Goal: Information Seeking & Learning: Find contact information

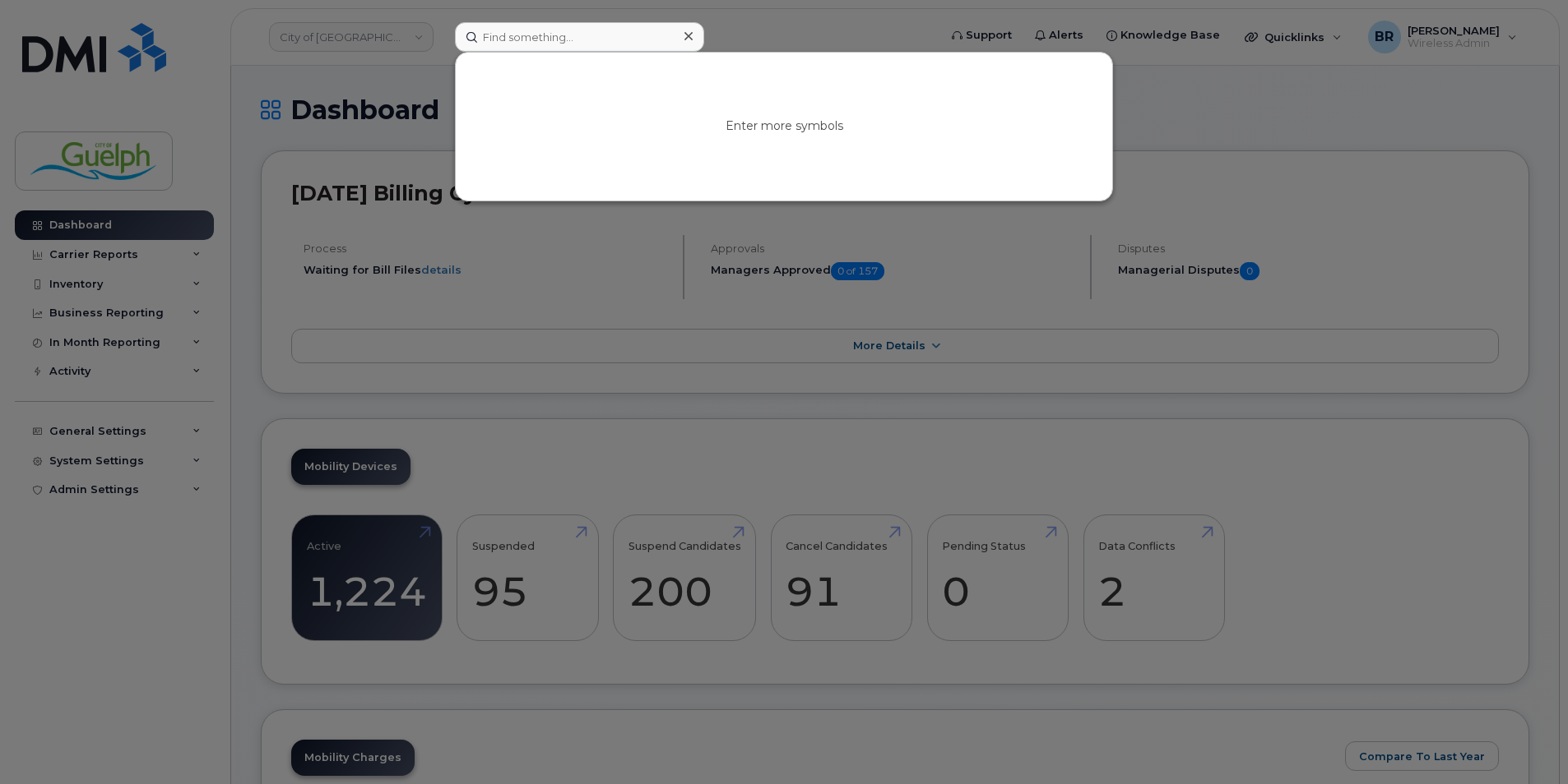
click at [696, 33] on div at bounding box center [687, 37] width 24 height 24
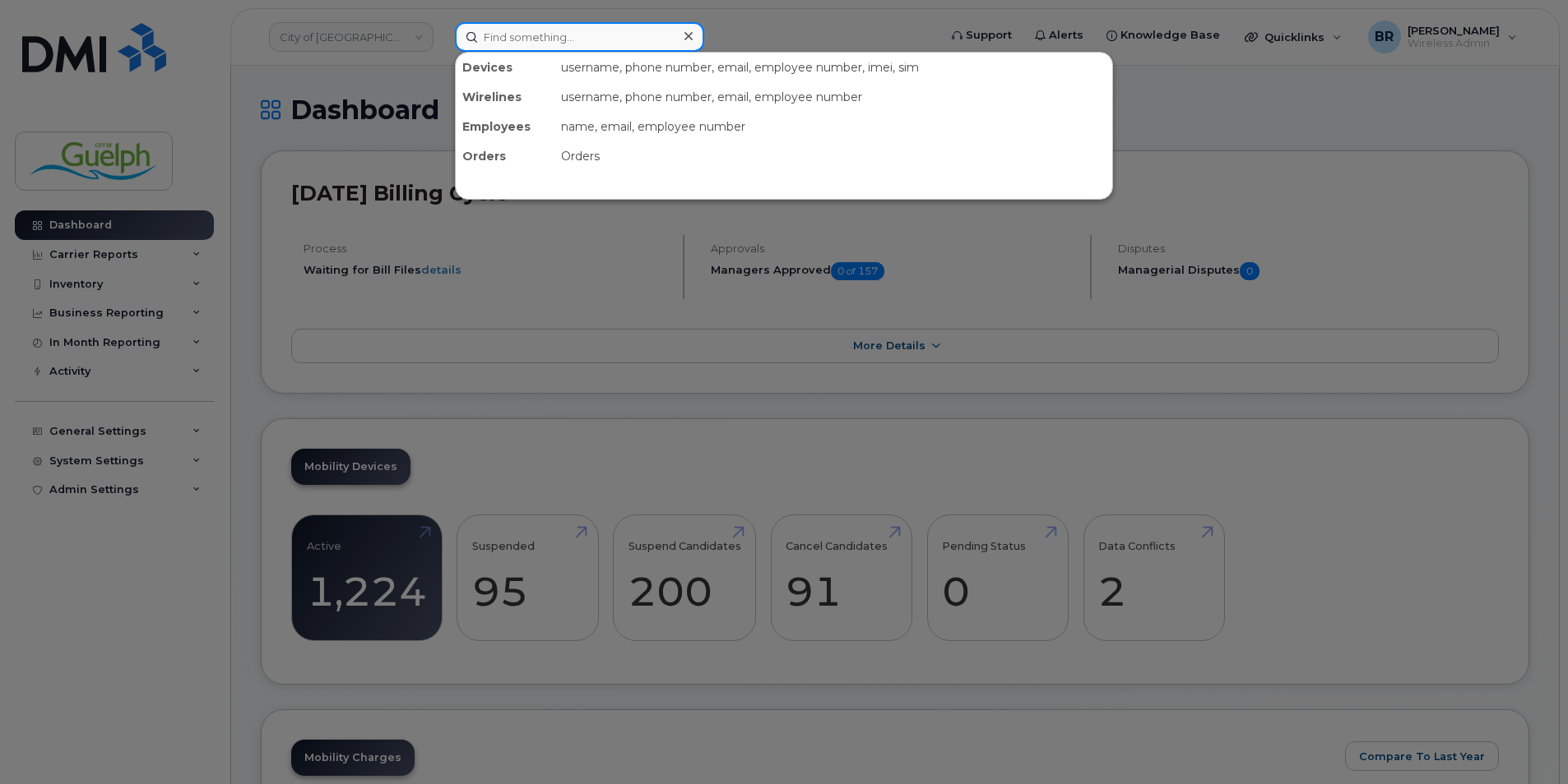
click at [529, 38] on input at bounding box center [580, 37] width 249 height 29
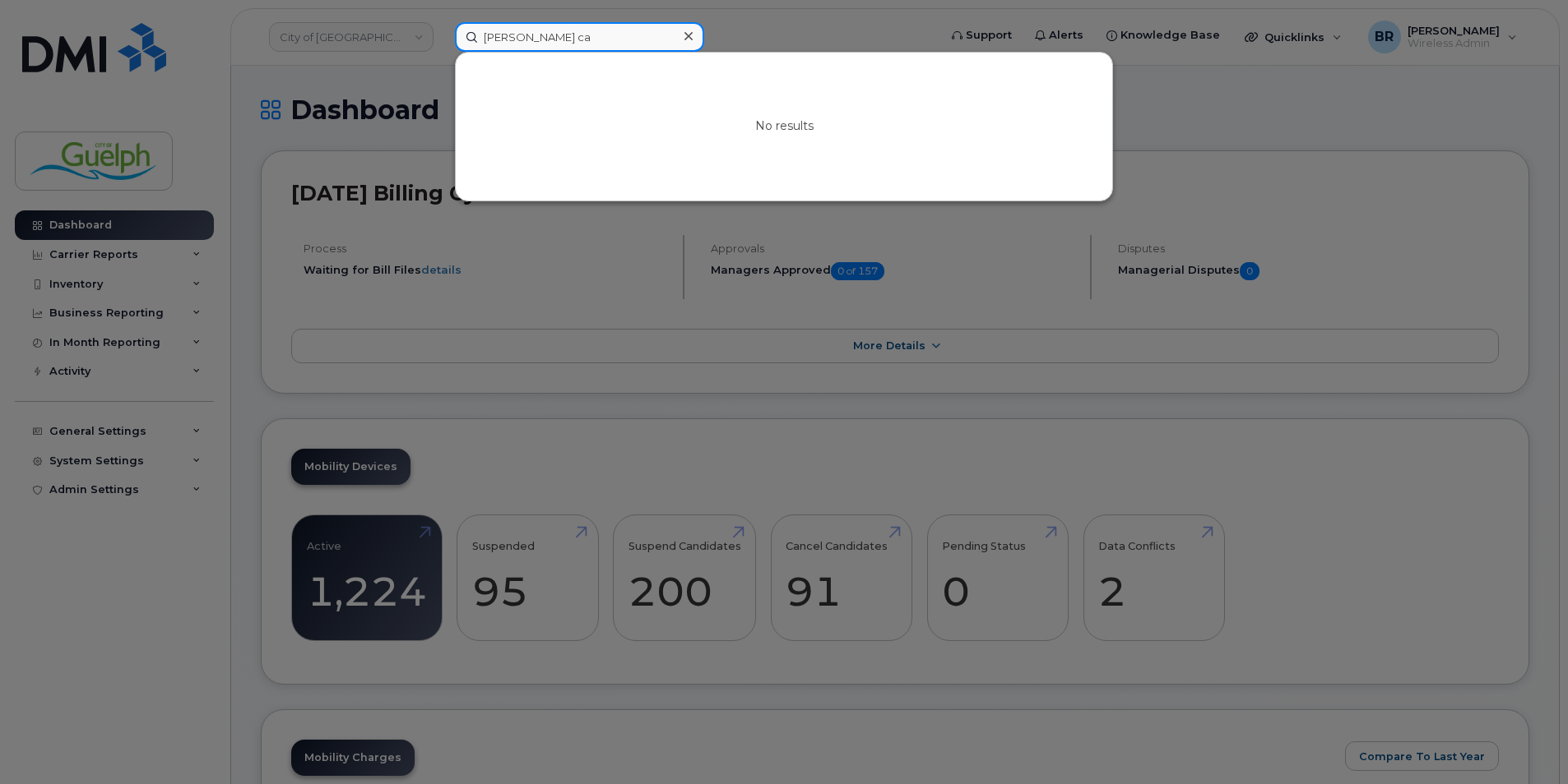
drag, startPoint x: 589, startPoint y: 36, endPoint x: 259, endPoint y: 14, distance: 330.7
click at [442, 23] on div "michael ca No results" at bounding box center [691, 37] width 498 height 29
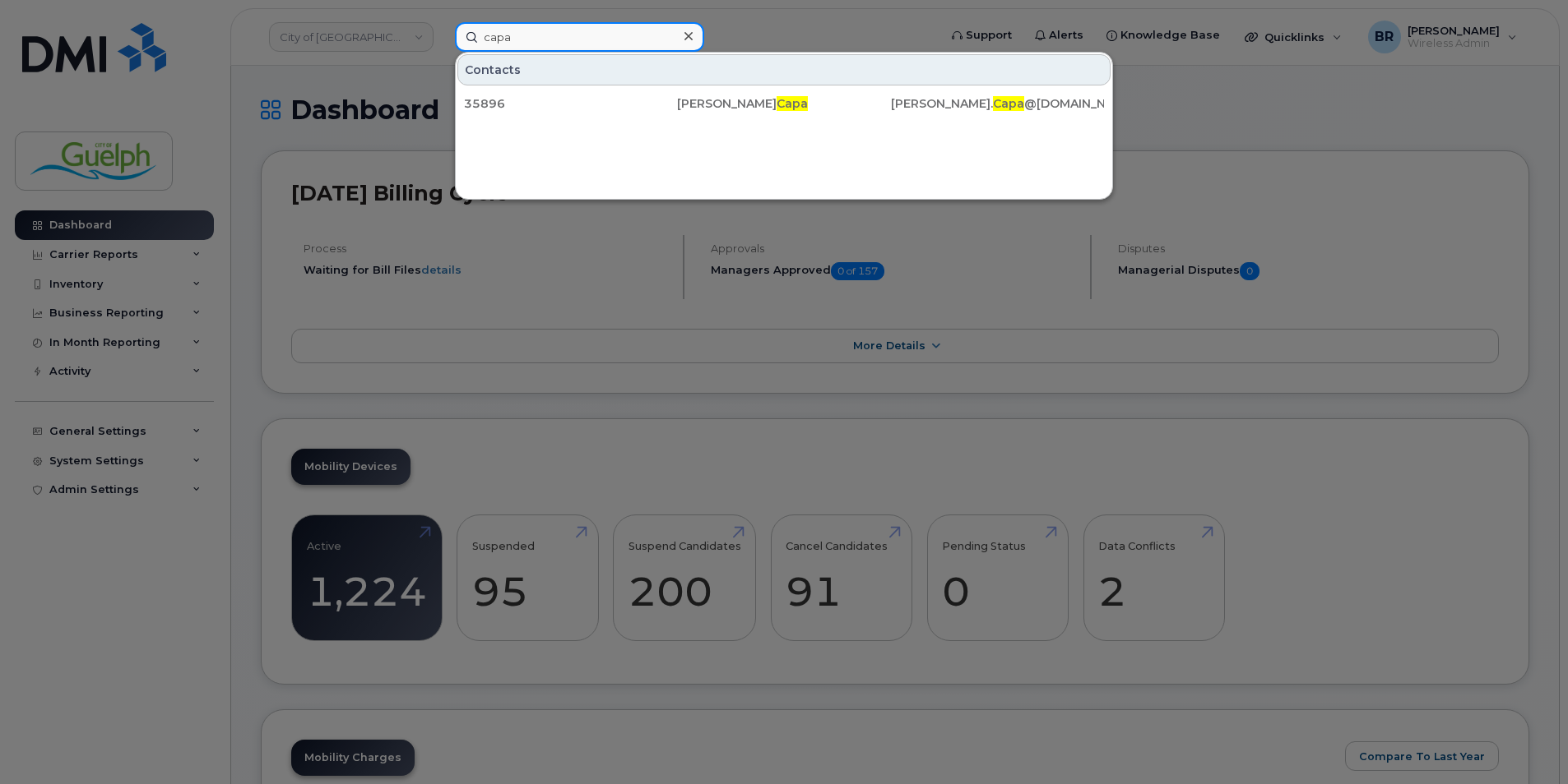
type input "capa"
click at [688, 38] on icon at bounding box center [688, 36] width 8 height 13
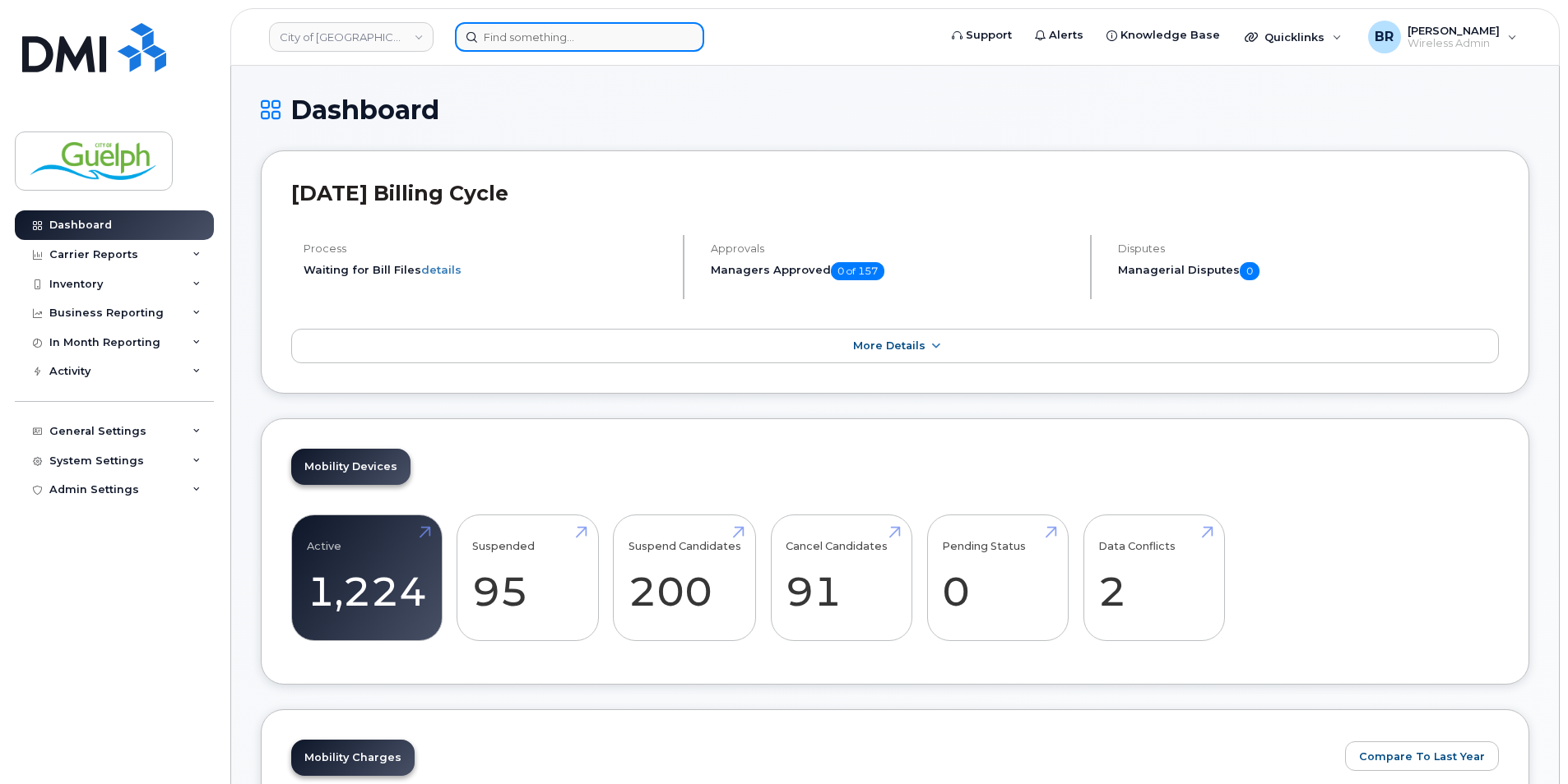
click at [583, 38] on input at bounding box center [580, 37] width 249 height 29
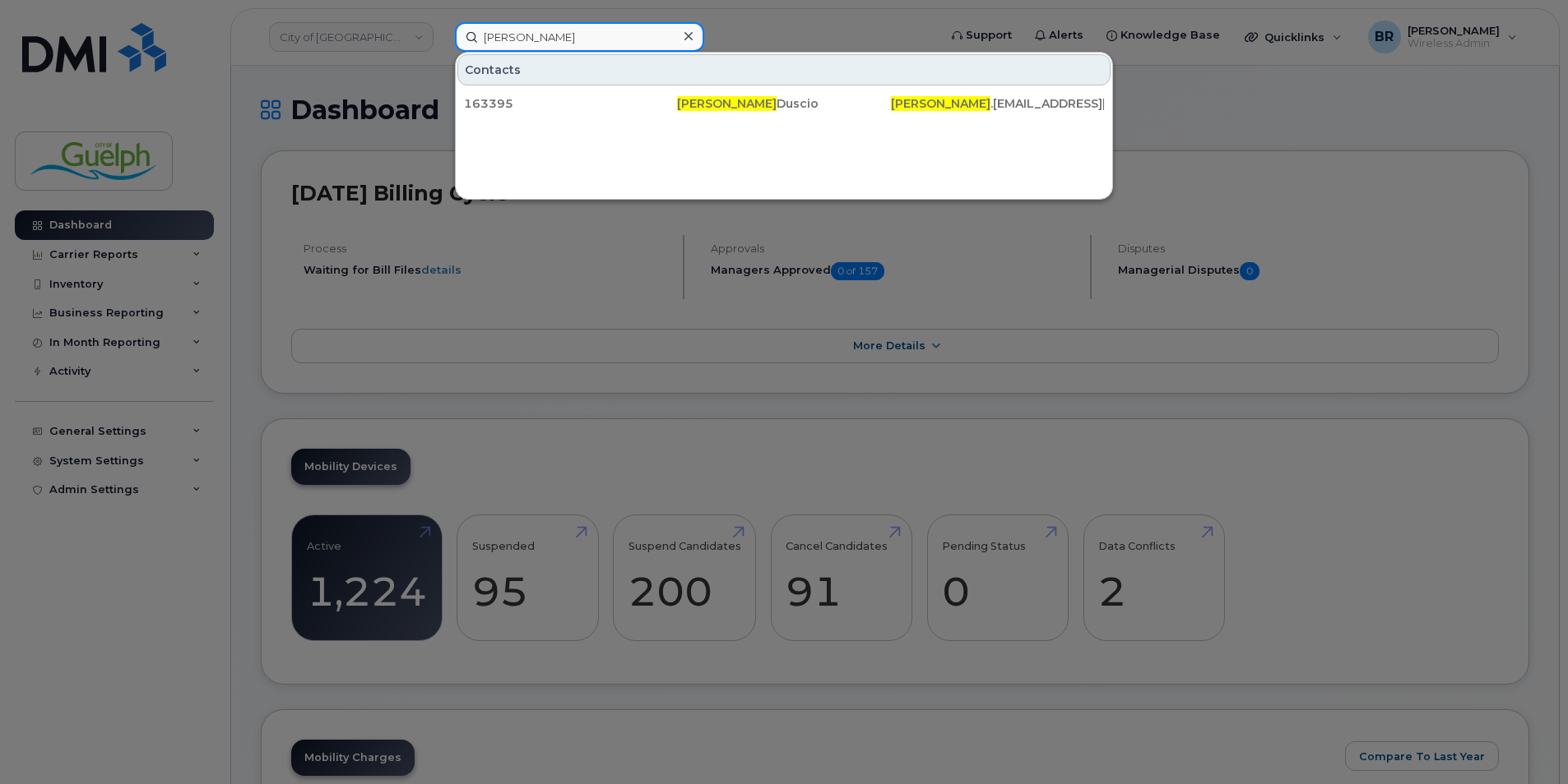
type input "katina"
click at [684, 38] on icon at bounding box center [688, 36] width 8 height 13
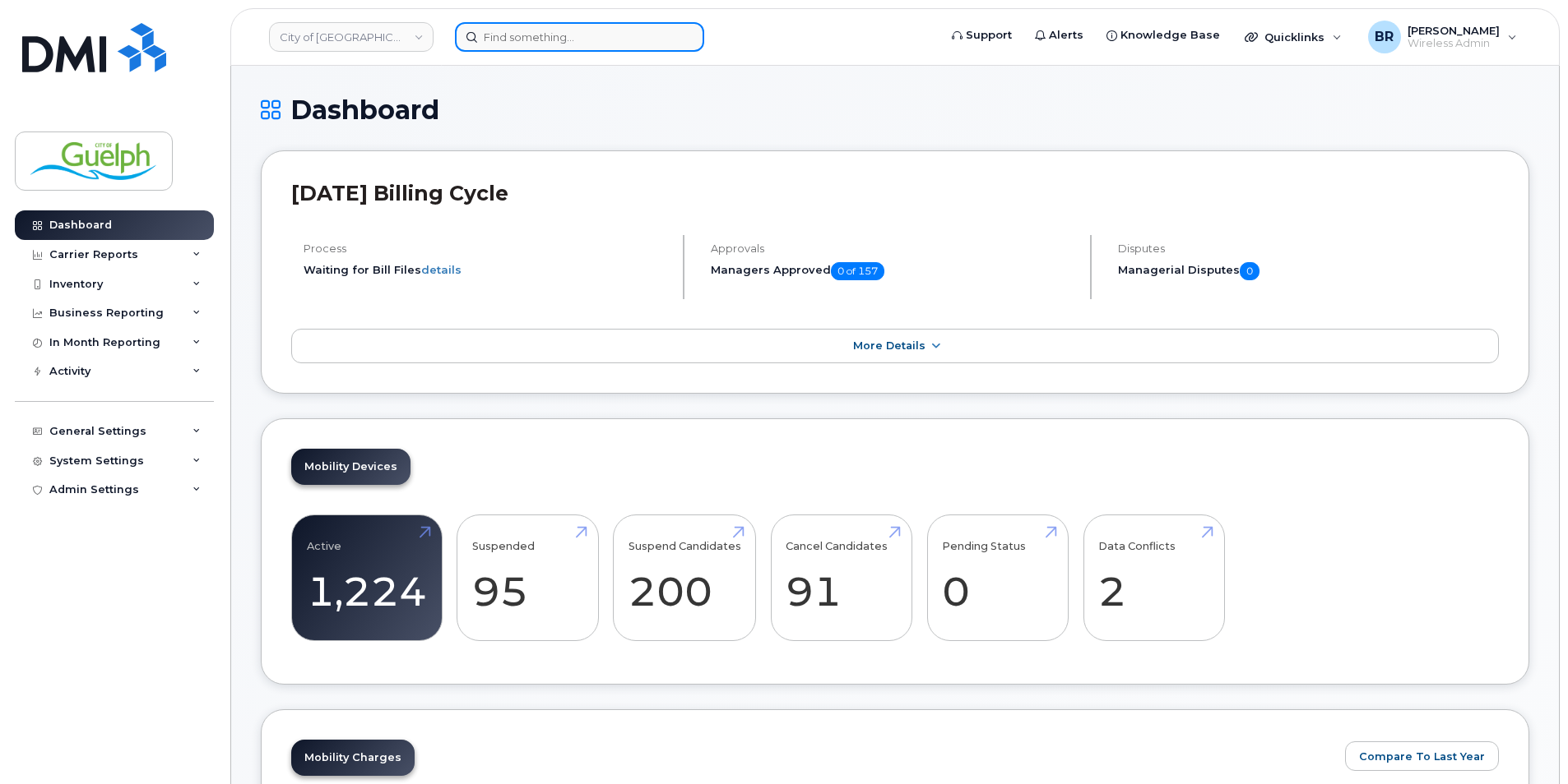
click at [610, 30] on input at bounding box center [580, 37] width 249 height 29
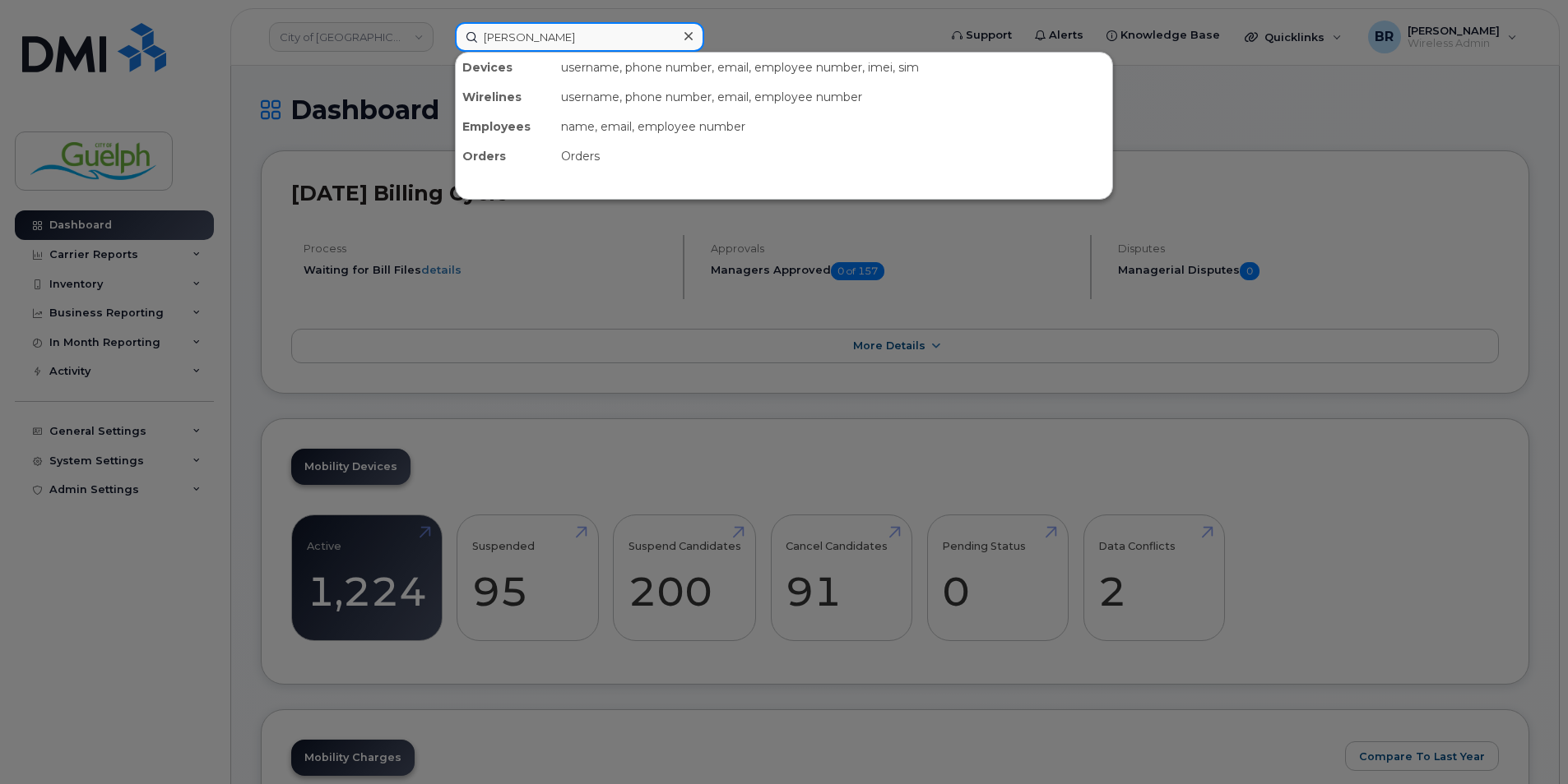
type input "katina"
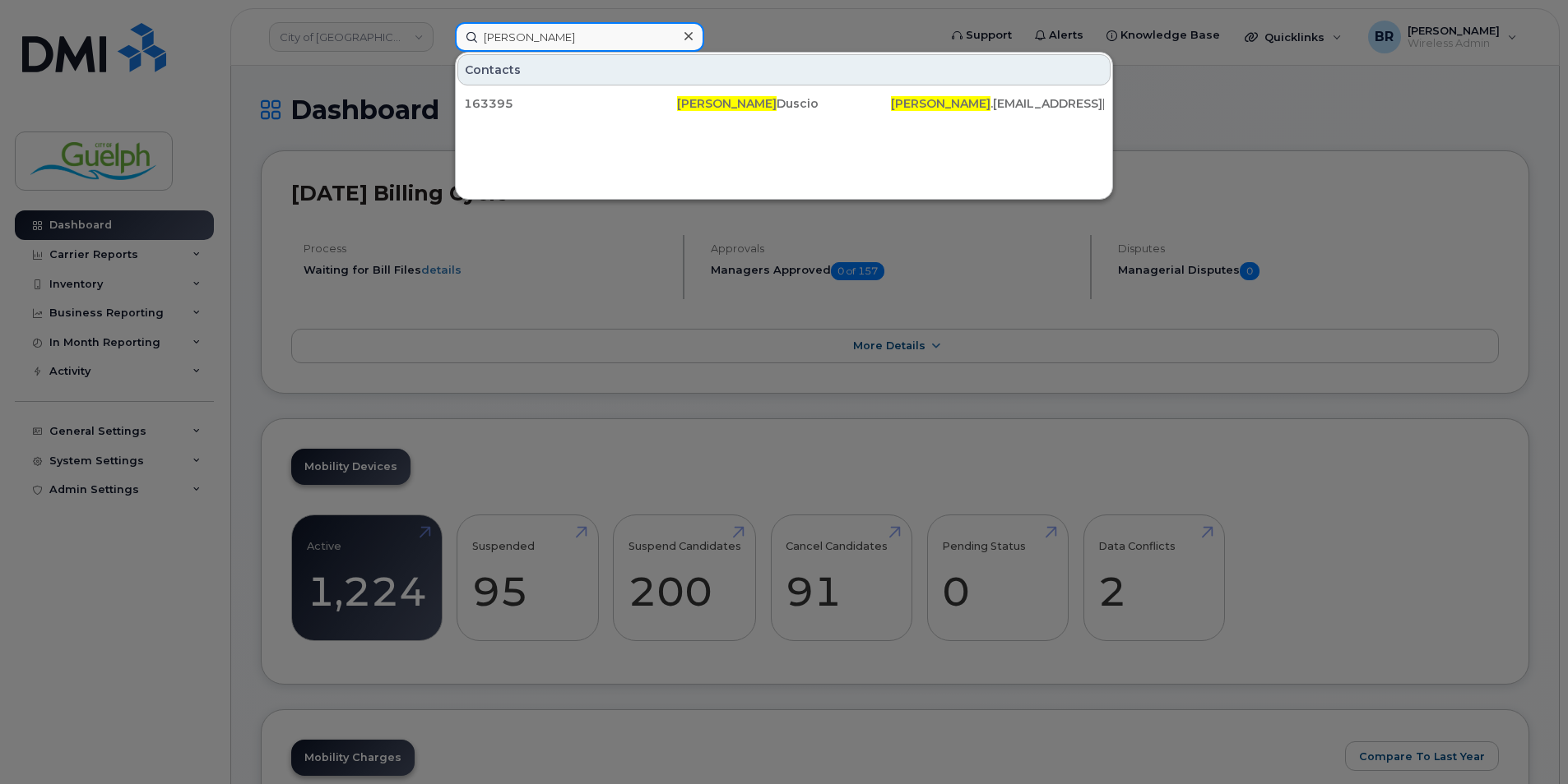
drag, startPoint x: 623, startPoint y: 38, endPoint x: 192, endPoint y: -3, distance: 432.9
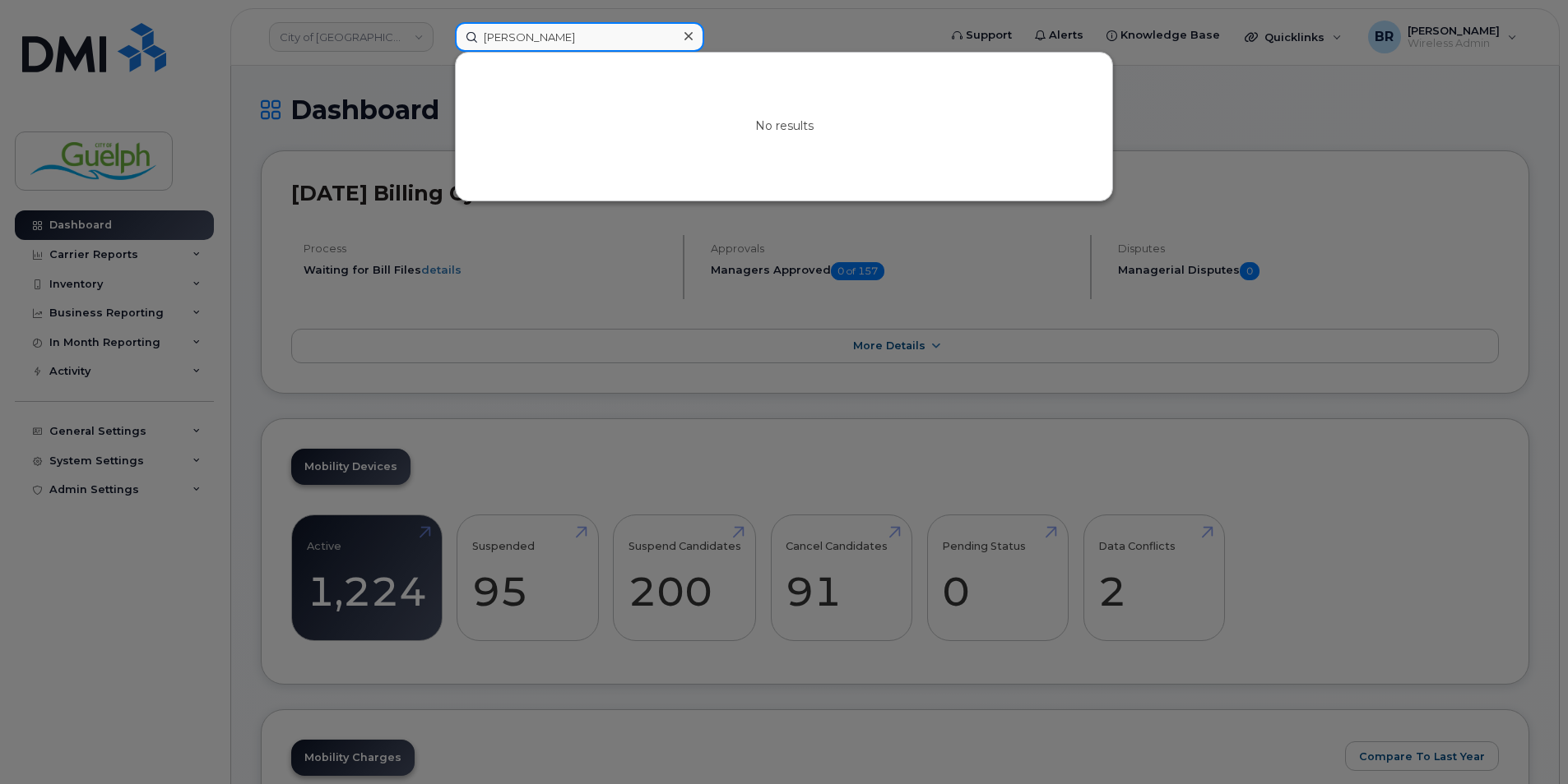
drag, startPoint x: 594, startPoint y: 30, endPoint x: 46, endPoint y: -24, distance: 550.7
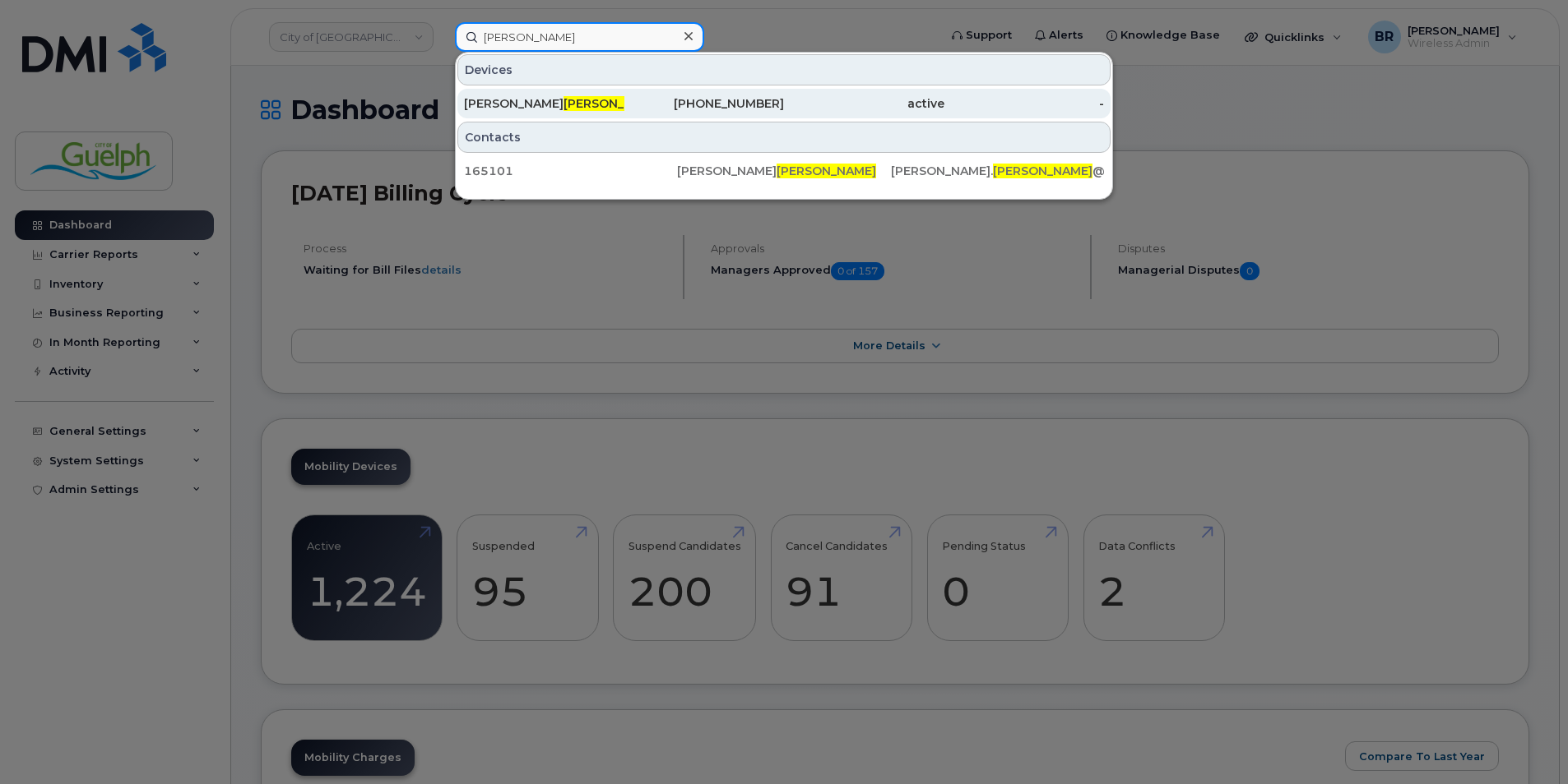
type input "lambert"
click at [492, 98] on div "Kate Lambert" at bounding box center [544, 104] width 161 height 17
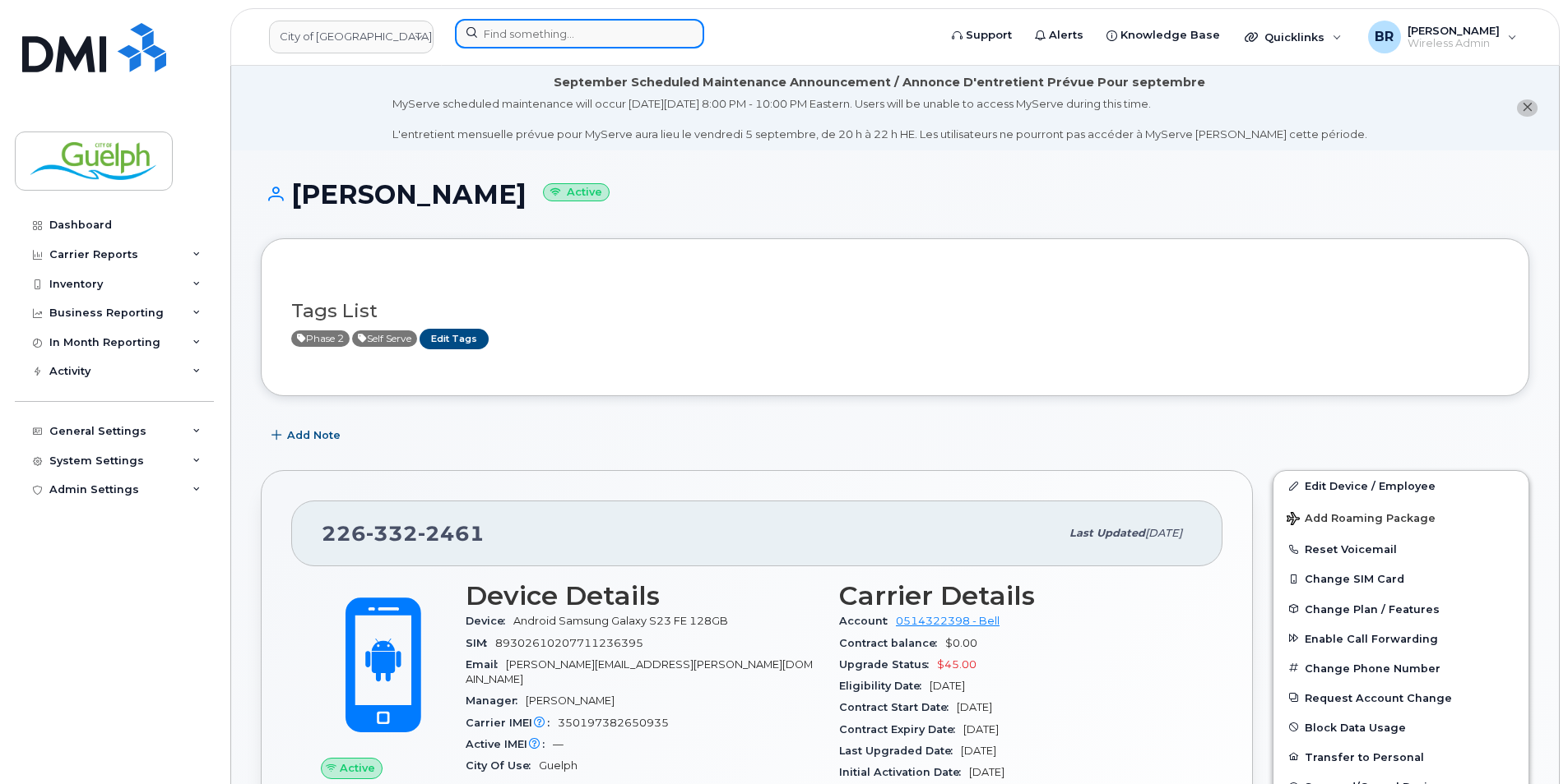
click at [558, 26] on input at bounding box center [580, 33] width 249 height 29
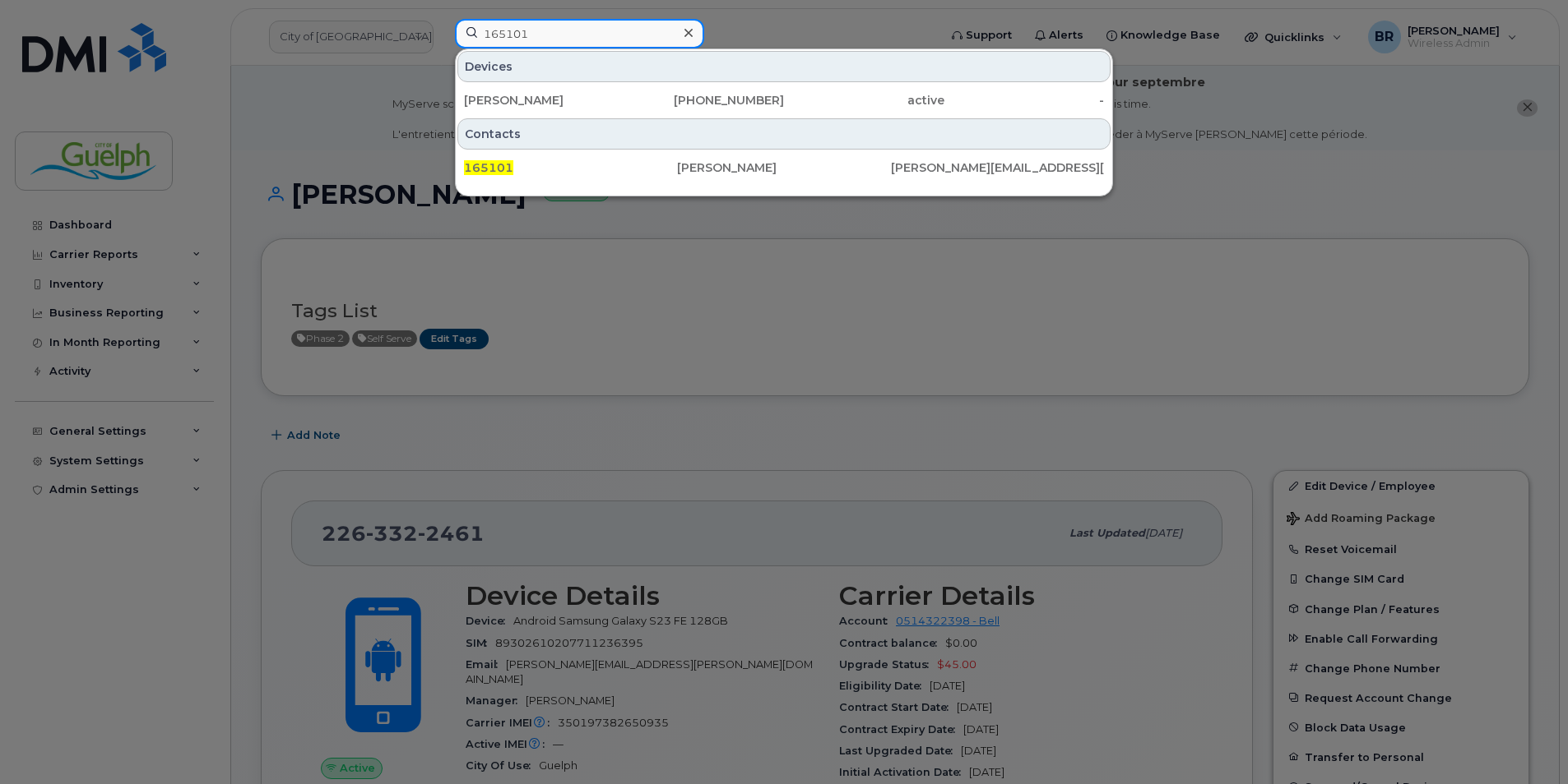
type input "165101"
click at [691, 35] on icon at bounding box center [688, 33] width 8 height 8
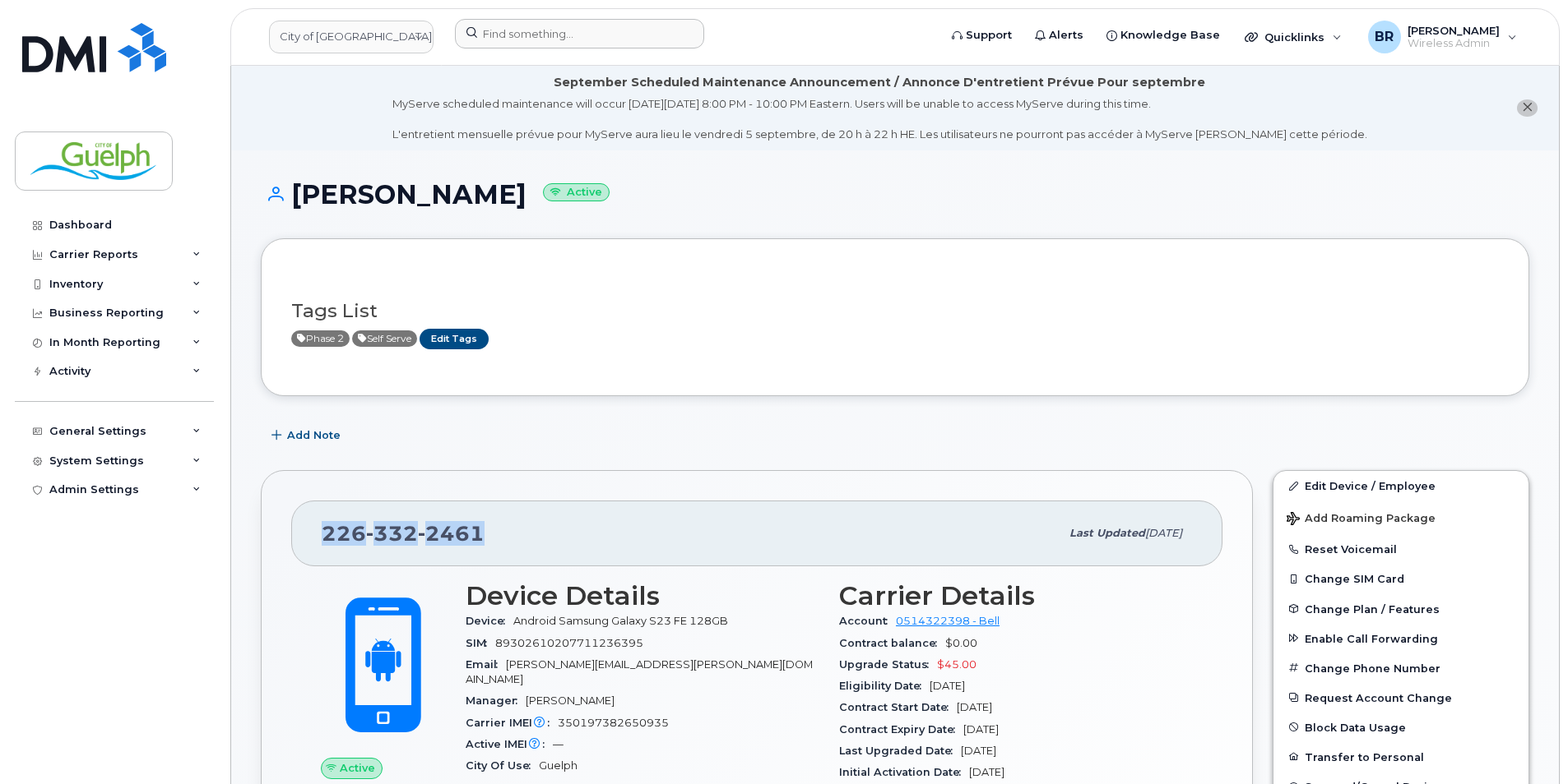
drag, startPoint x: 499, startPoint y: 531, endPoint x: 321, endPoint y: 527, distance: 178.0
click at [321, 527] on div "226 332 2461 Last updated Aug 19, 2025" at bounding box center [756, 533] width 931 height 66
drag, startPoint x: 321, startPoint y: 527, endPoint x: 334, endPoint y: 531, distance: 13.6
copy span "226 332 2461"
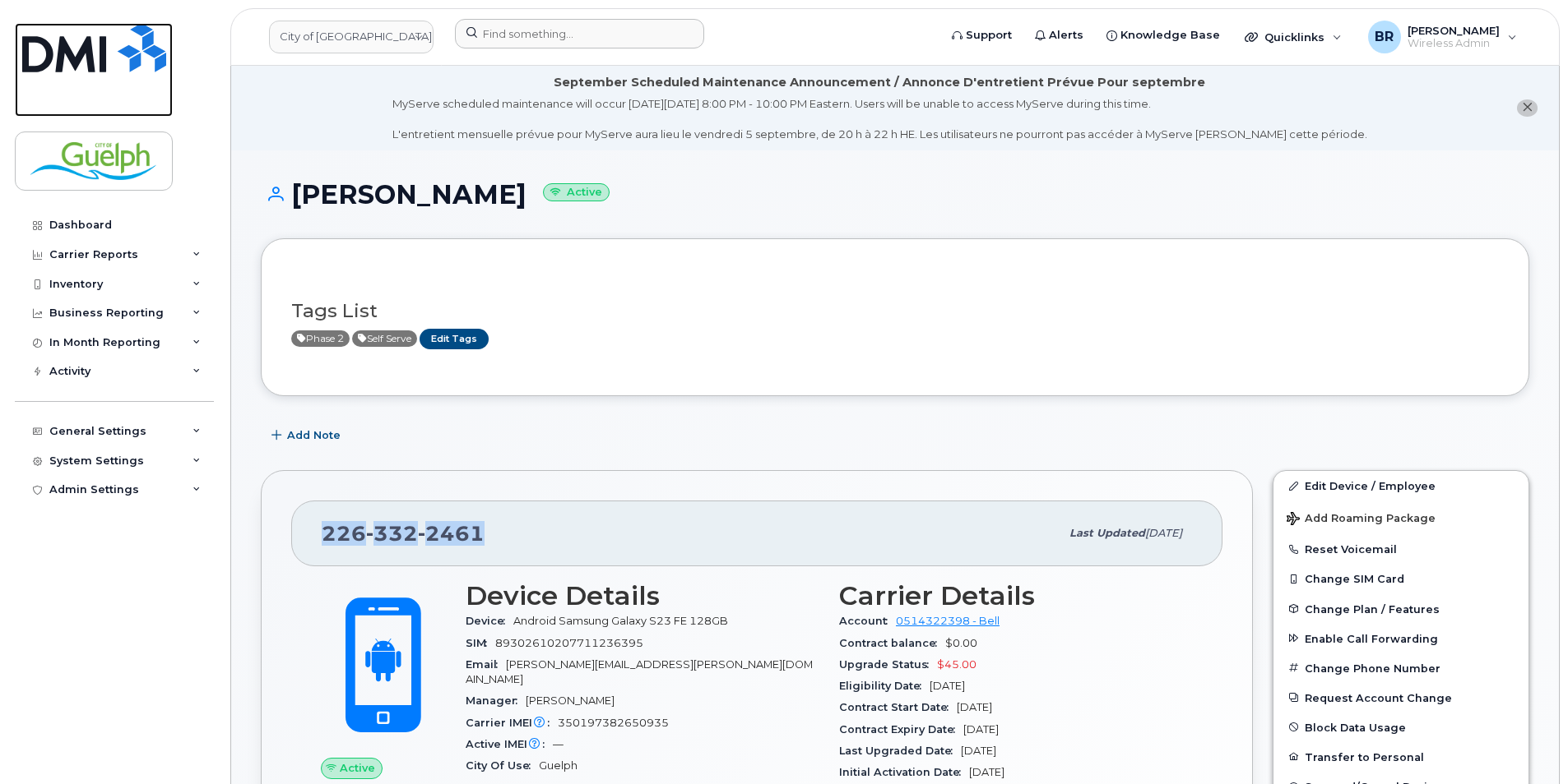
click at [94, 50] on img at bounding box center [94, 48] width 144 height 49
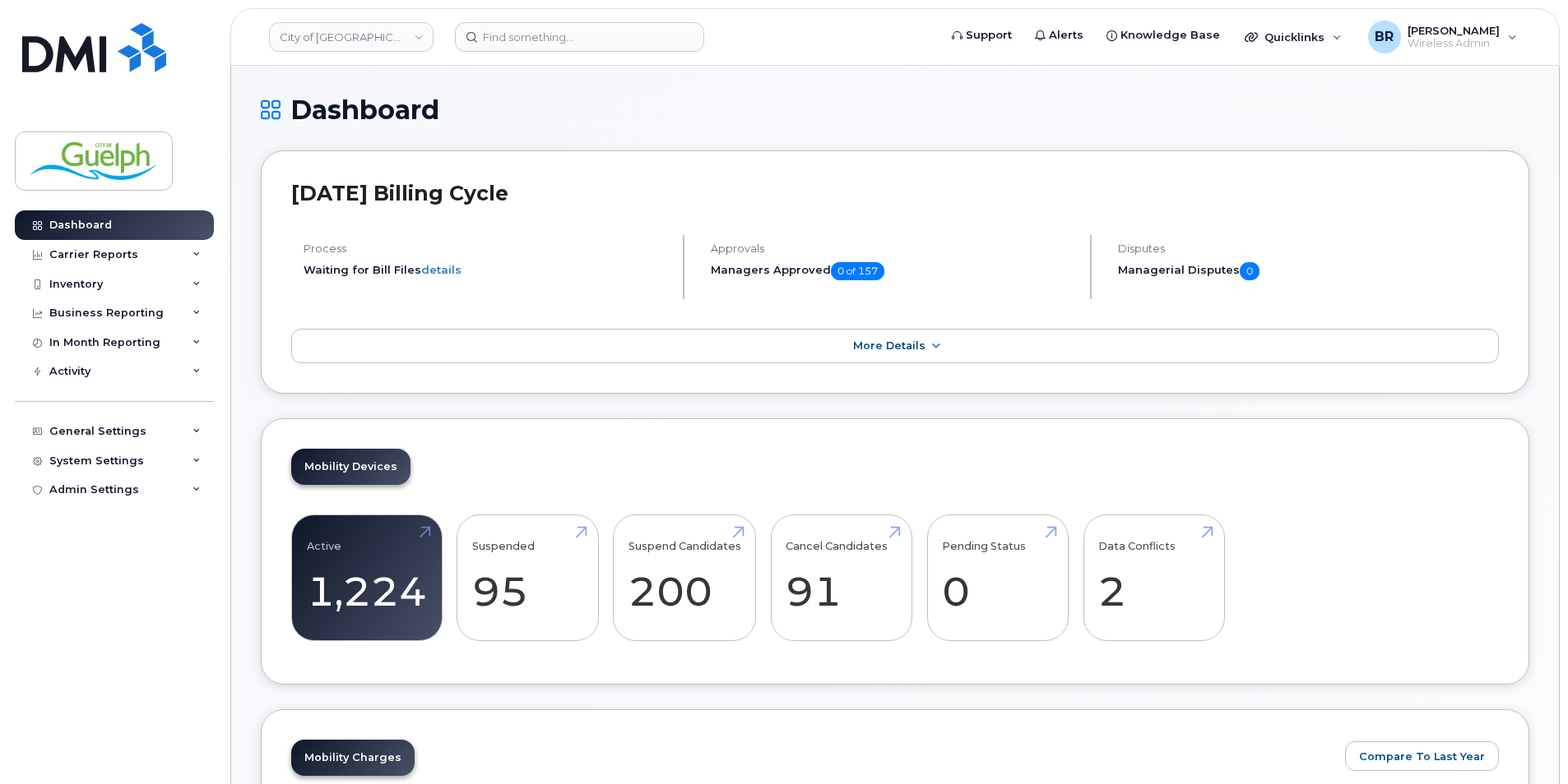
click at [585, 59] on header "City of Guelph Support Alerts Knowledge Base Quicklinks Suspend / Cancel Device…" at bounding box center [894, 37] width 1329 height 58
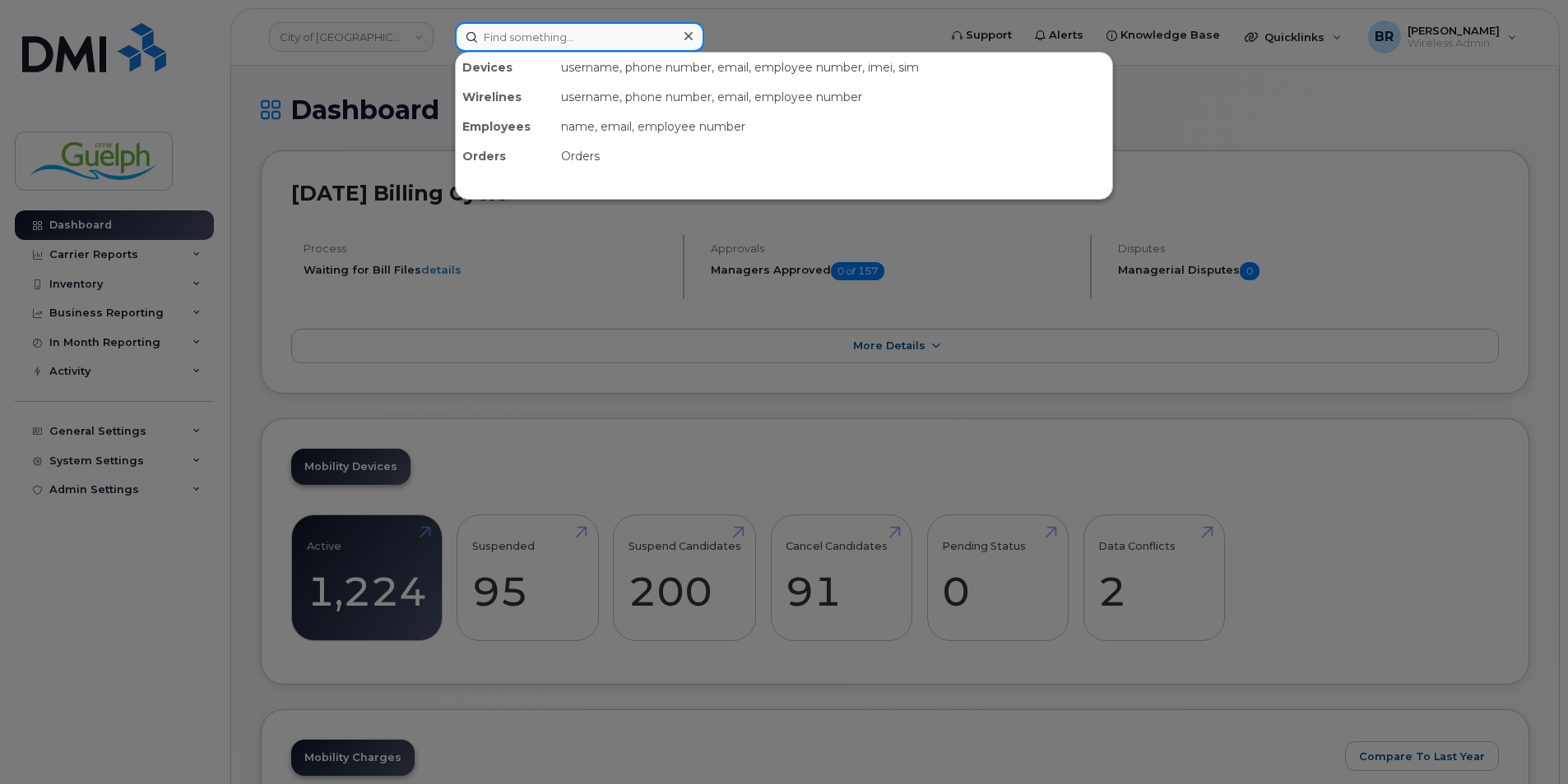
click at [595, 43] on input at bounding box center [580, 37] width 249 height 29
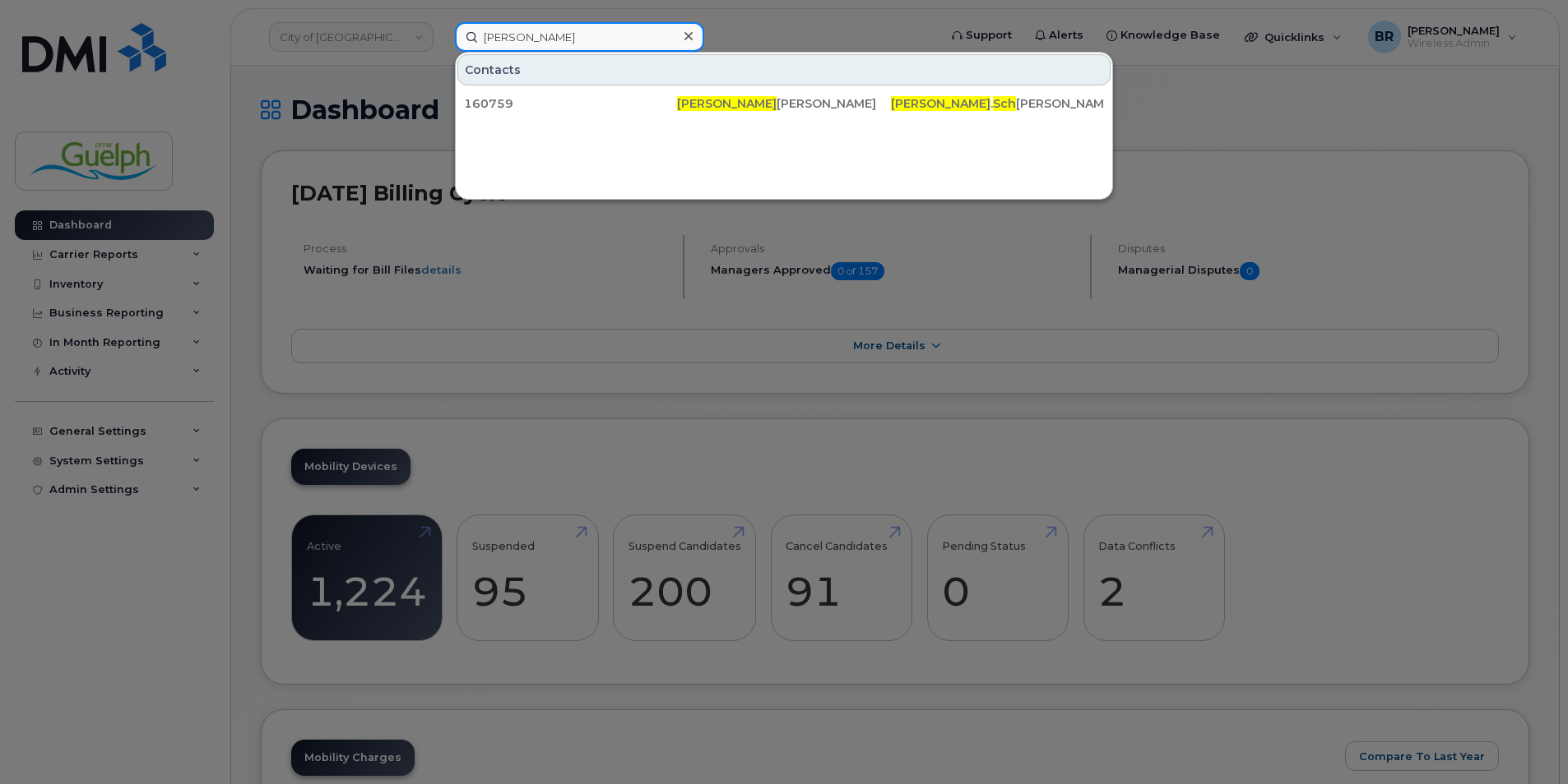
type input "jacob sch"
click at [687, 37] on icon at bounding box center [688, 36] width 8 height 8
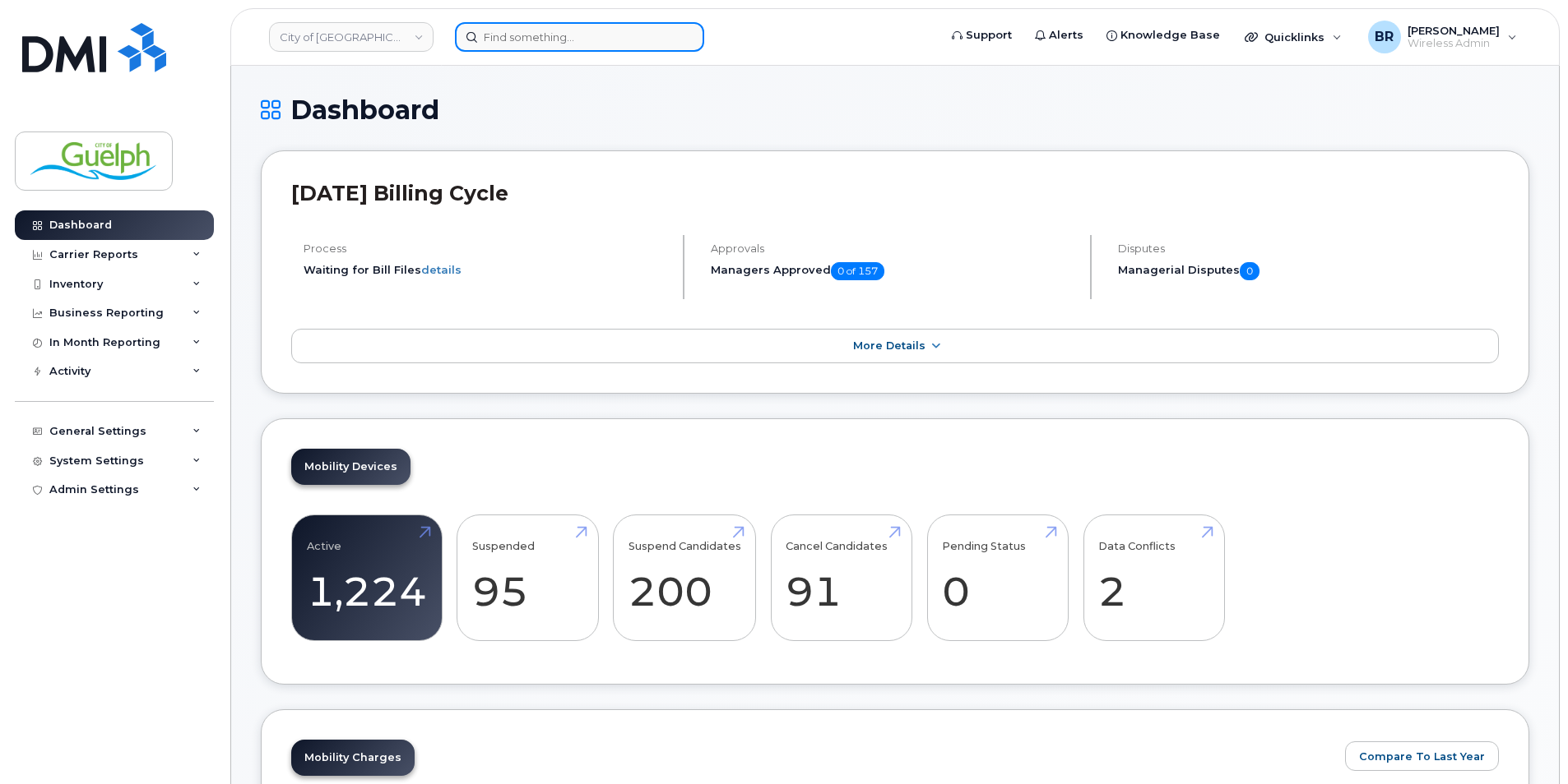
click at [525, 38] on input at bounding box center [580, 37] width 249 height 29
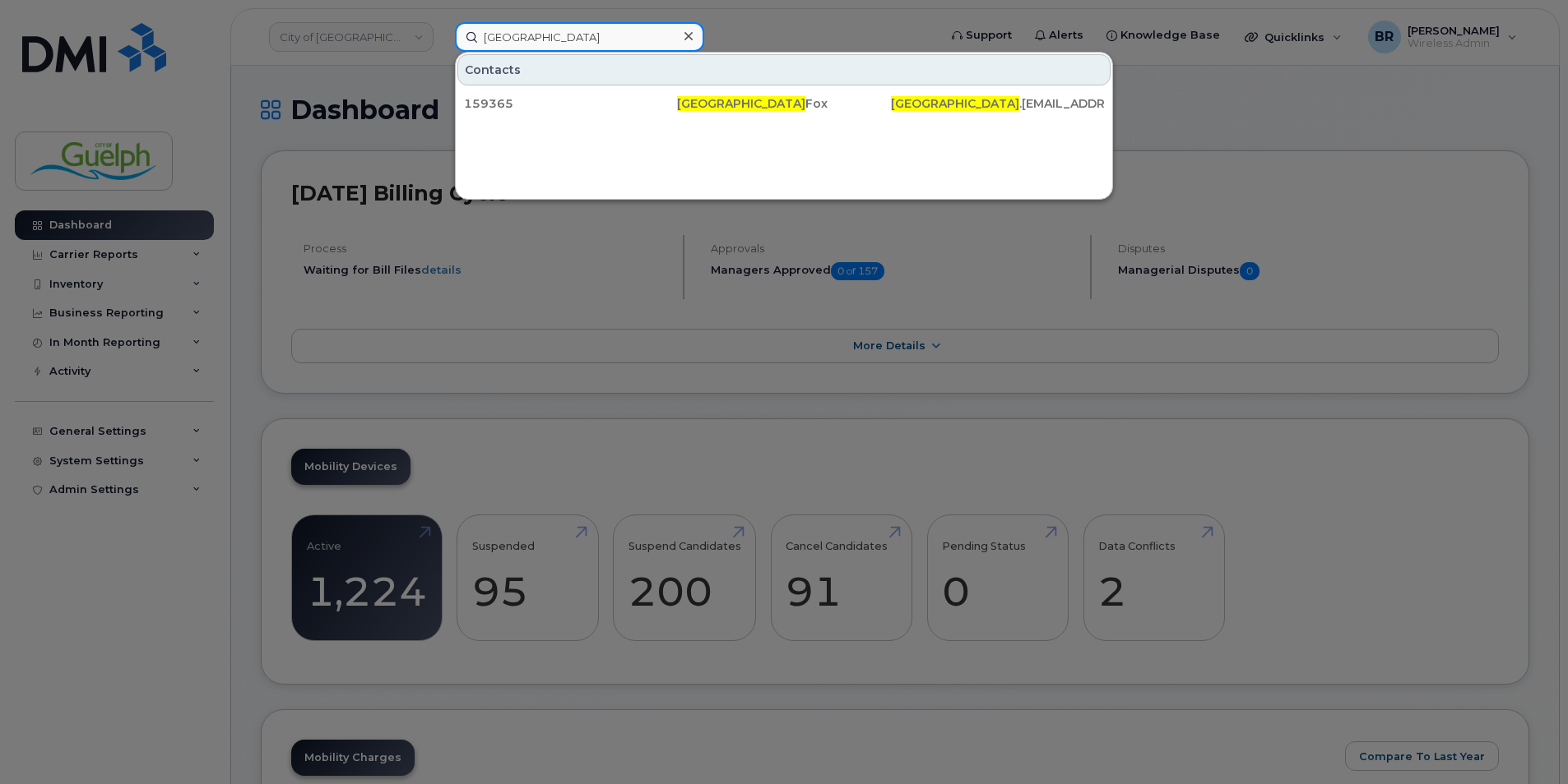
type input "camden"
click at [689, 41] on icon at bounding box center [688, 36] width 8 height 13
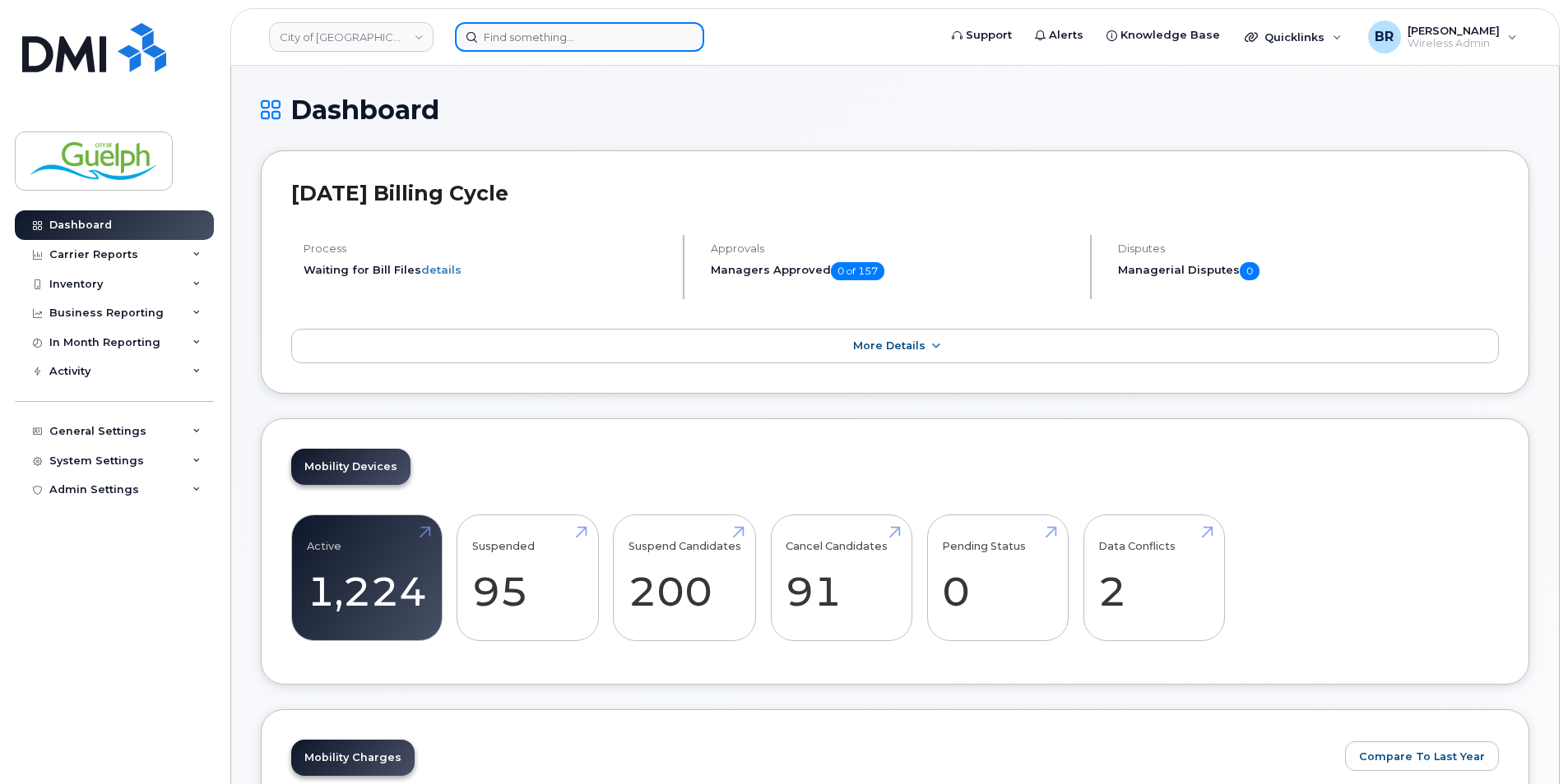
click at [542, 40] on input at bounding box center [580, 37] width 249 height 29
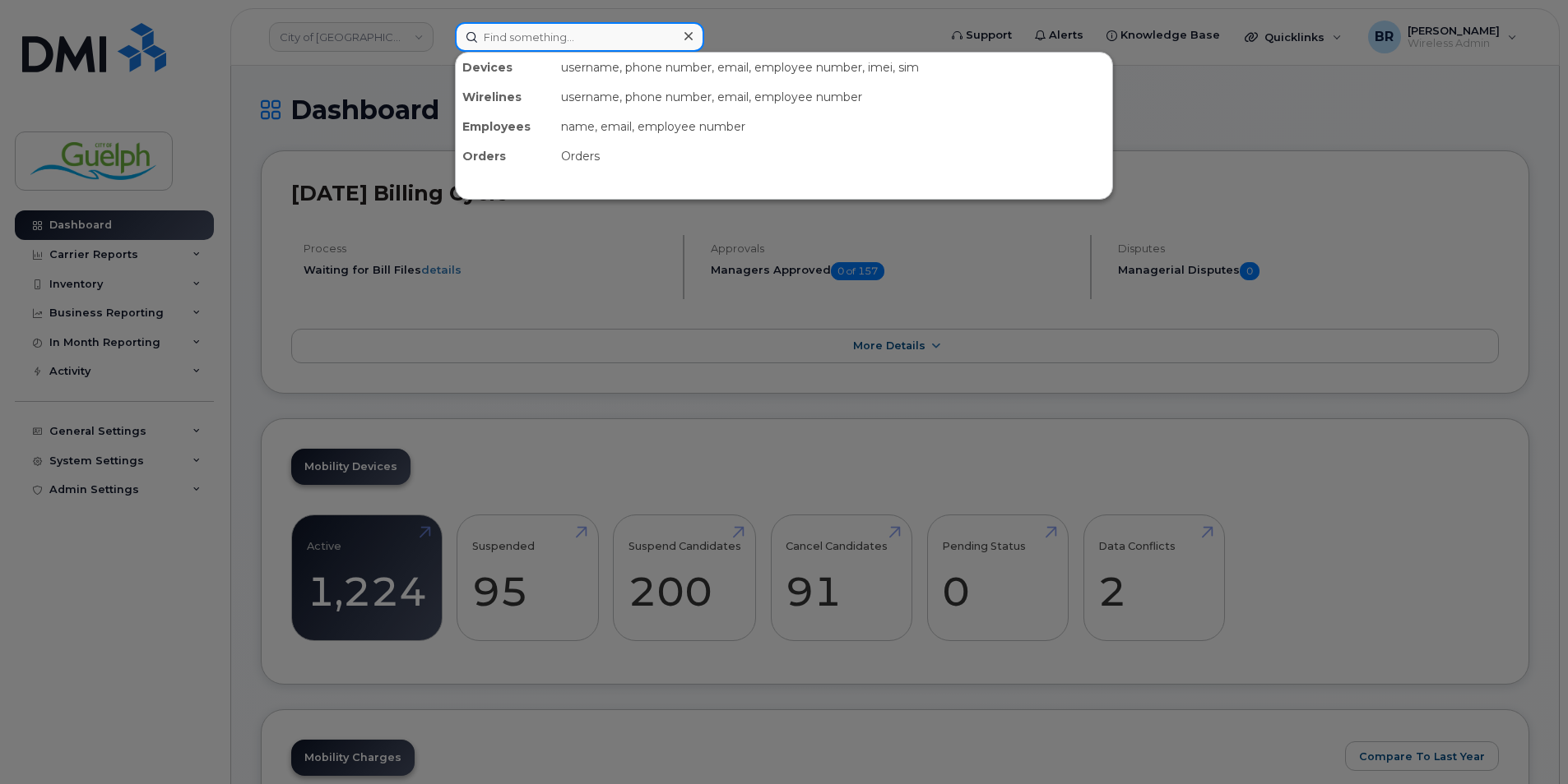
paste input "NORONHA"
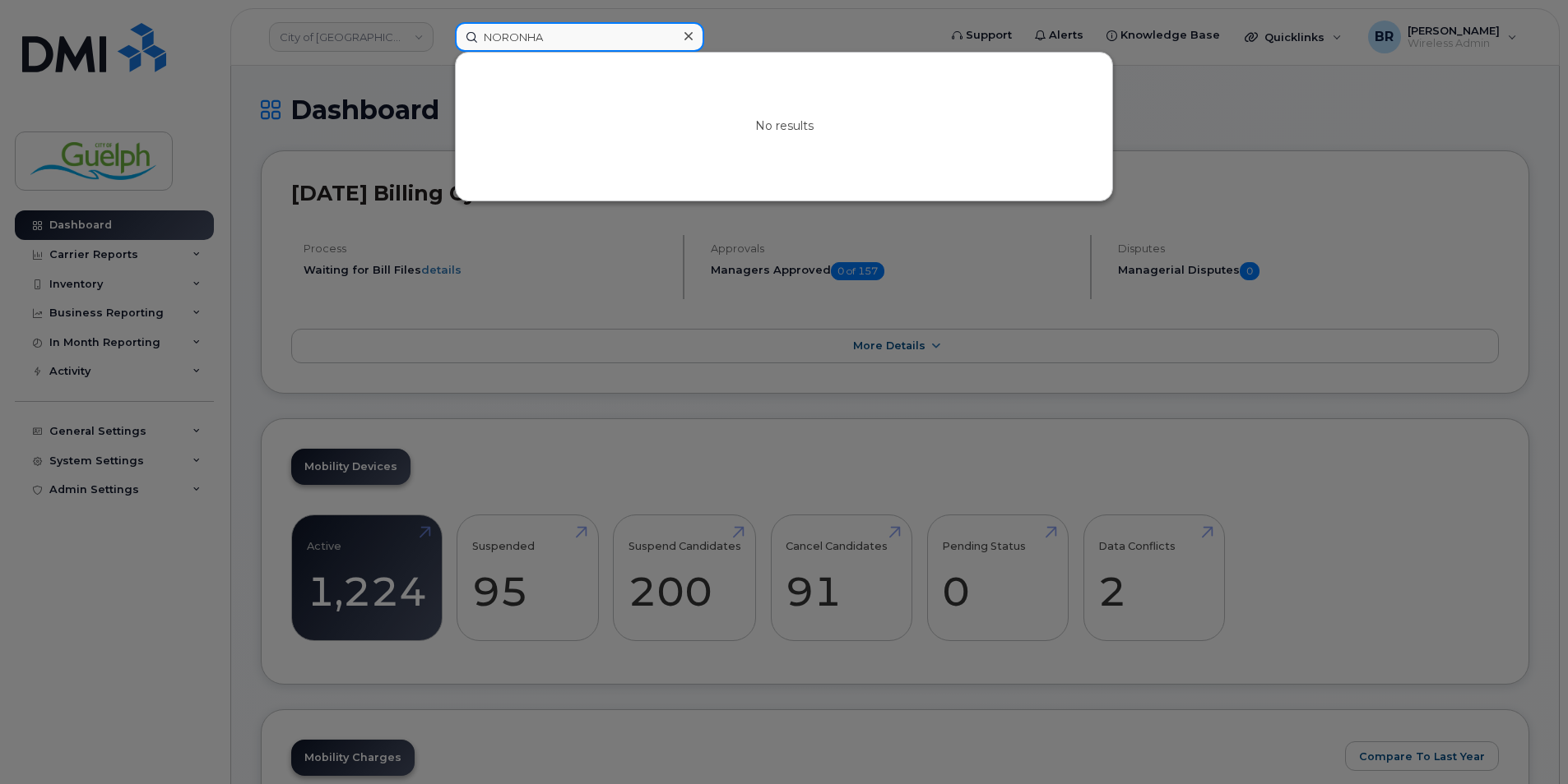
type input "NORONHA"
click at [695, 43] on div at bounding box center [687, 37] width 24 height 24
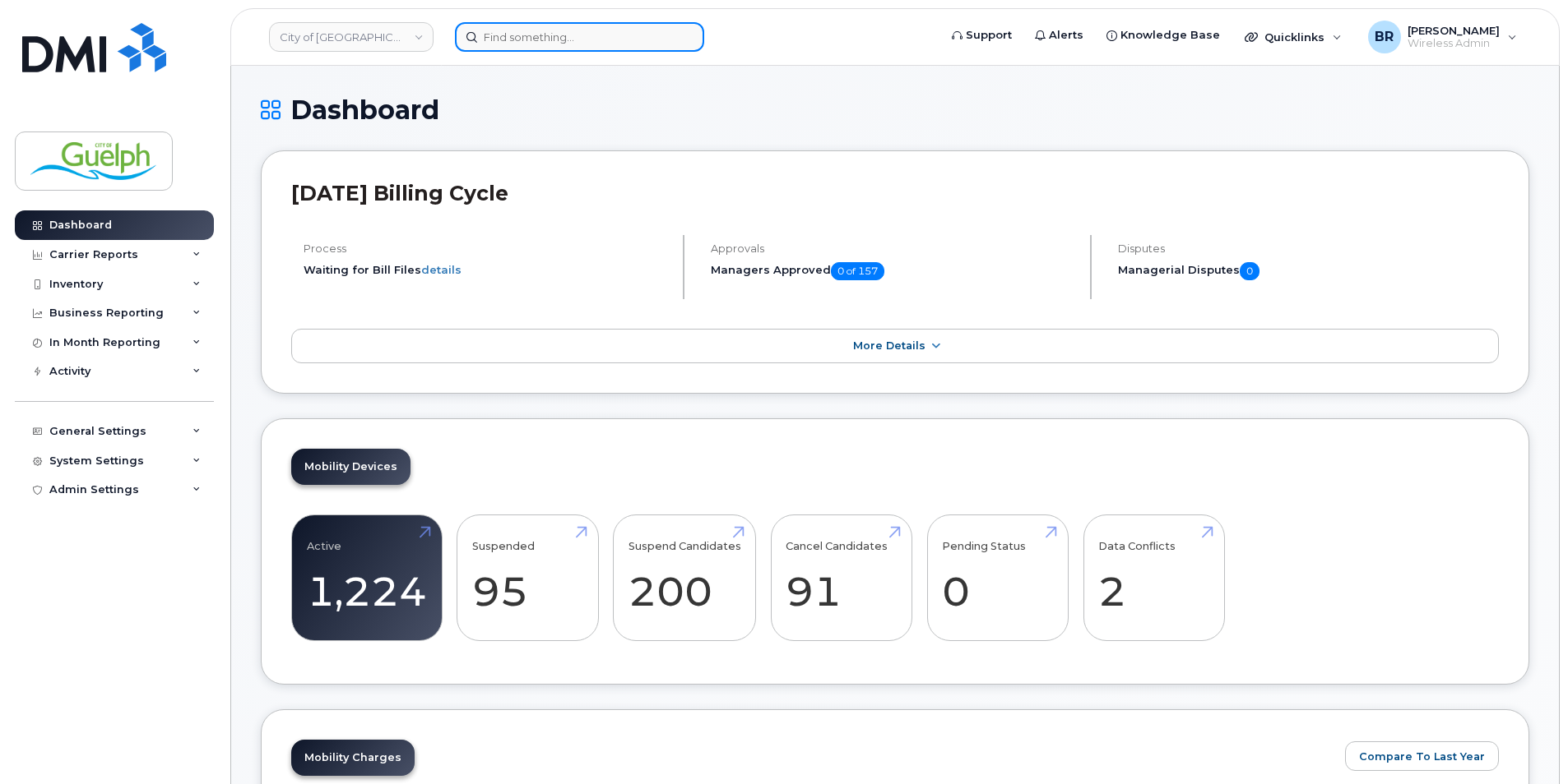
click at [677, 43] on div at bounding box center [580, 37] width 249 height 29
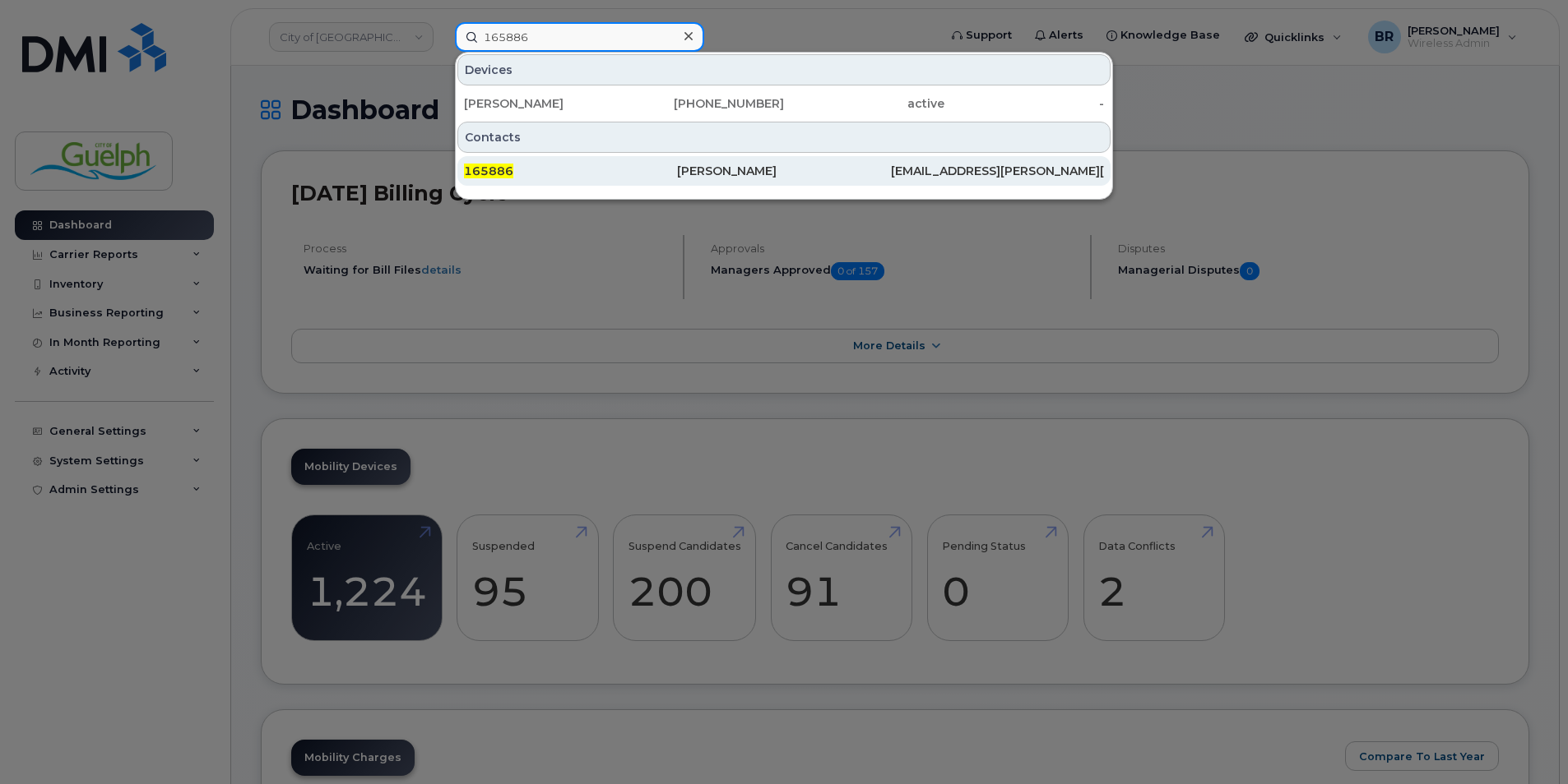
type input "165886"
click at [720, 179] on div "Glauber Oliveira" at bounding box center [783, 171] width 213 height 29
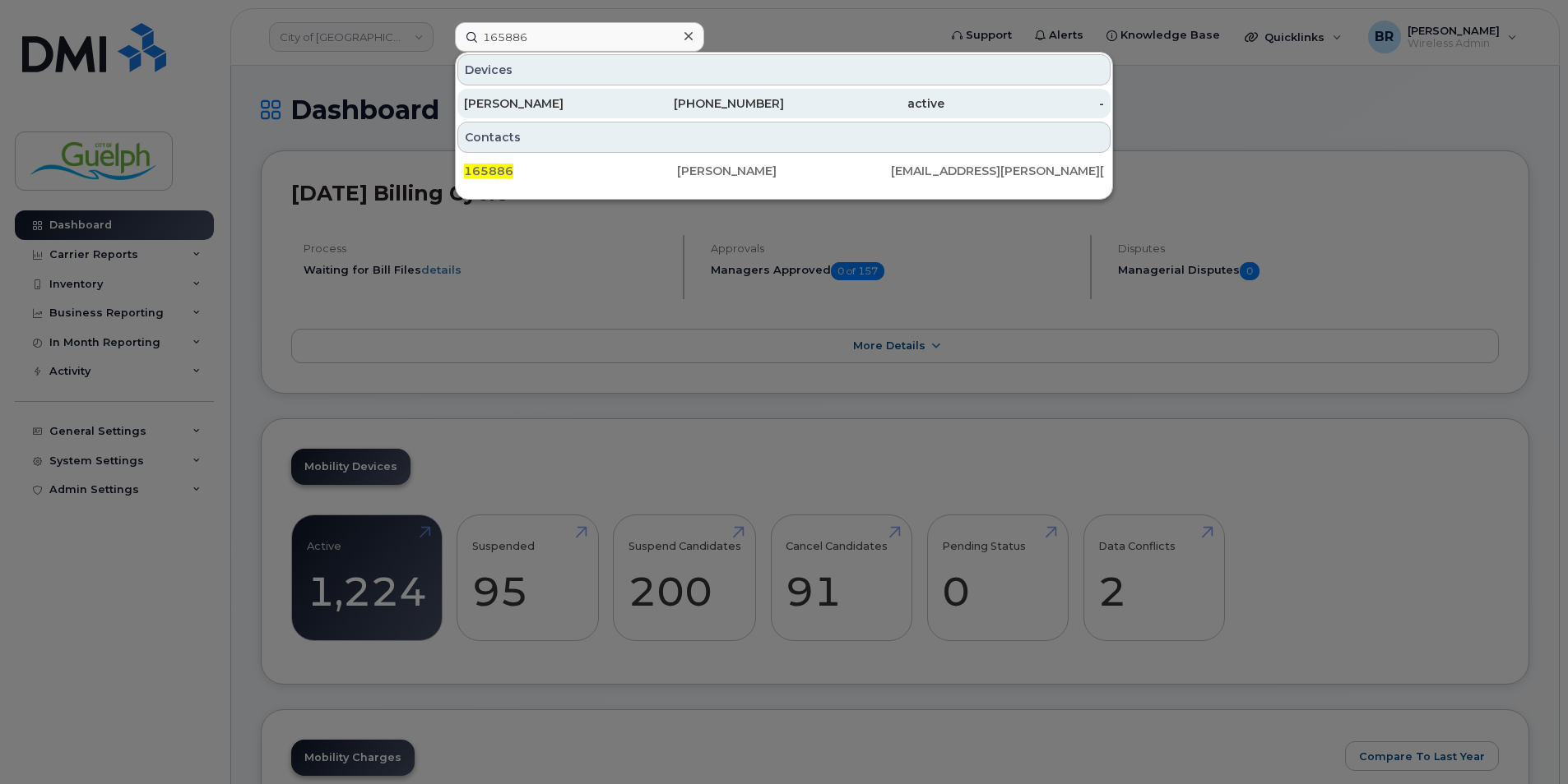
click at [538, 100] on div "Glauber Oliveira" at bounding box center [544, 104] width 161 height 17
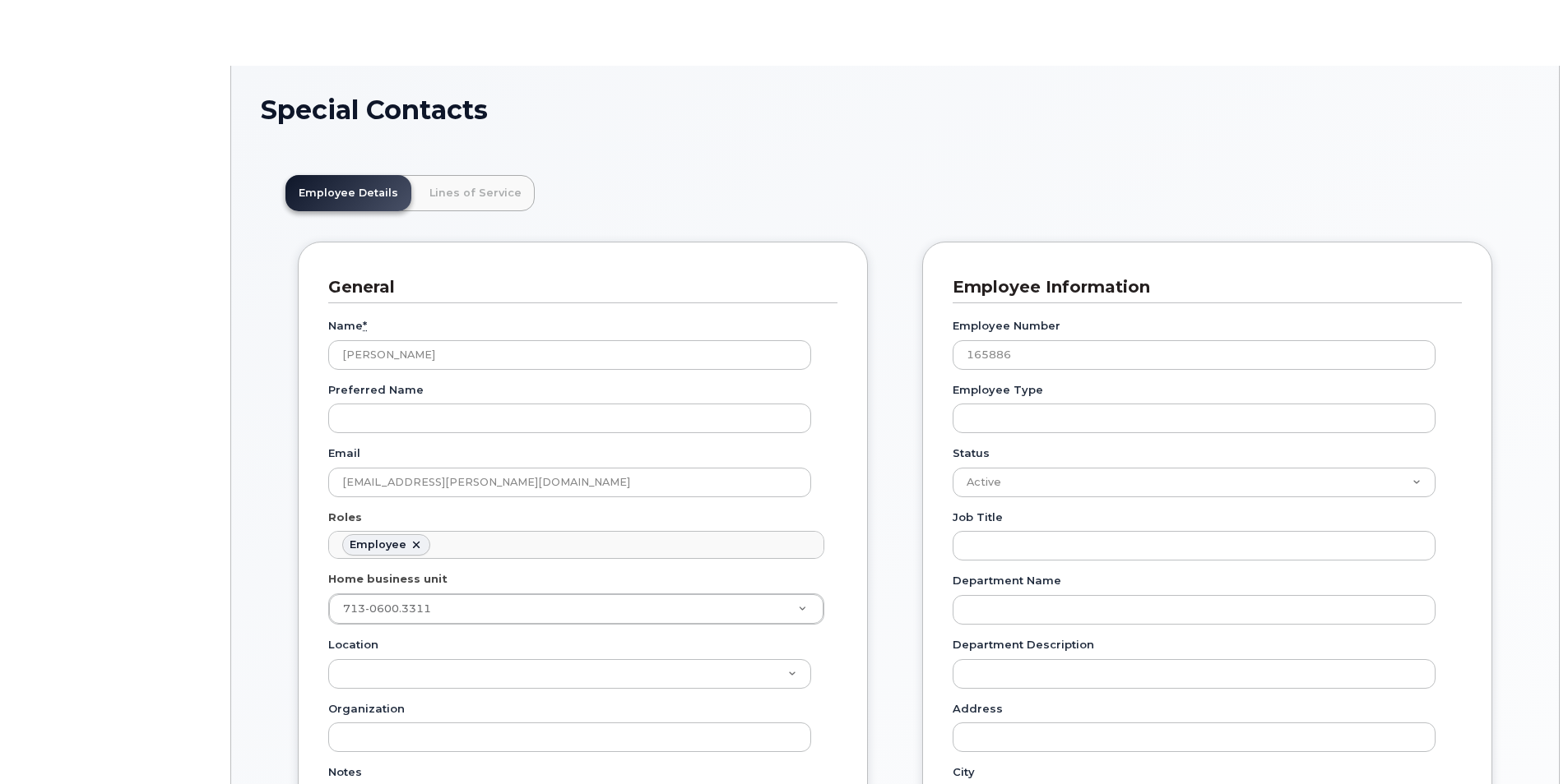
scroll to position [48, 0]
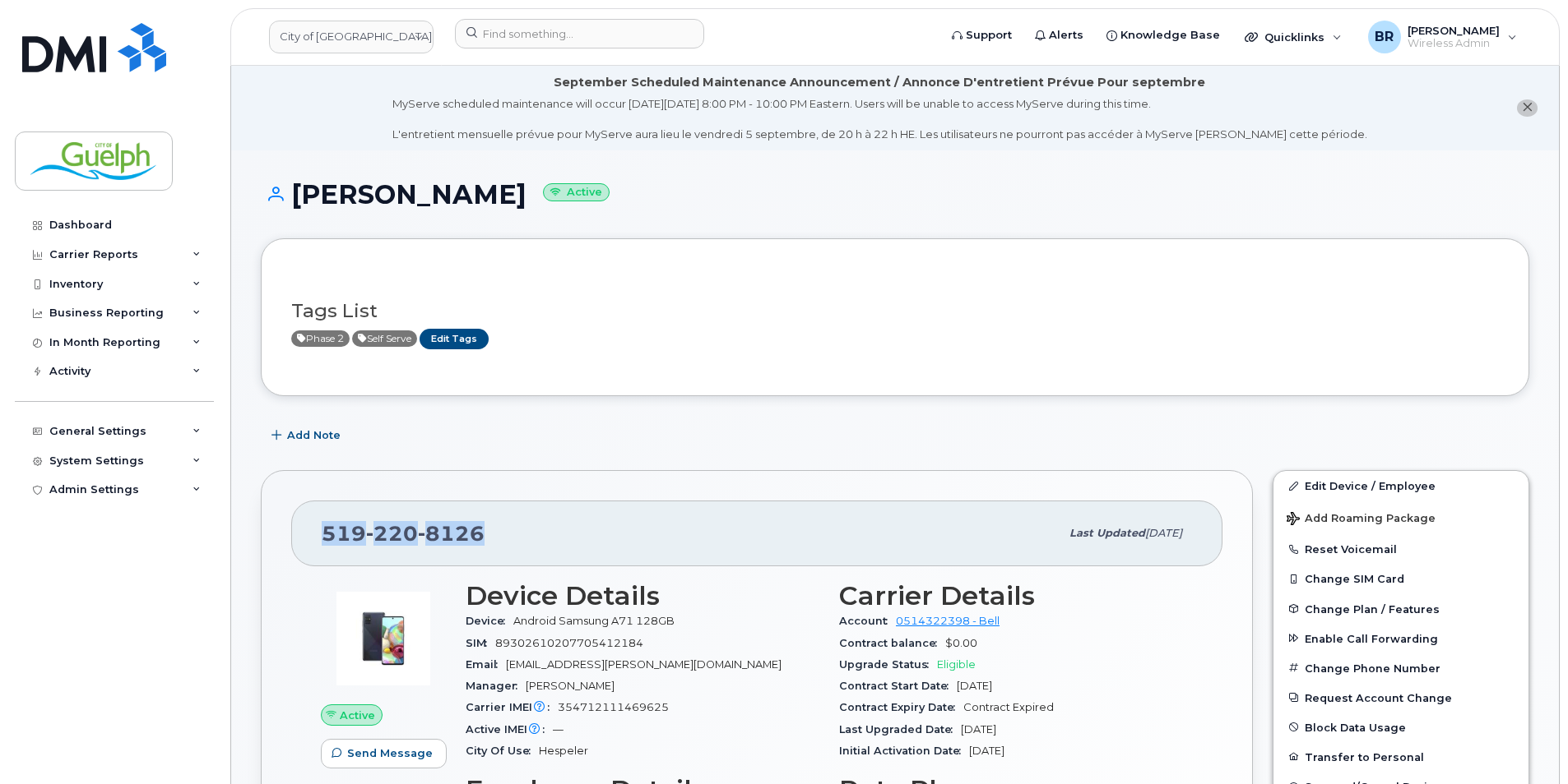
drag, startPoint x: 507, startPoint y: 532, endPoint x: 305, endPoint y: 527, distance: 202.1
click at [305, 527] on div "519 220 8126 Last updated May 06, 2025" at bounding box center [756, 533] width 931 height 66
drag, startPoint x: 305, startPoint y: 527, endPoint x: 353, endPoint y: 539, distance: 49.5
copy span "519 220 8126"
click at [1523, 109] on icon "close notification" at bounding box center [1526, 107] width 11 height 11
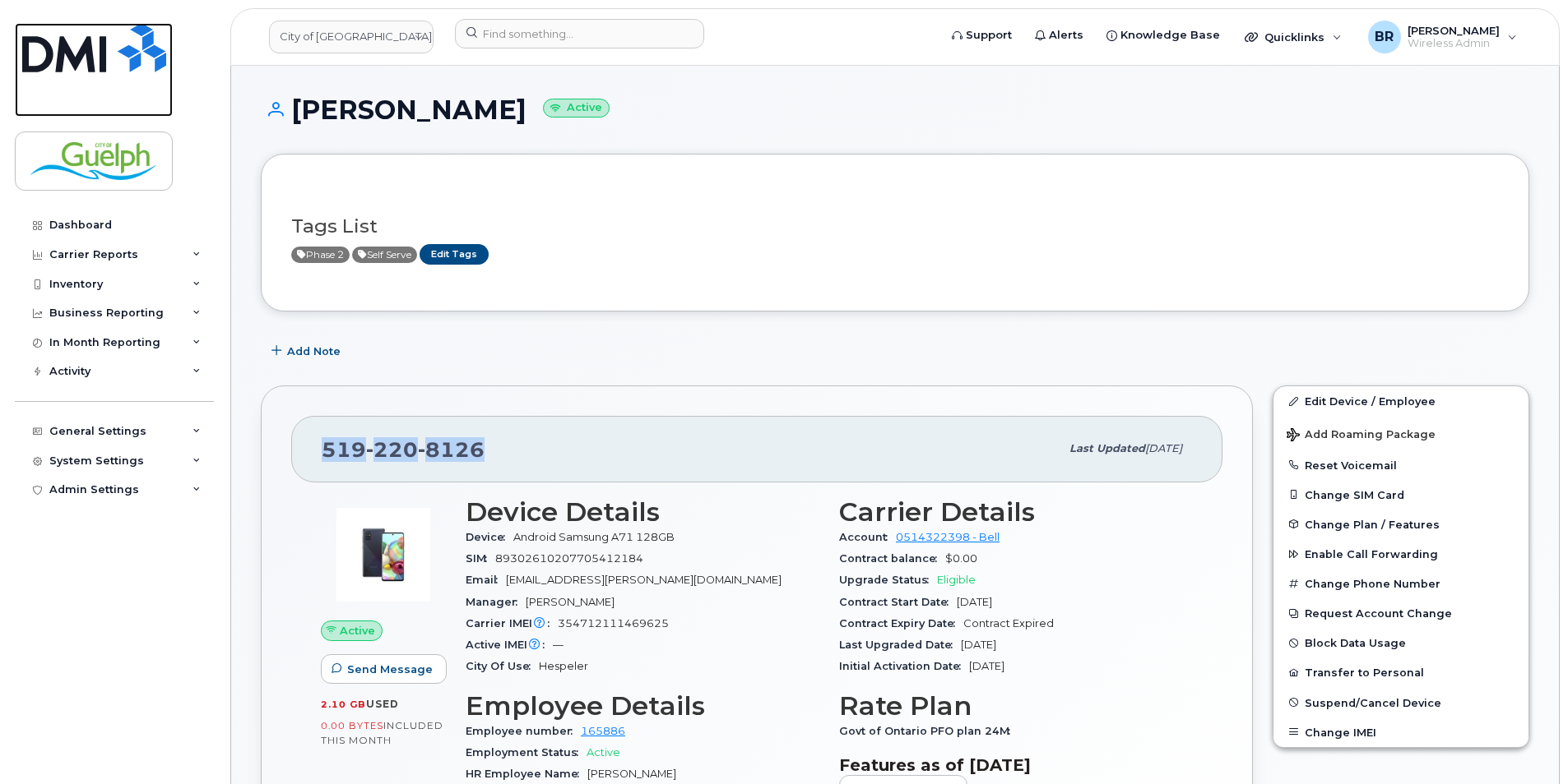
click at [103, 46] on img at bounding box center [94, 48] width 144 height 49
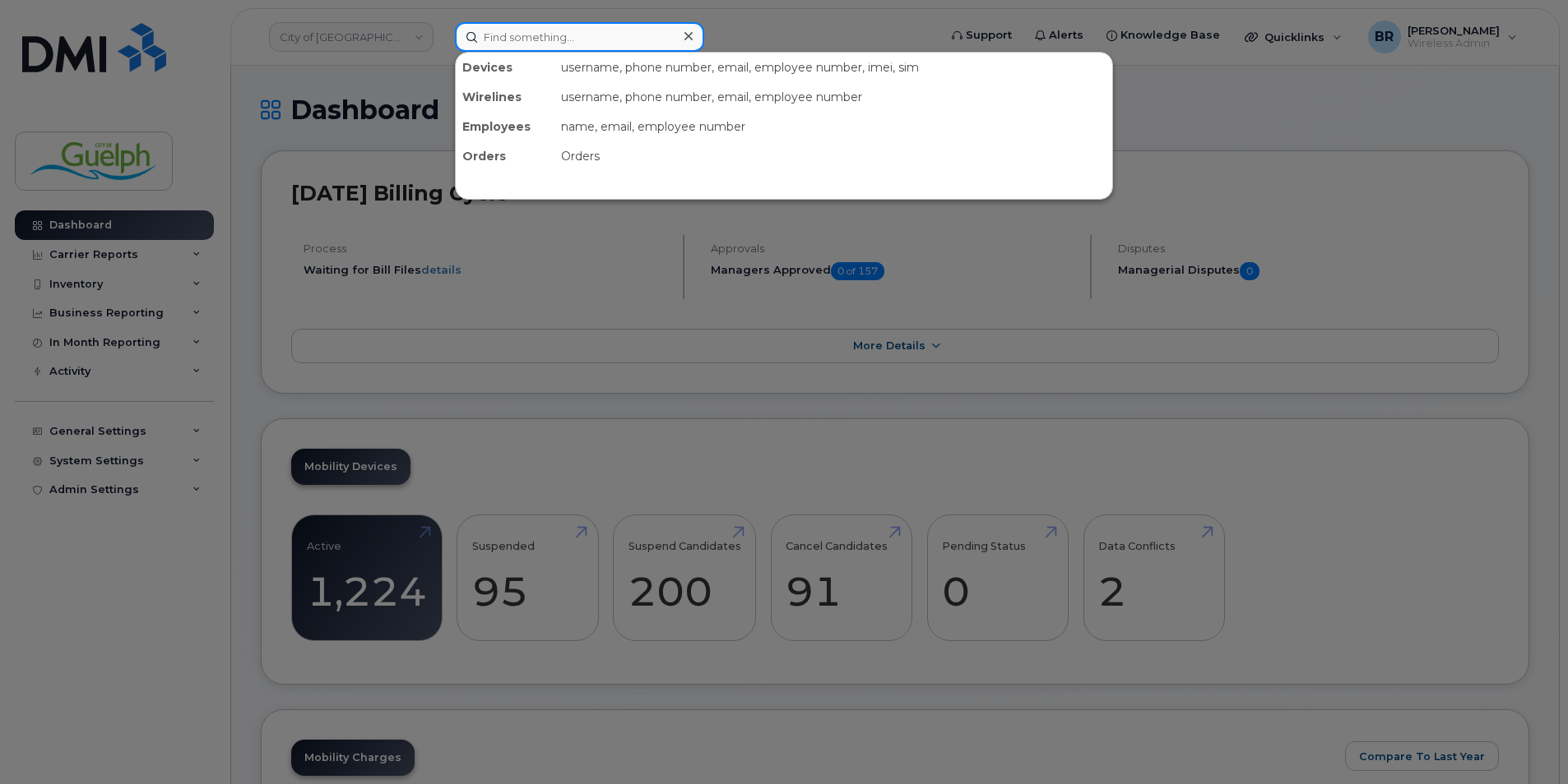
click at [612, 40] on input at bounding box center [580, 37] width 249 height 29
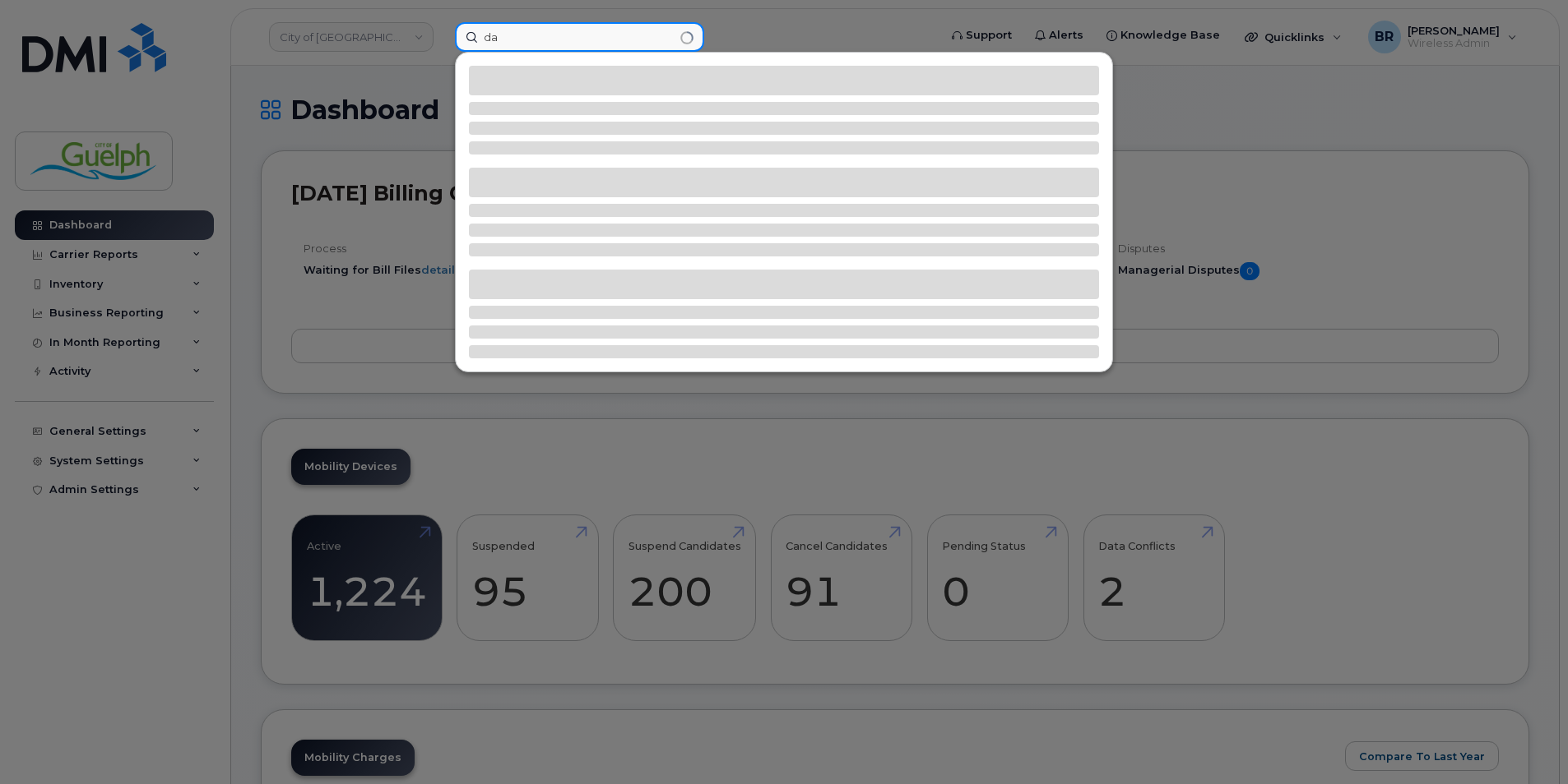
type input "d"
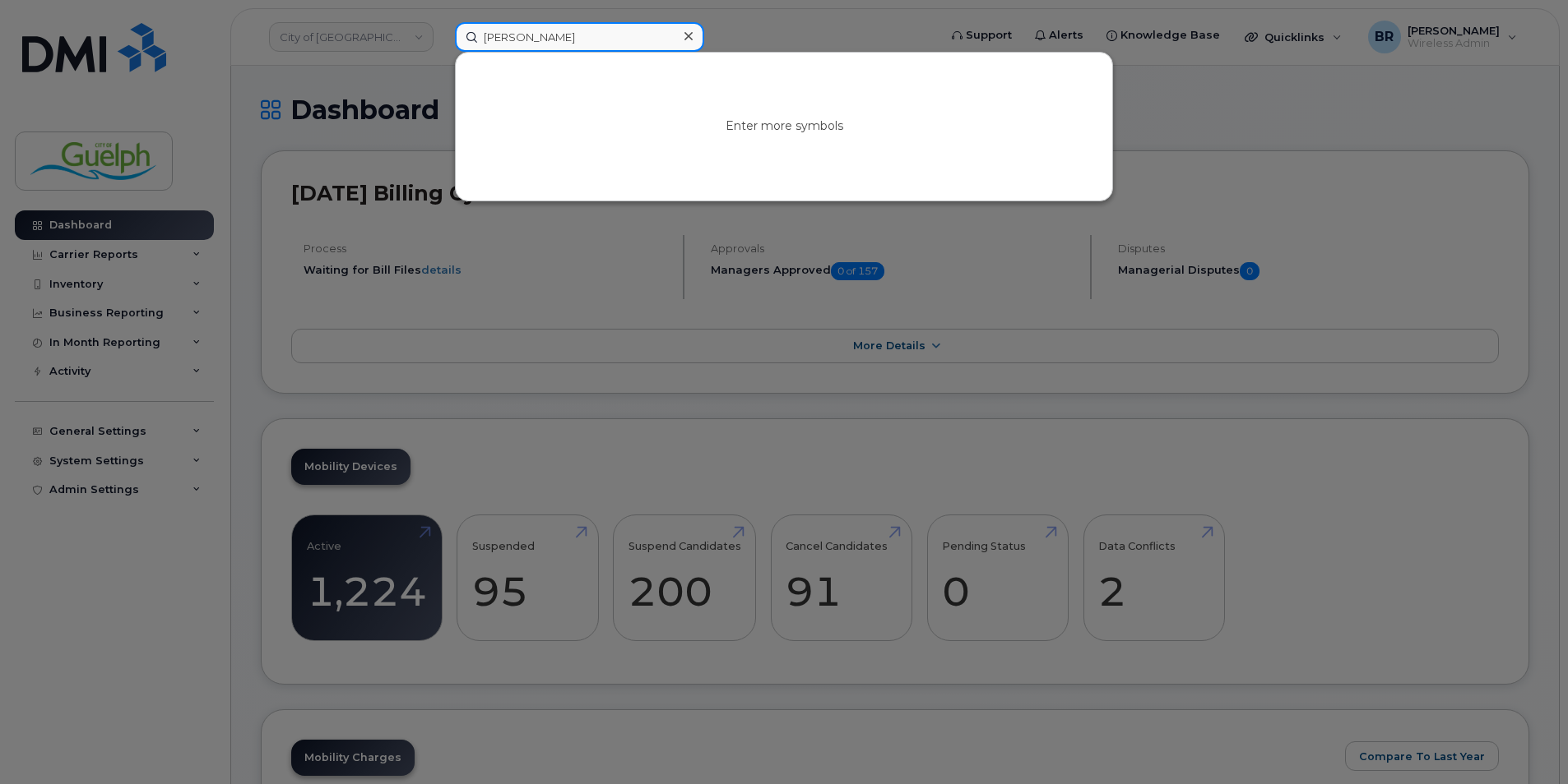
type input "[PERSON_NAME]"
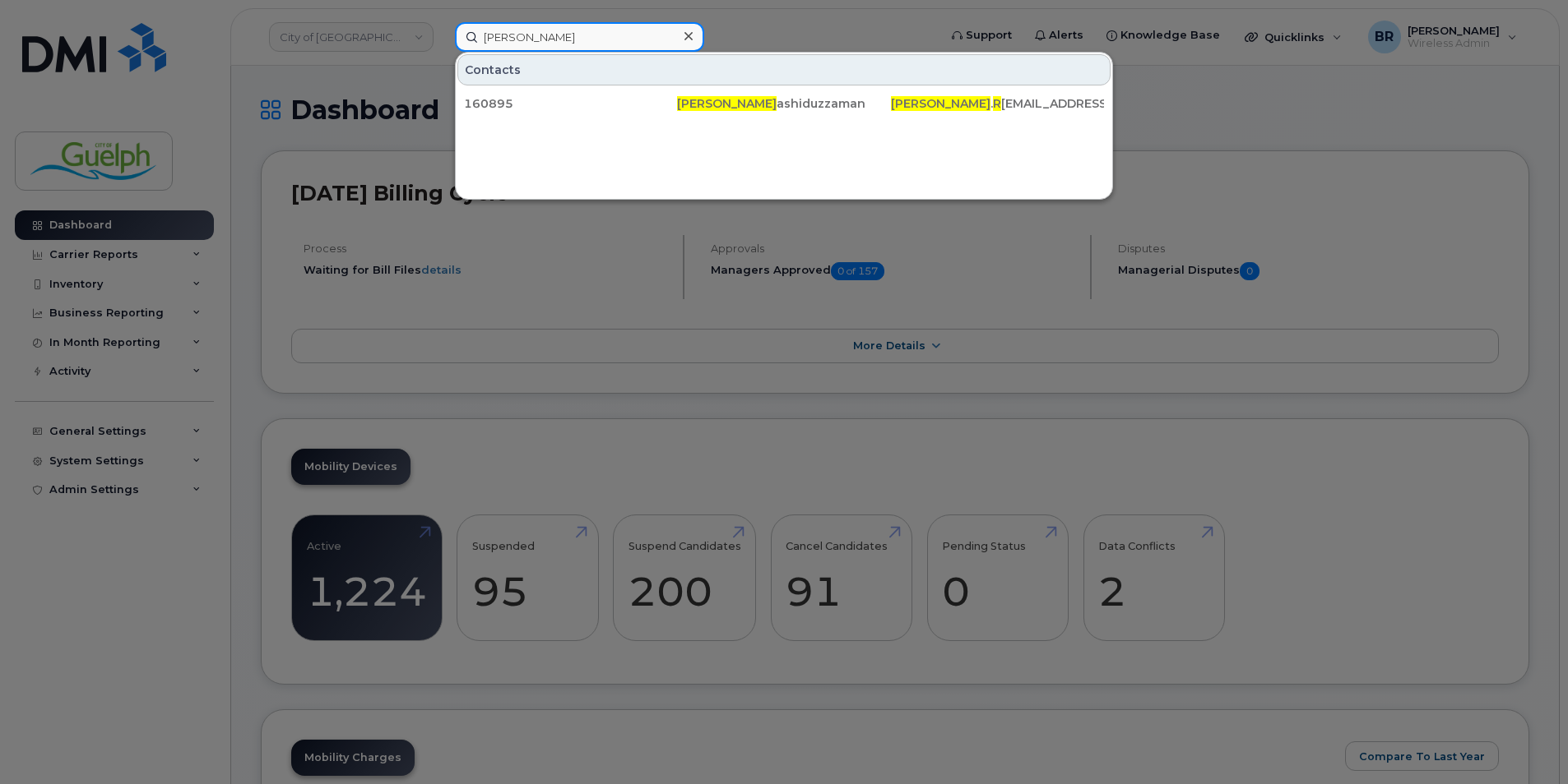
drag, startPoint x: 612, startPoint y: 41, endPoint x: 290, endPoint y: 19, distance: 322.8
click at [442, 23] on div "daniel r Contacts 160895 Daniel R ashiduzzaman Daniel . R ashiduzzaman@guelph.ca" at bounding box center [691, 37] width 498 height 29
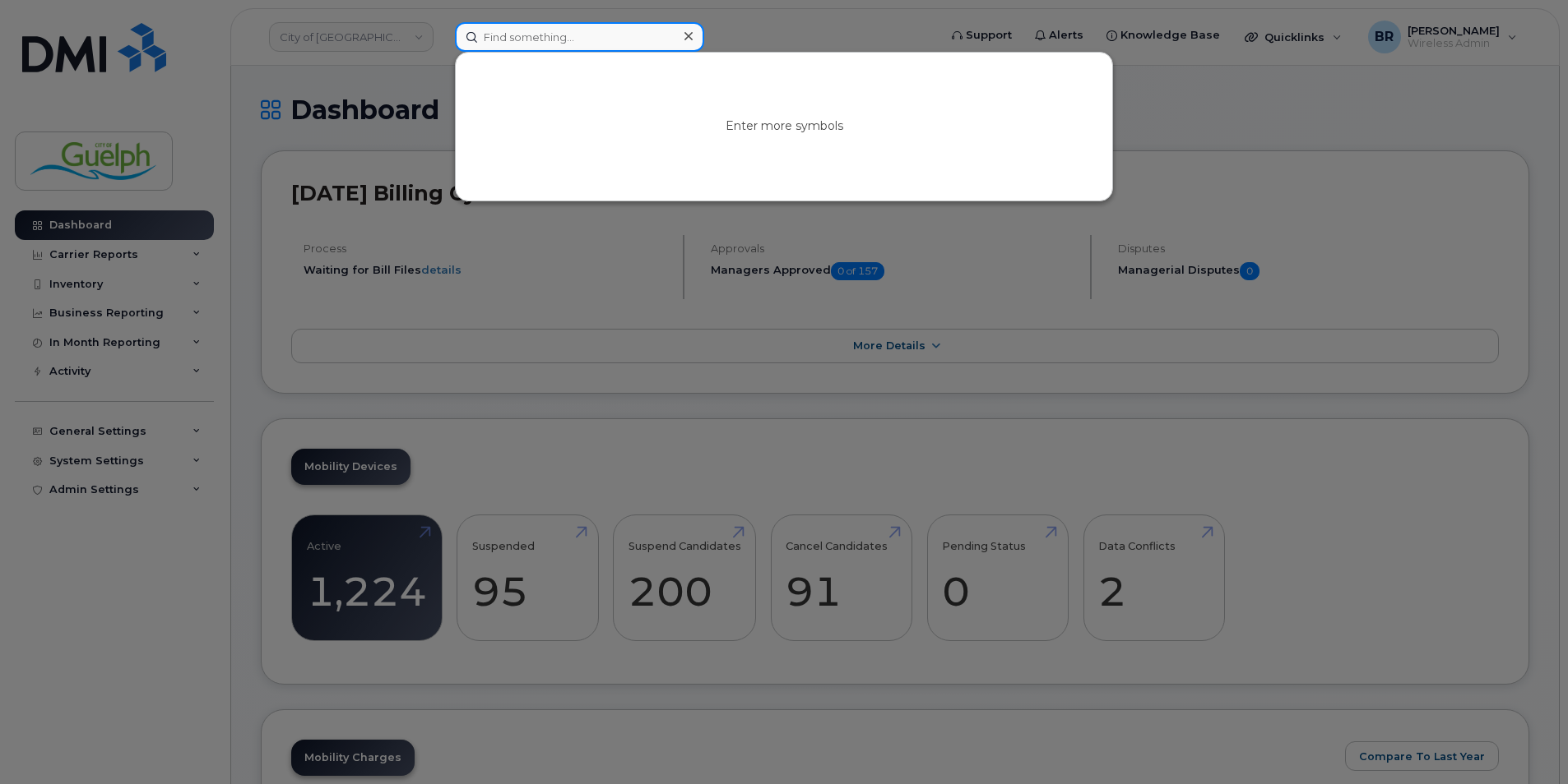
click at [583, 31] on input at bounding box center [580, 37] width 249 height 29
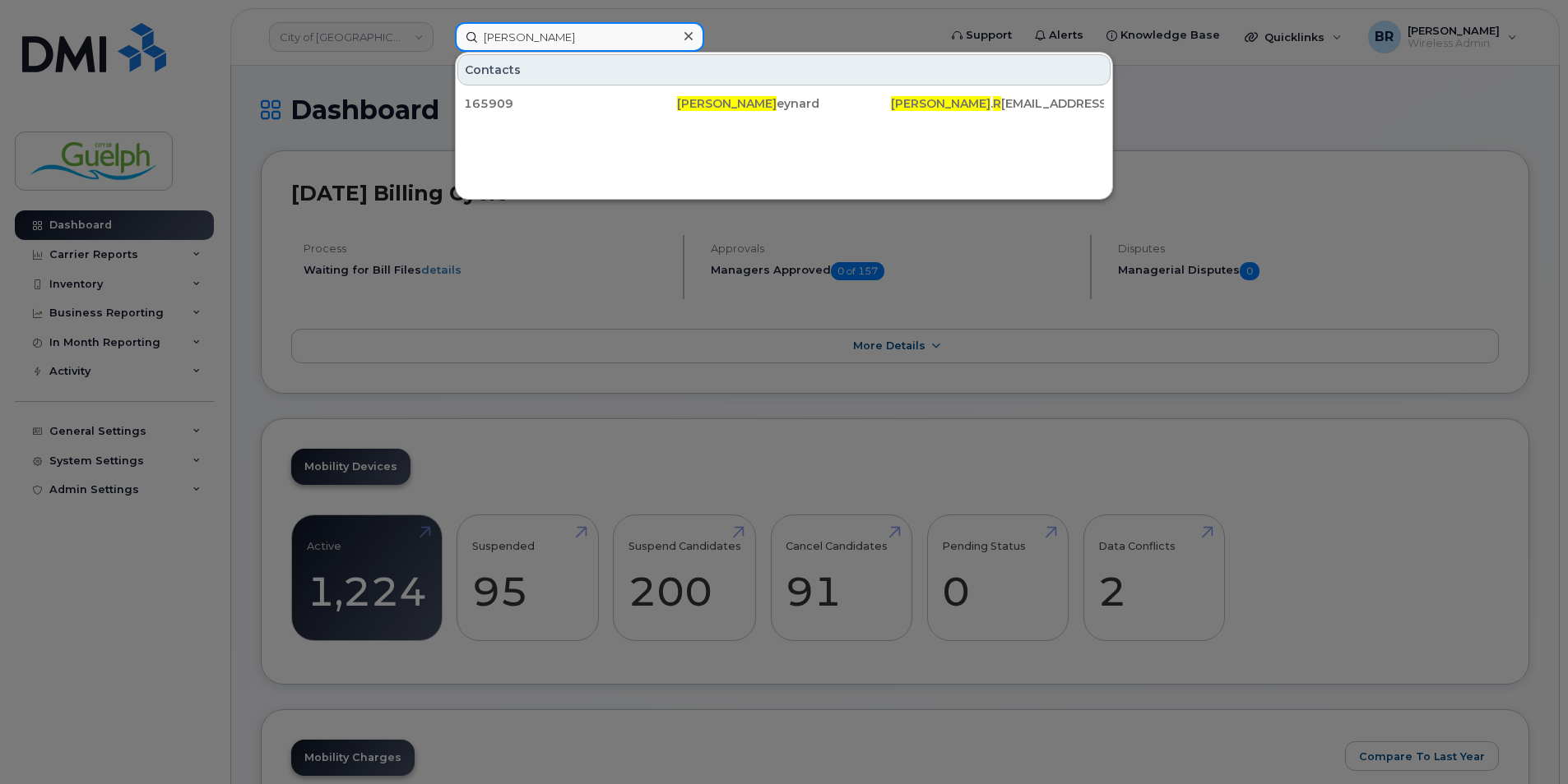
drag, startPoint x: 600, startPoint y: 33, endPoint x: 367, endPoint y: 14, distance: 233.8
click at [442, 23] on div "hannah r Contacts 165909 Hannah R eynard Hannah . R eynard@guelph.ca" at bounding box center [691, 37] width 498 height 29
drag, startPoint x: 556, startPoint y: 41, endPoint x: 213, endPoint y: 23, distance: 343.5
click at [442, 23] on div "stan g Contacts 165888 Stan G orski Stan . G orski@guelph.ca" at bounding box center [691, 37] width 498 height 29
type input "jay se"
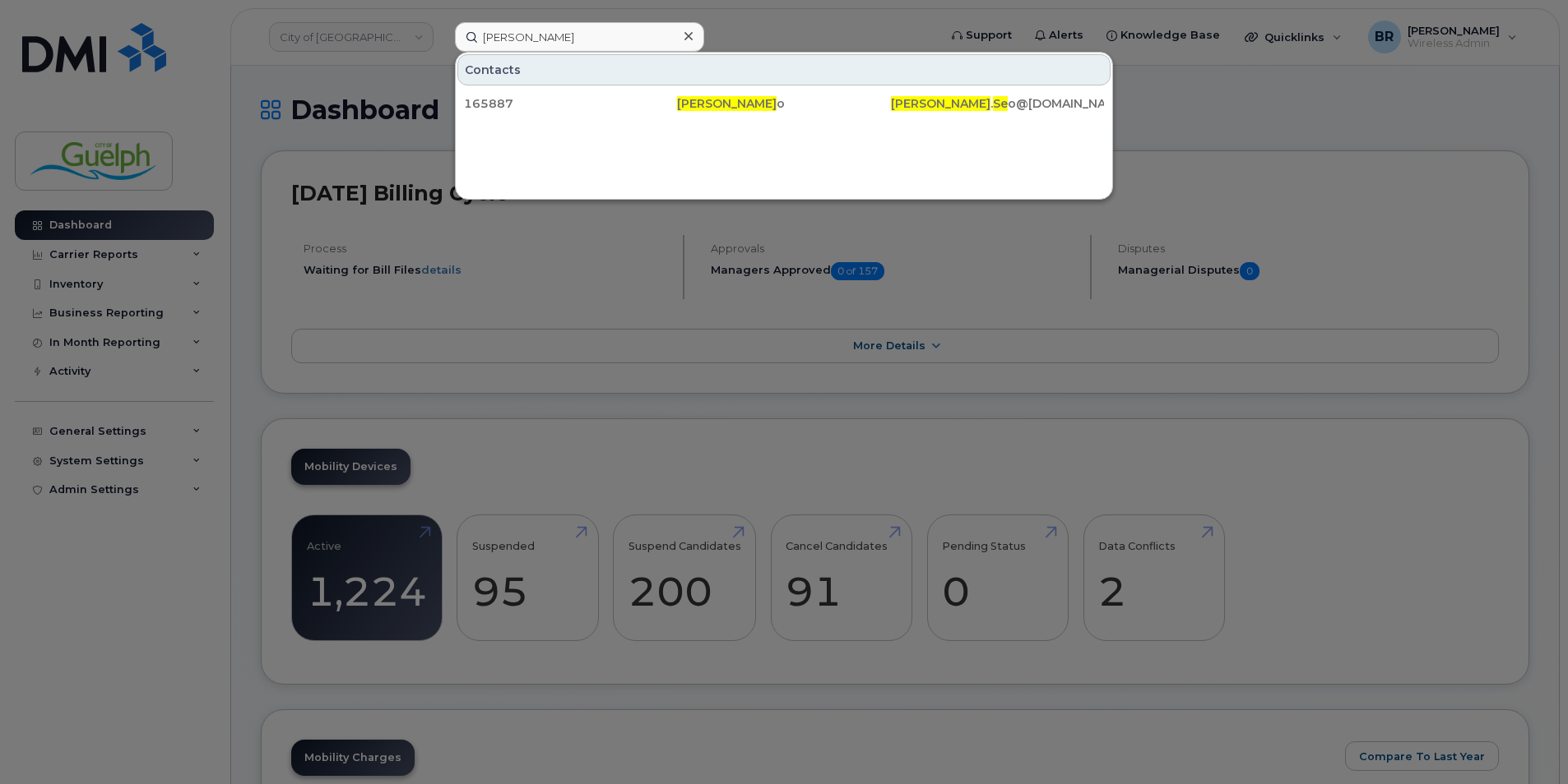
click at [687, 35] on icon at bounding box center [688, 36] width 8 height 8
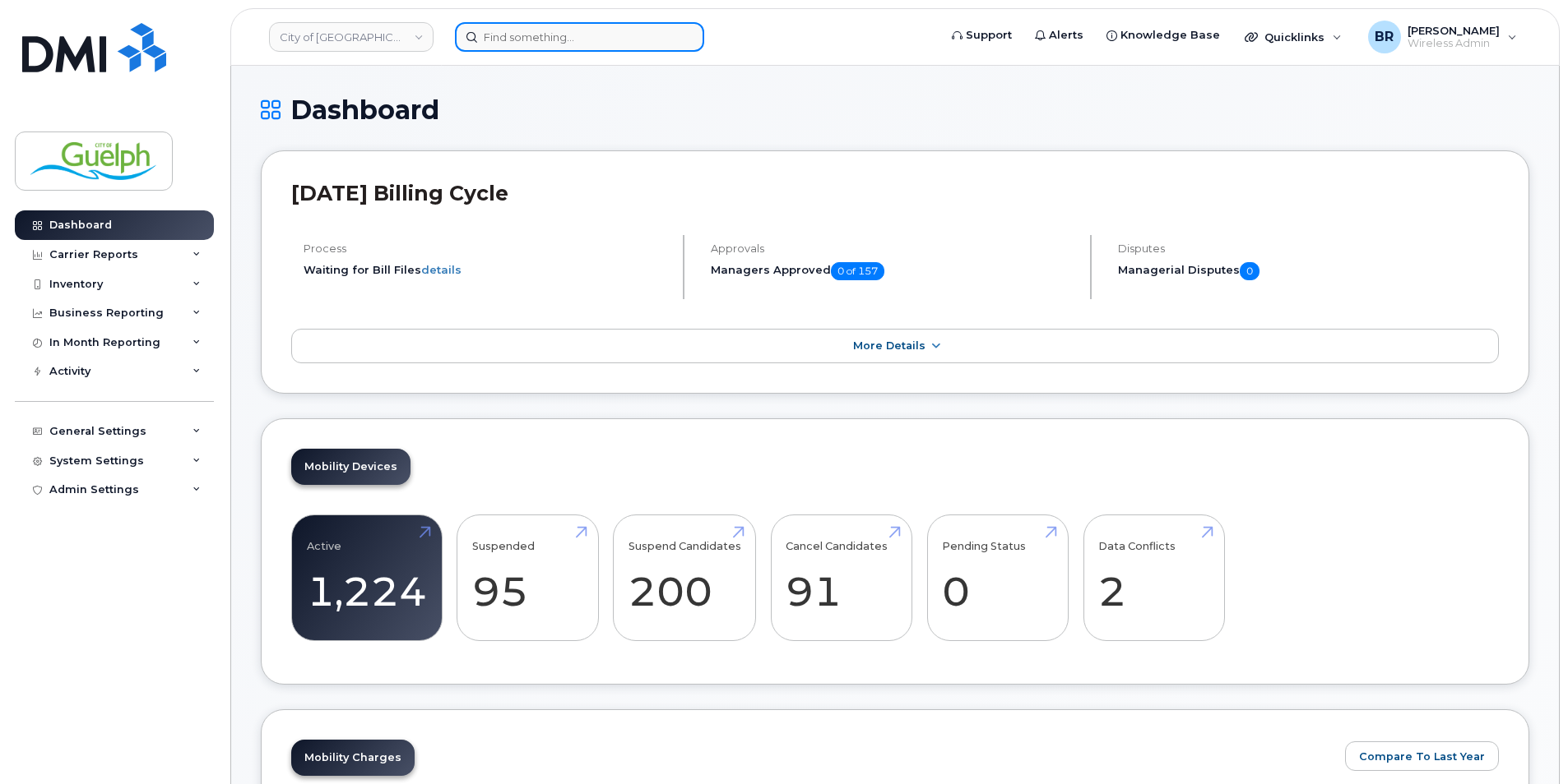
click at [602, 50] on input at bounding box center [580, 37] width 249 height 29
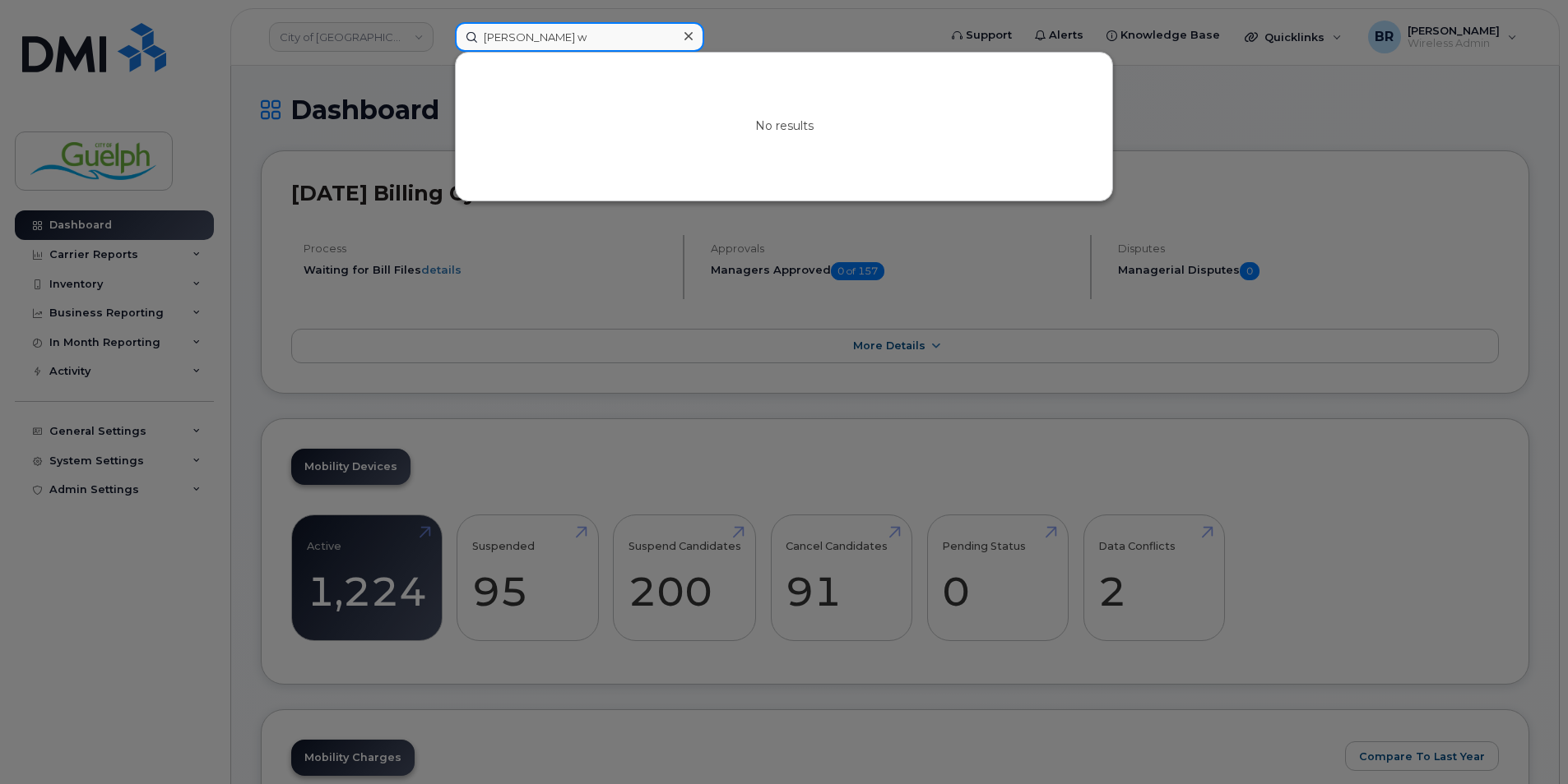
drag, startPoint x: 589, startPoint y: 37, endPoint x: 298, endPoint y: 10, distance: 292.2
click at [442, 23] on div "abagail w No results" at bounding box center [691, 37] width 498 height 29
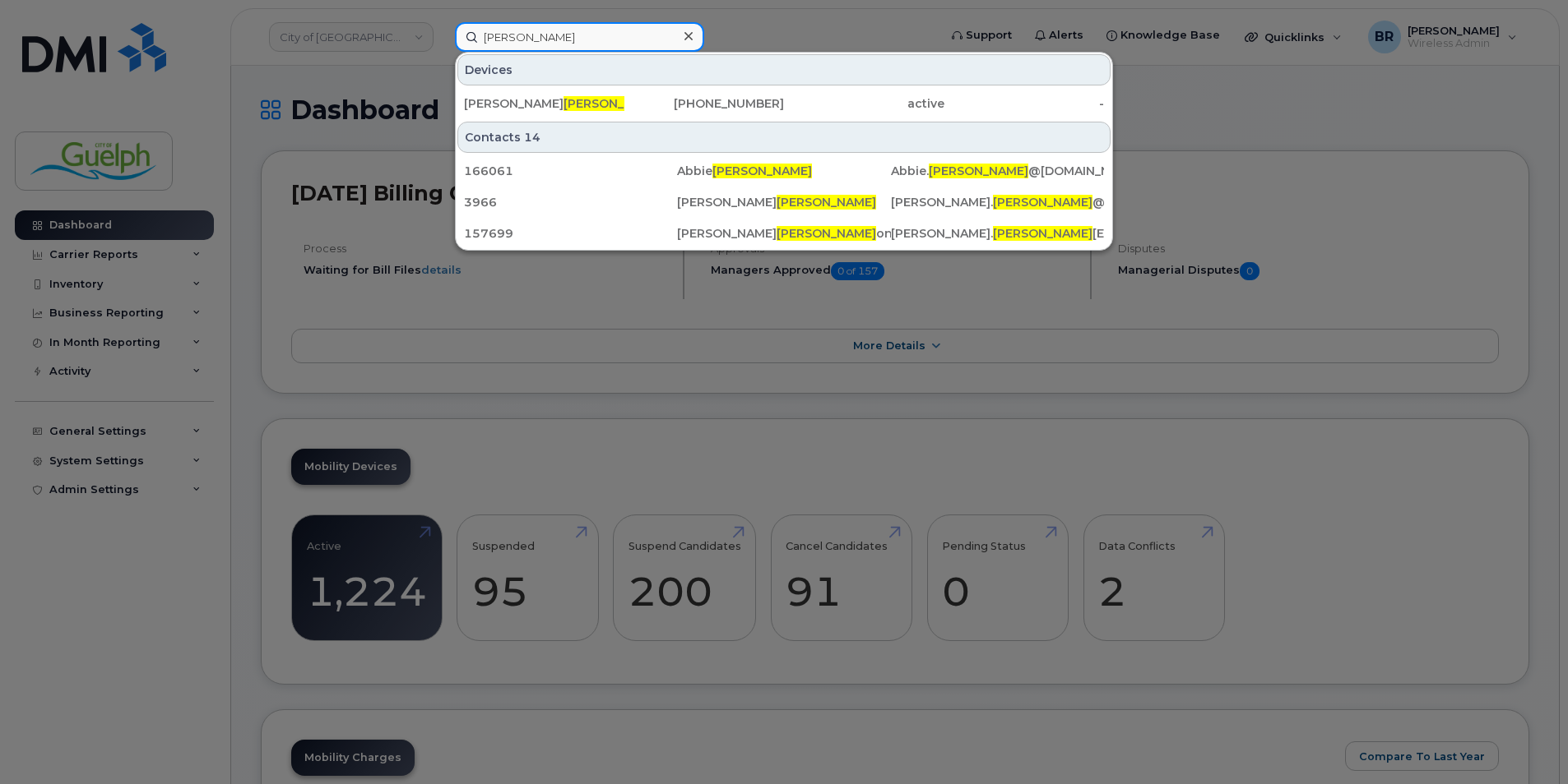
drag, startPoint x: 601, startPoint y: 41, endPoint x: 253, endPoint y: -8, distance: 351.4
type input "williams"
click at [687, 36] on icon at bounding box center [688, 36] width 8 height 8
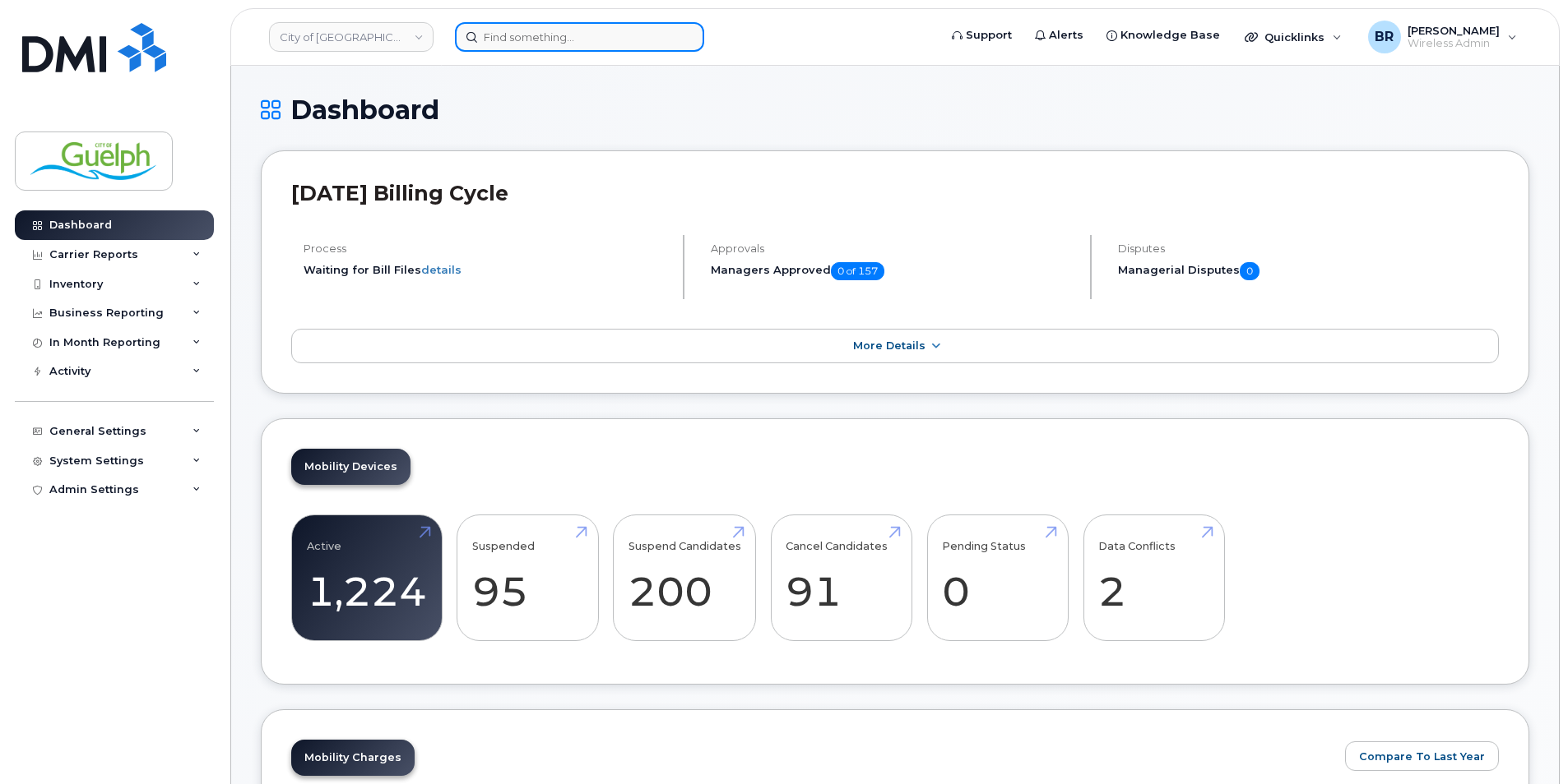
click at [555, 34] on input at bounding box center [580, 37] width 249 height 29
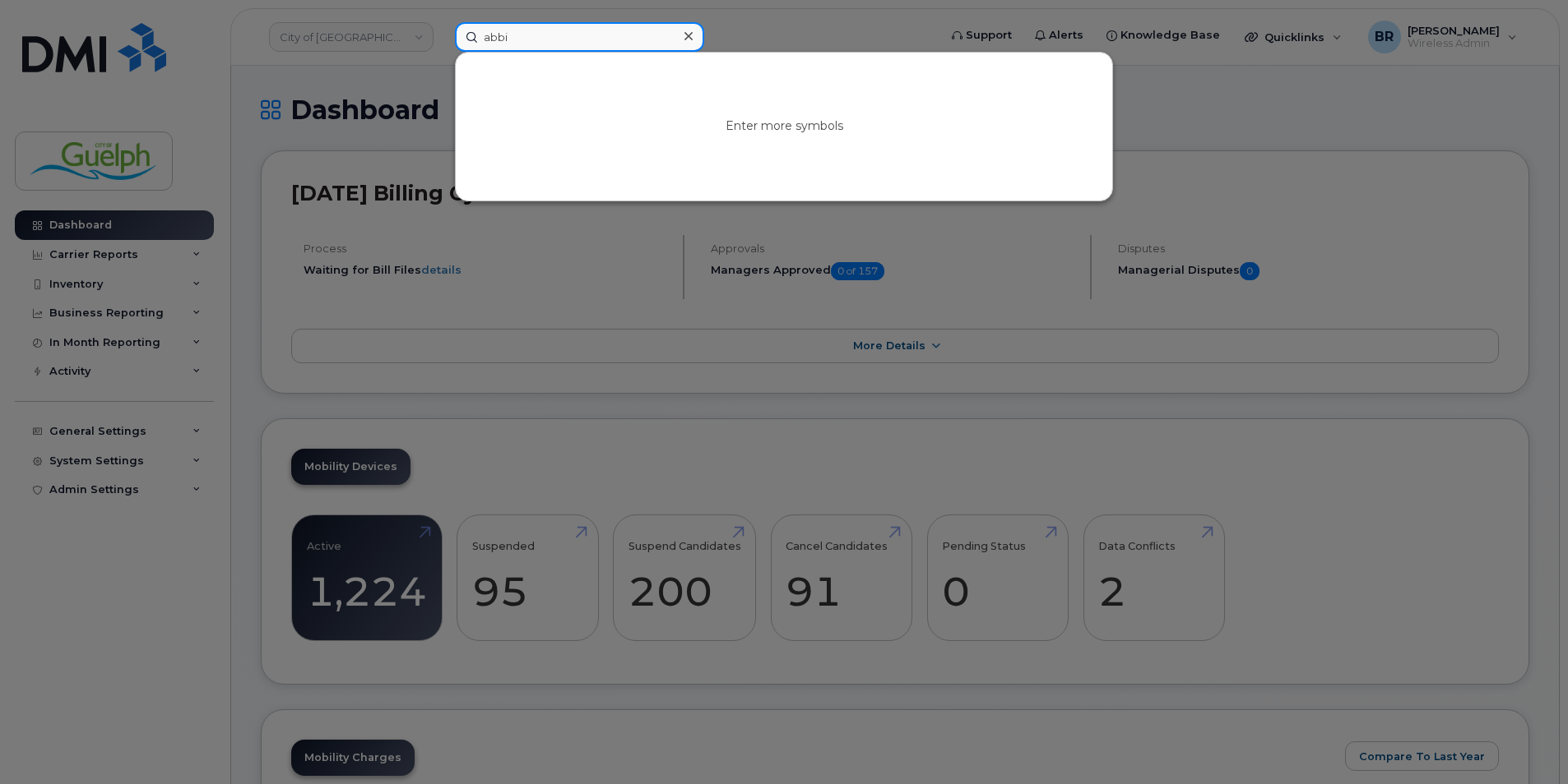
type input "abbie"
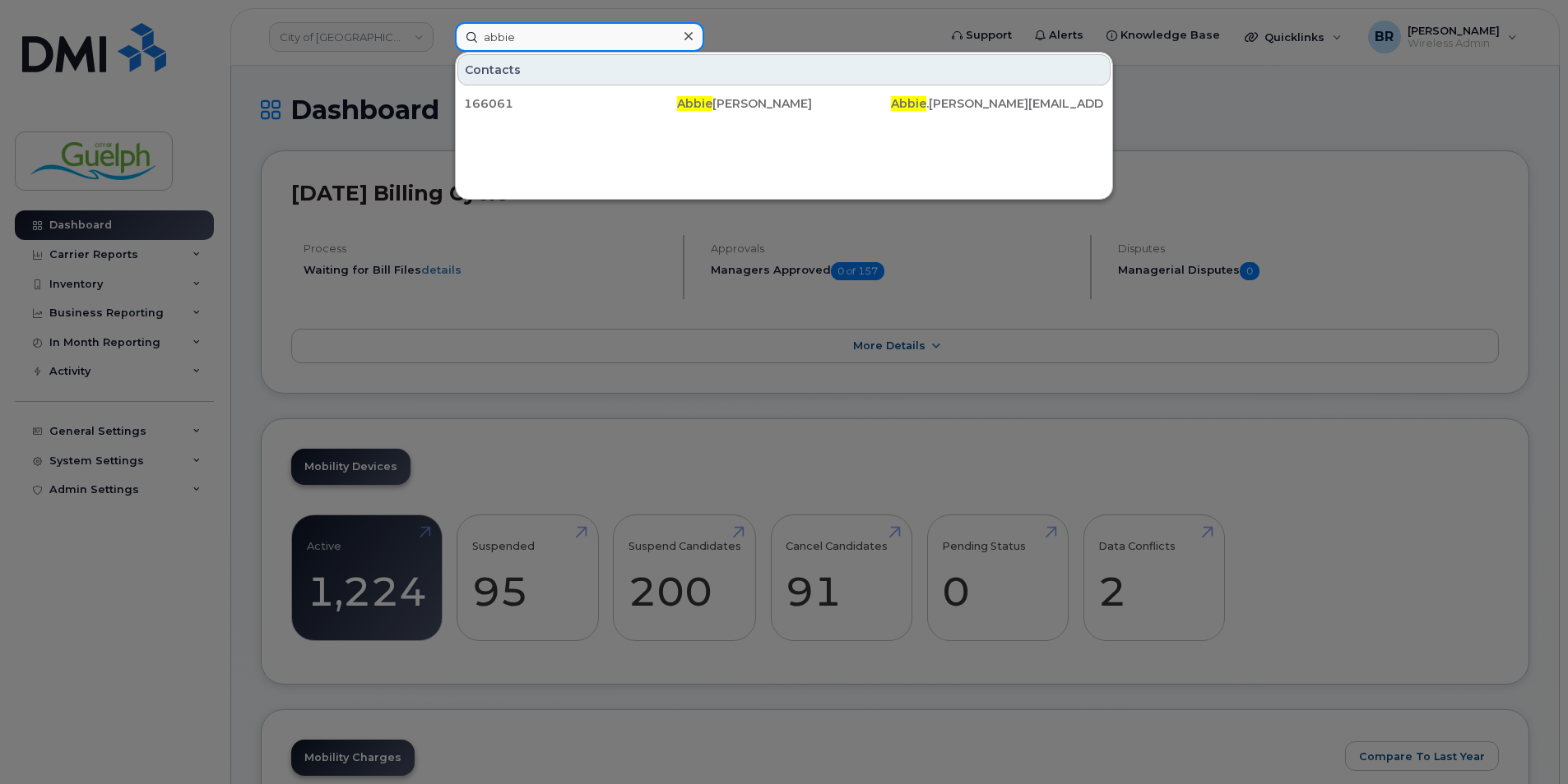
drag, startPoint x: 555, startPoint y: 34, endPoint x: 145, endPoint y: 7, distance: 410.9
click at [442, 23] on div "abbie Contacts 166061 Abbie Williams Abbie .Williams@guelph.ca" at bounding box center [691, 37] width 498 height 29
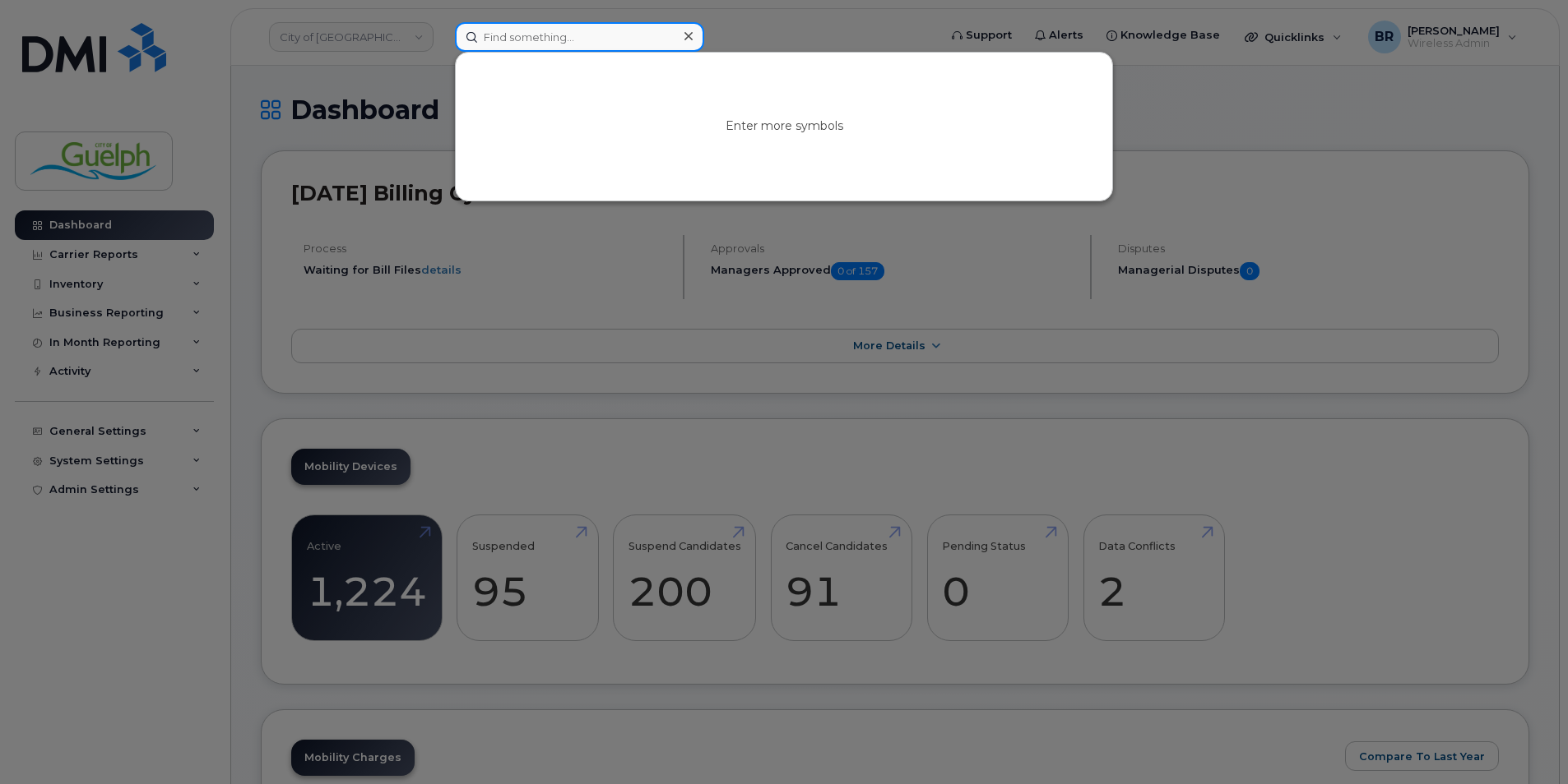
click at [572, 31] on input at bounding box center [580, 37] width 249 height 29
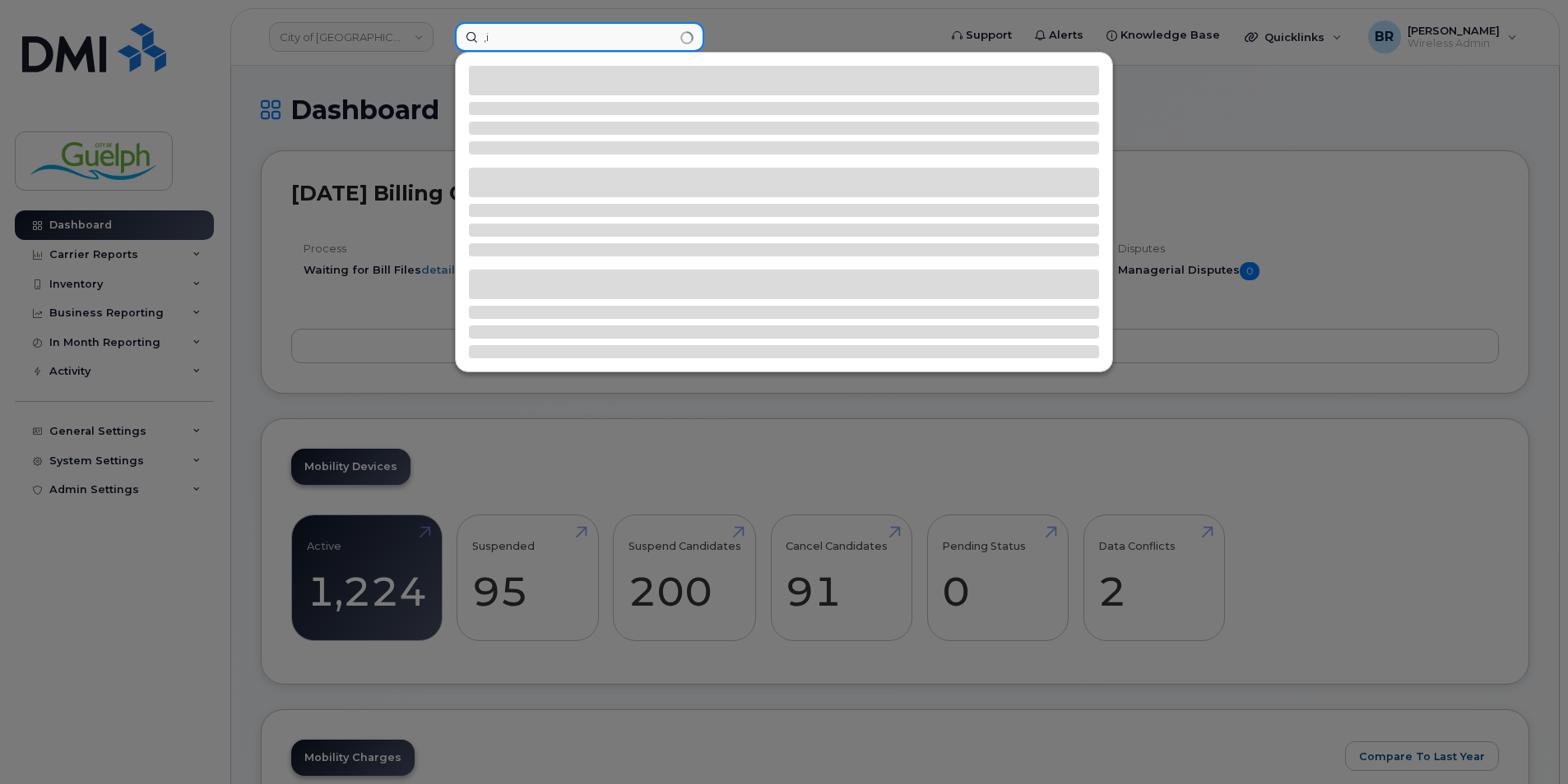
type input ","
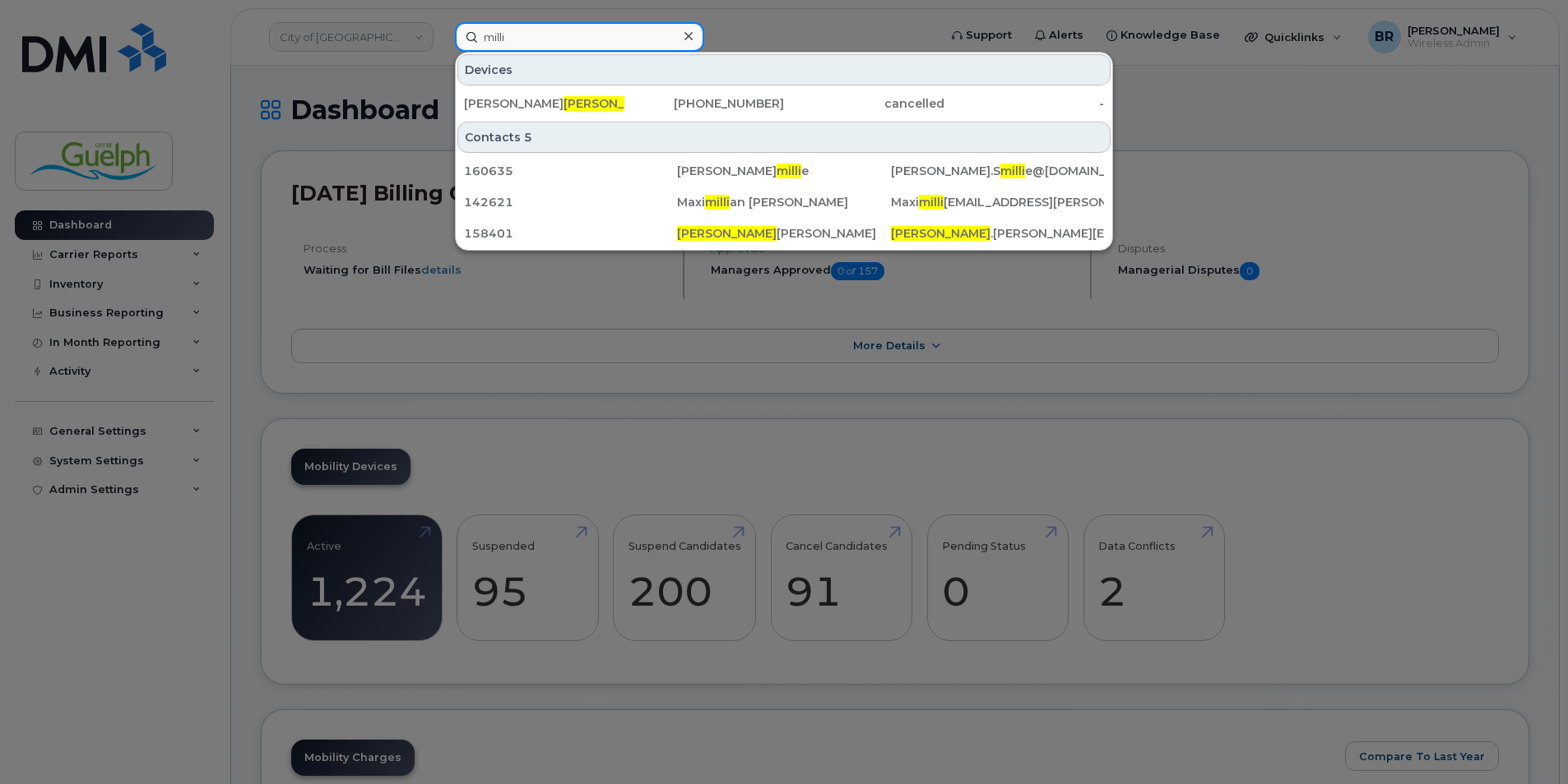
type input "milli h"
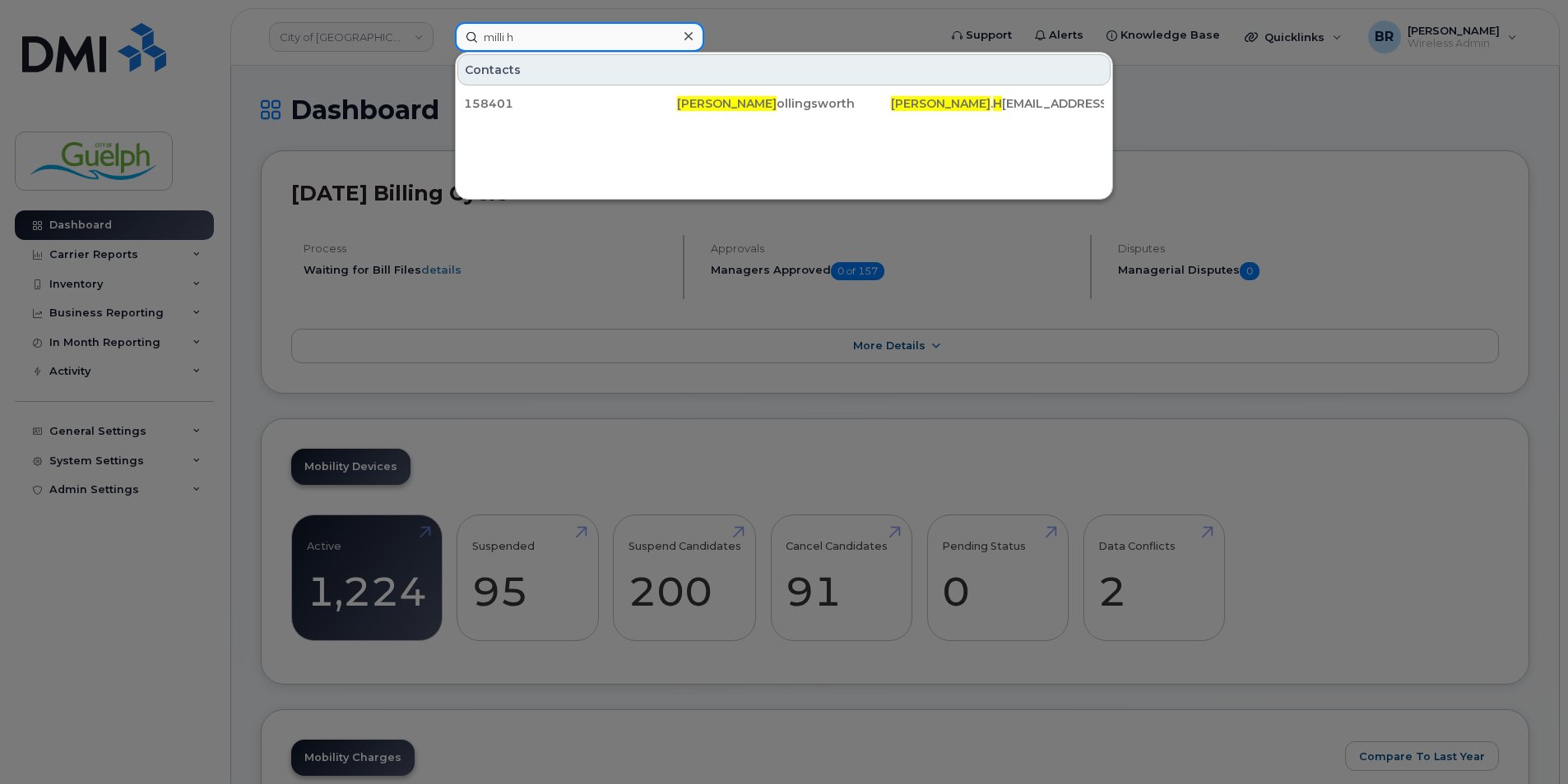
drag, startPoint x: 572, startPoint y: 32, endPoint x: 408, endPoint y: 53, distance: 165.3
click at [442, 52] on div "milli h Contacts 158401 Milli H ollingsworth Milli . H ollingsworth@guelph.ca" at bounding box center [691, 37] width 498 height 29
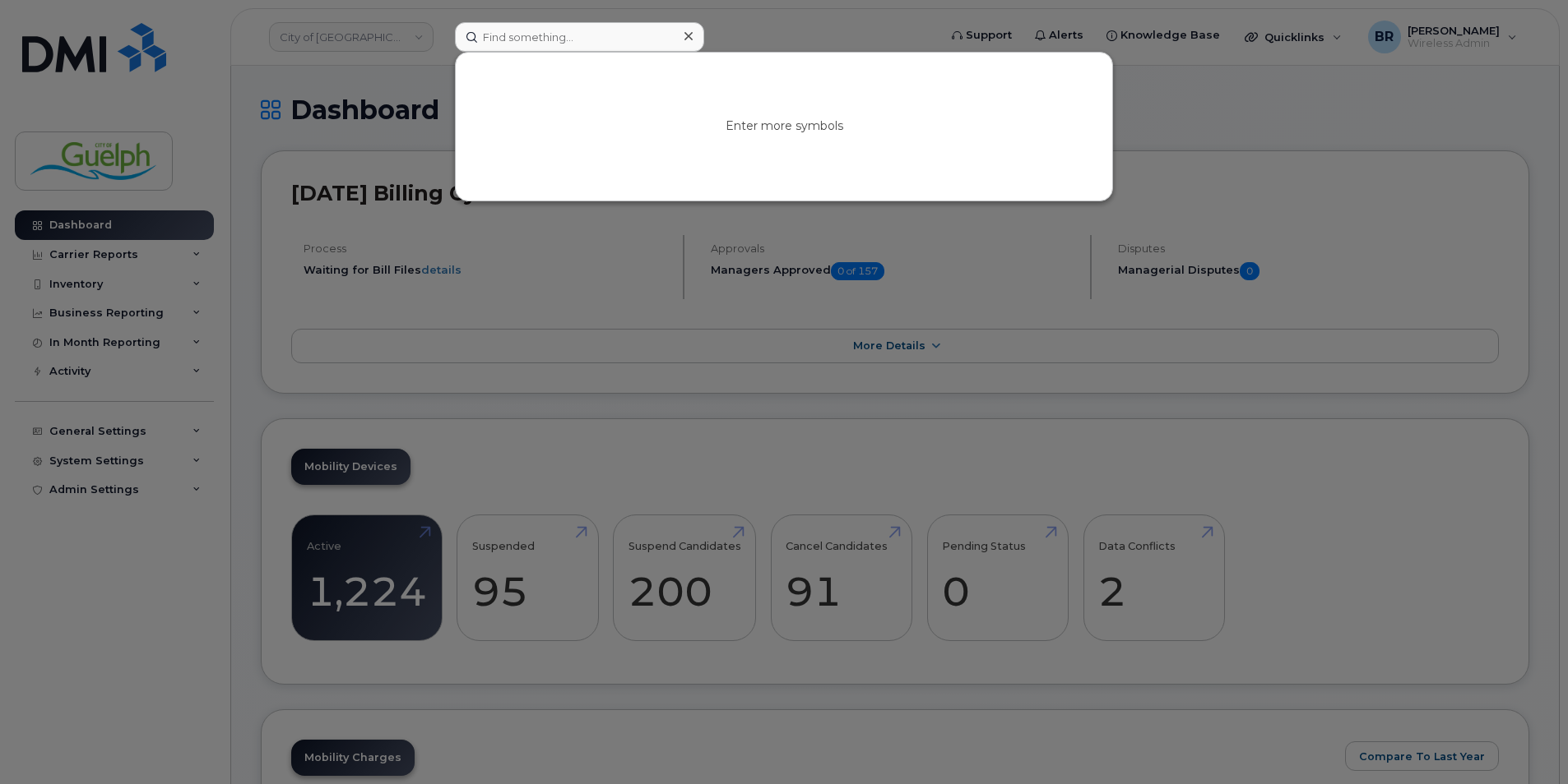
click at [685, 35] on icon at bounding box center [688, 36] width 8 height 13
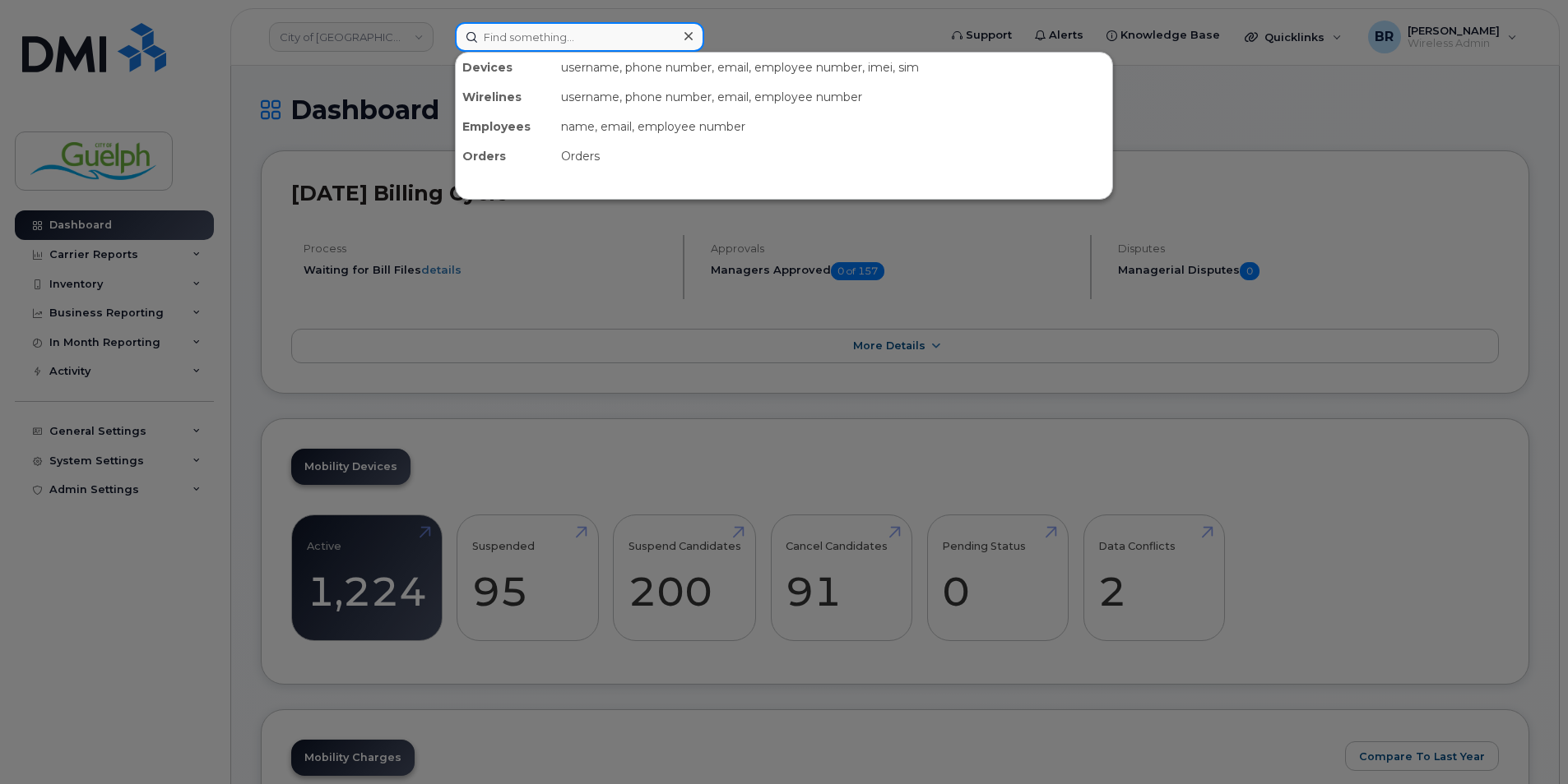
click at [651, 40] on input at bounding box center [580, 37] width 249 height 29
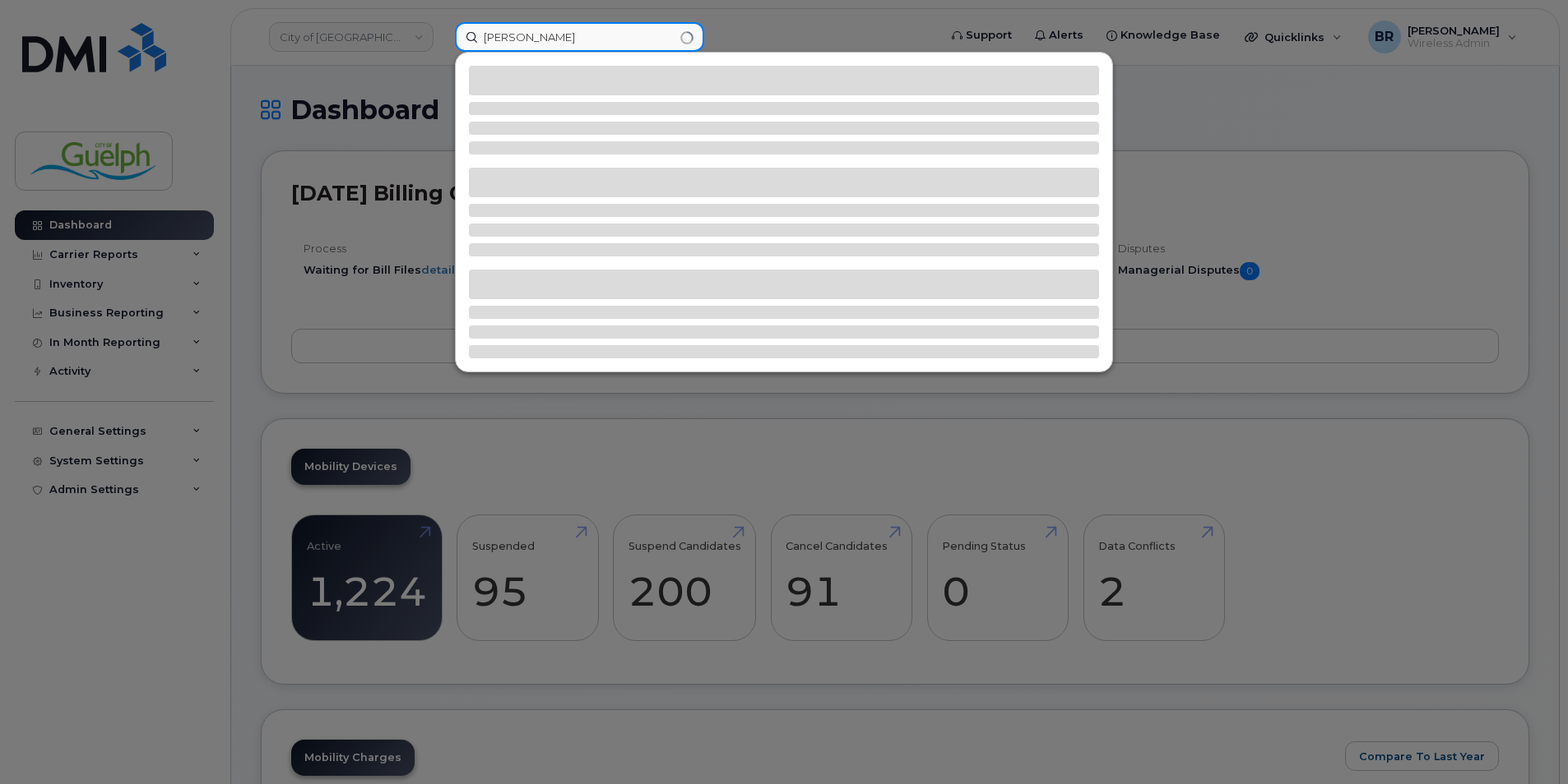
type input "nathan do"
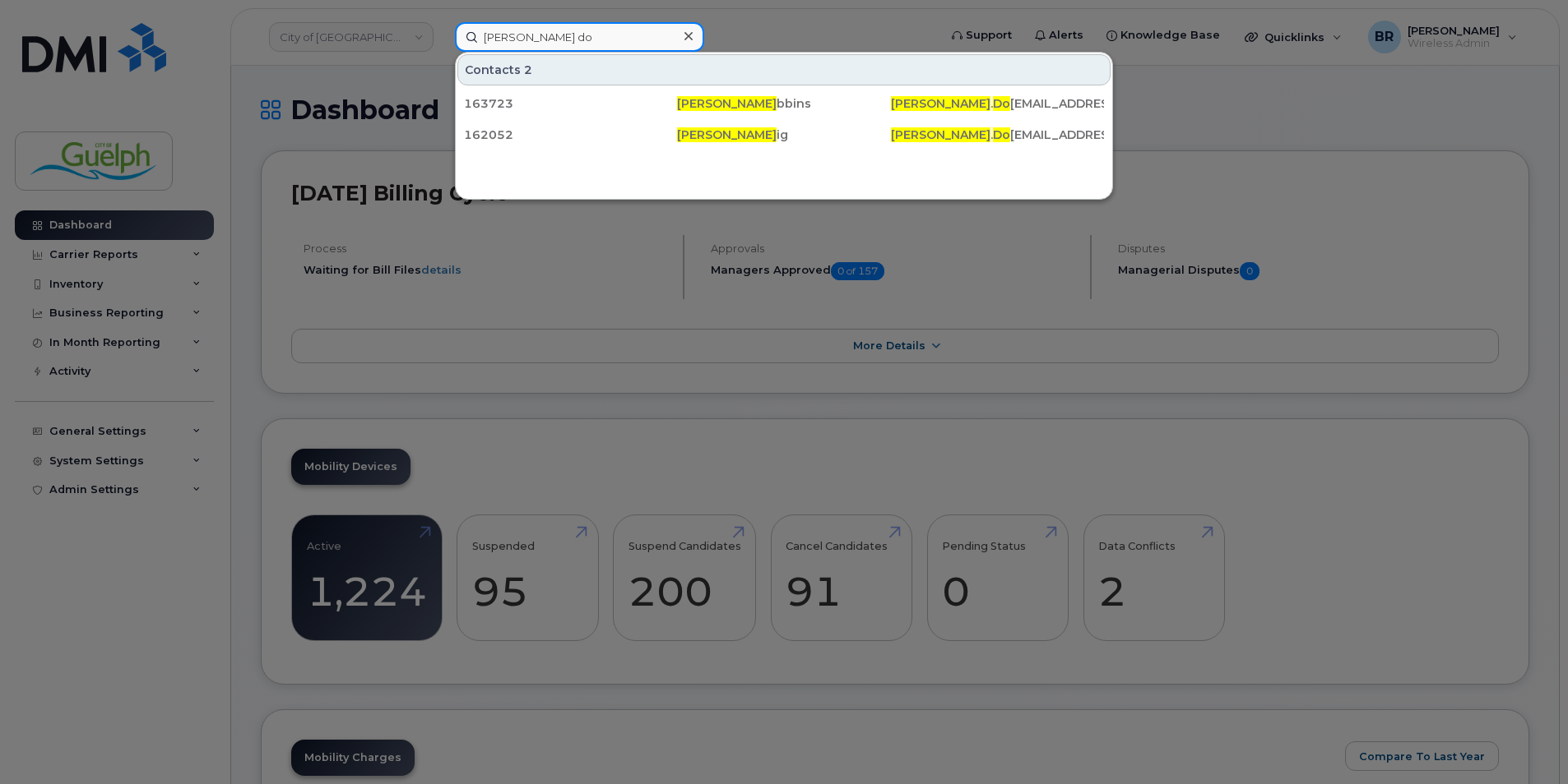
drag, startPoint x: 651, startPoint y: 41, endPoint x: 142, endPoint y: 4, distance: 510.3
click at [442, 23] on div "nathan do Contacts 2 163723 Nathan Do bbins Nathan . Do bbins@guelph.ca 162052 …" at bounding box center [691, 37] width 498 height 29
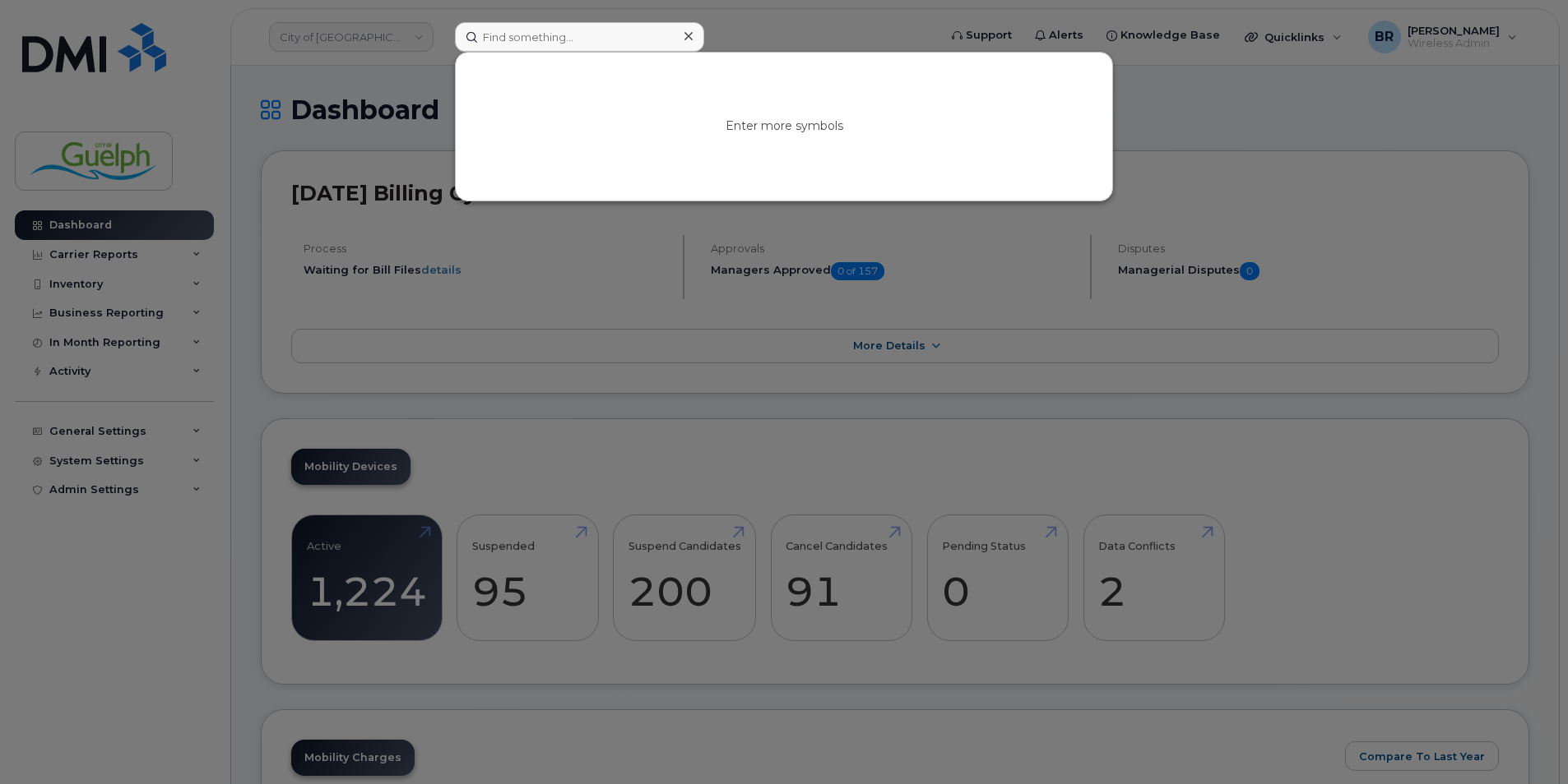
click at [692, 37] on icon at bounding box center [688, 36] width 8 height 13
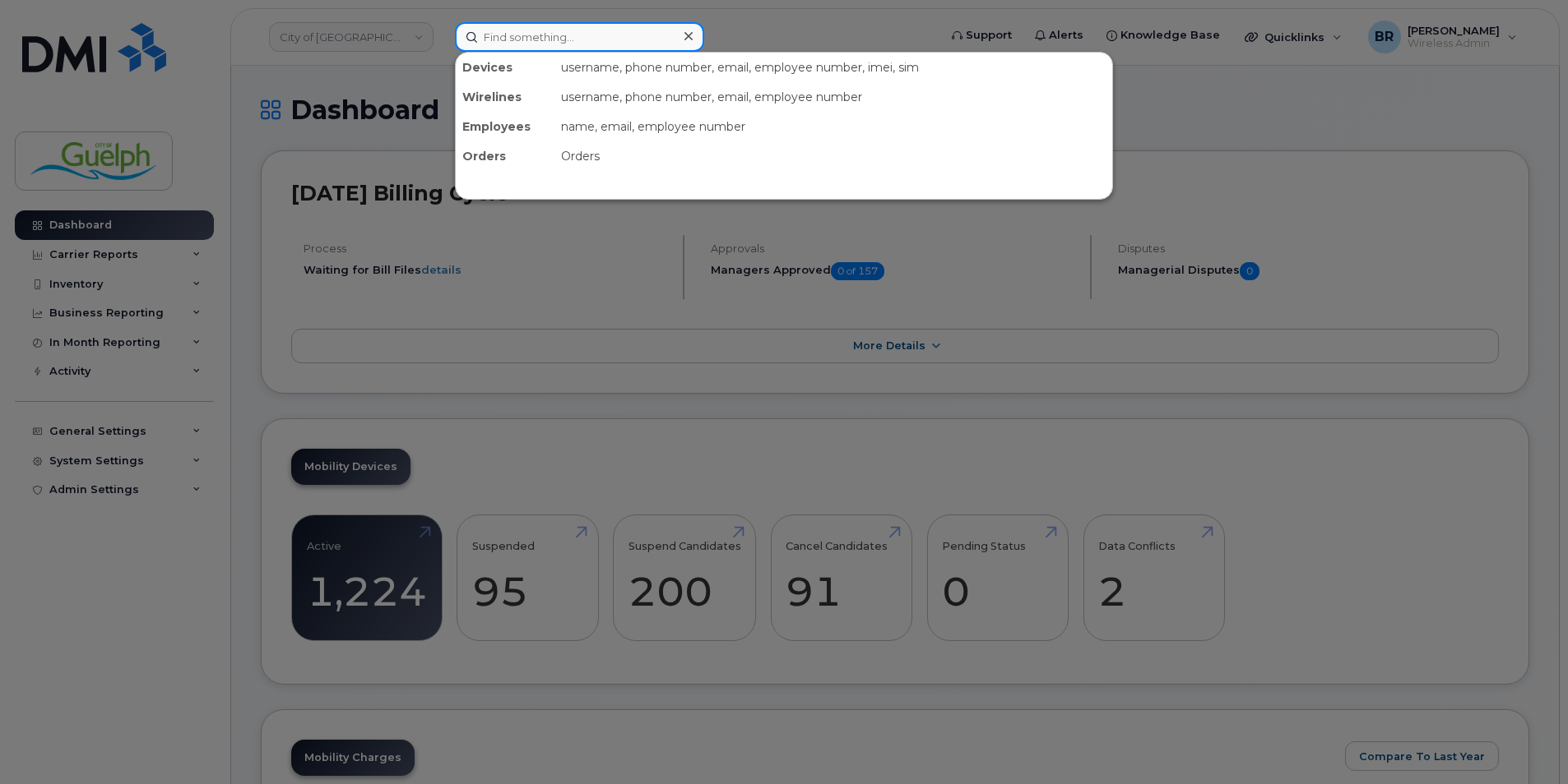
click at [578, 32] on input at bounding box center [580, 37] width 249 height 29
type input "lauren k"
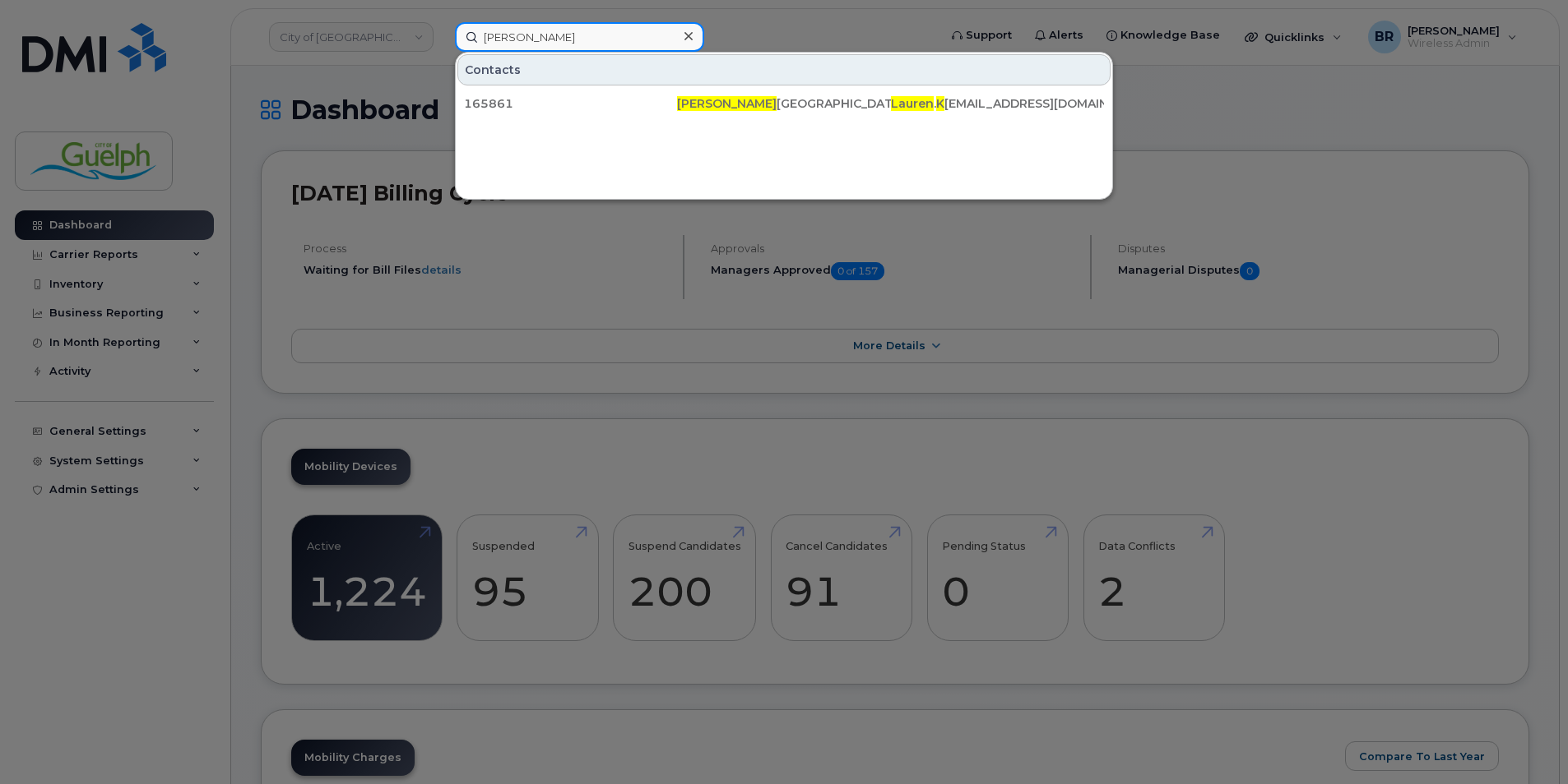
drag, startPoint x: 568, startPoint y: 36, endPoint x: 297, endPoint y: -6, distance: 274.2
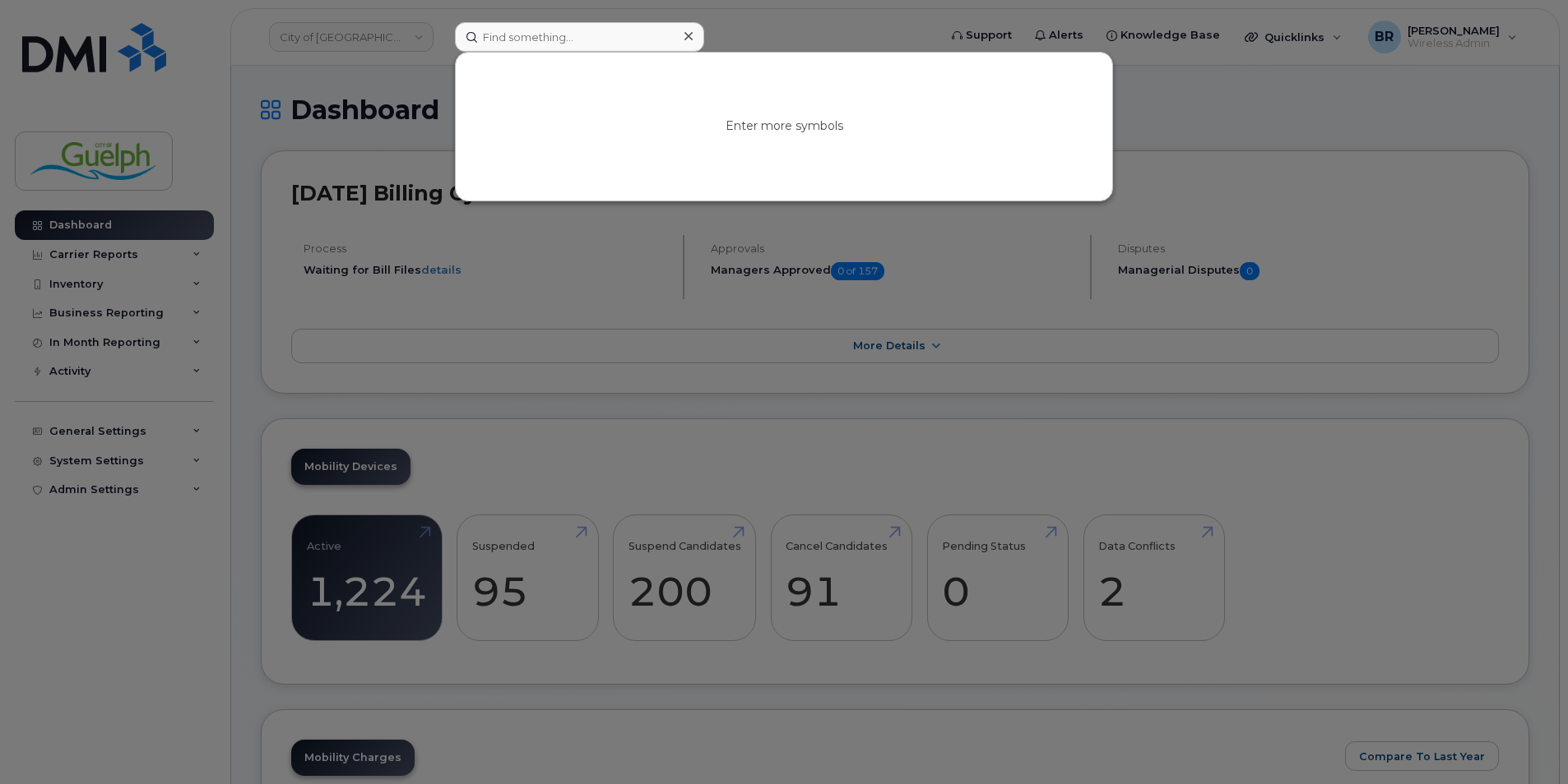
click at [686, 38] on icon at bounding box center [688, 36] width 8 height 8
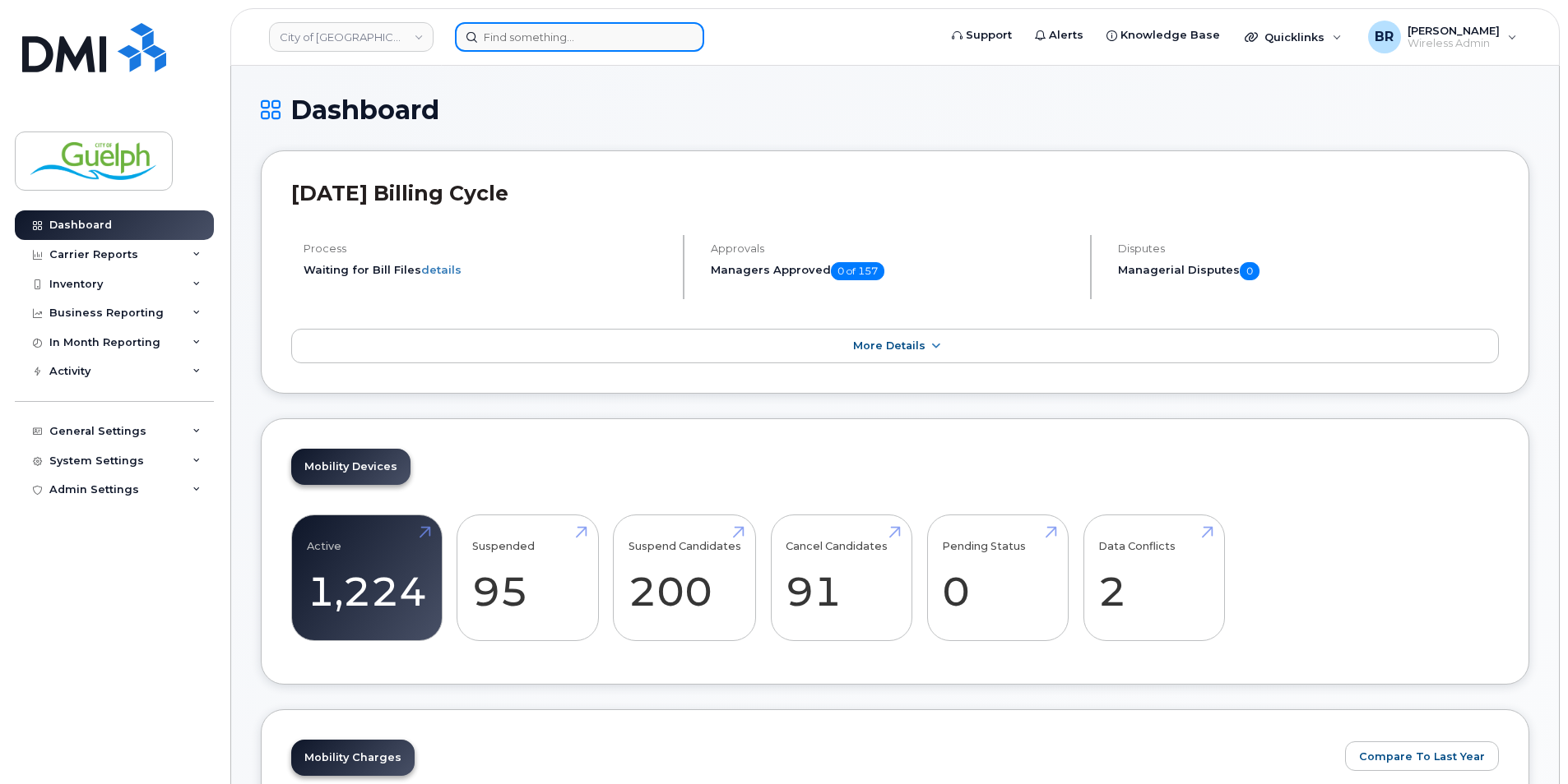
click at [598, 40] on input at bounding box center [580, 37] width 249 height 29
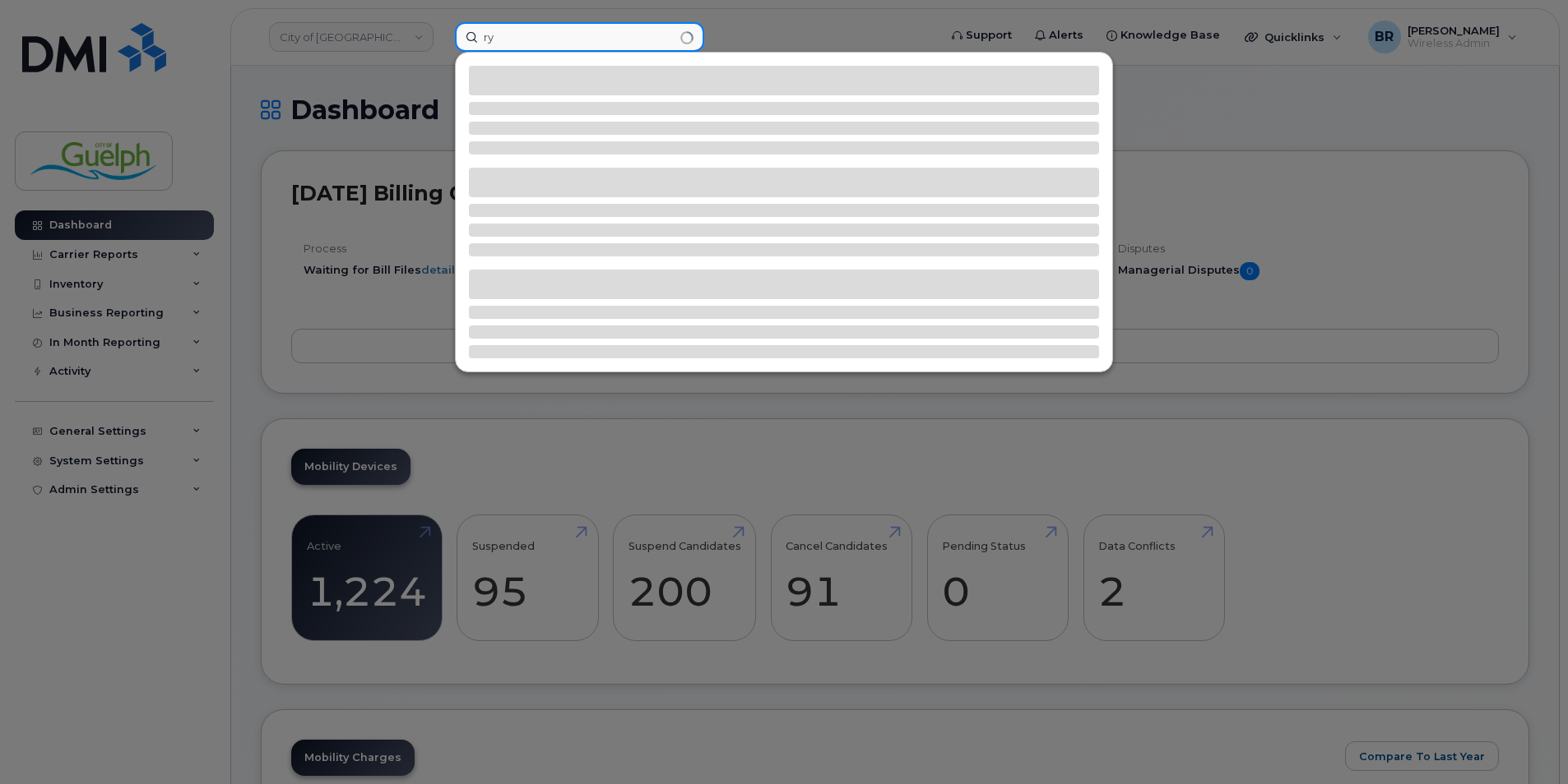
type input "r"
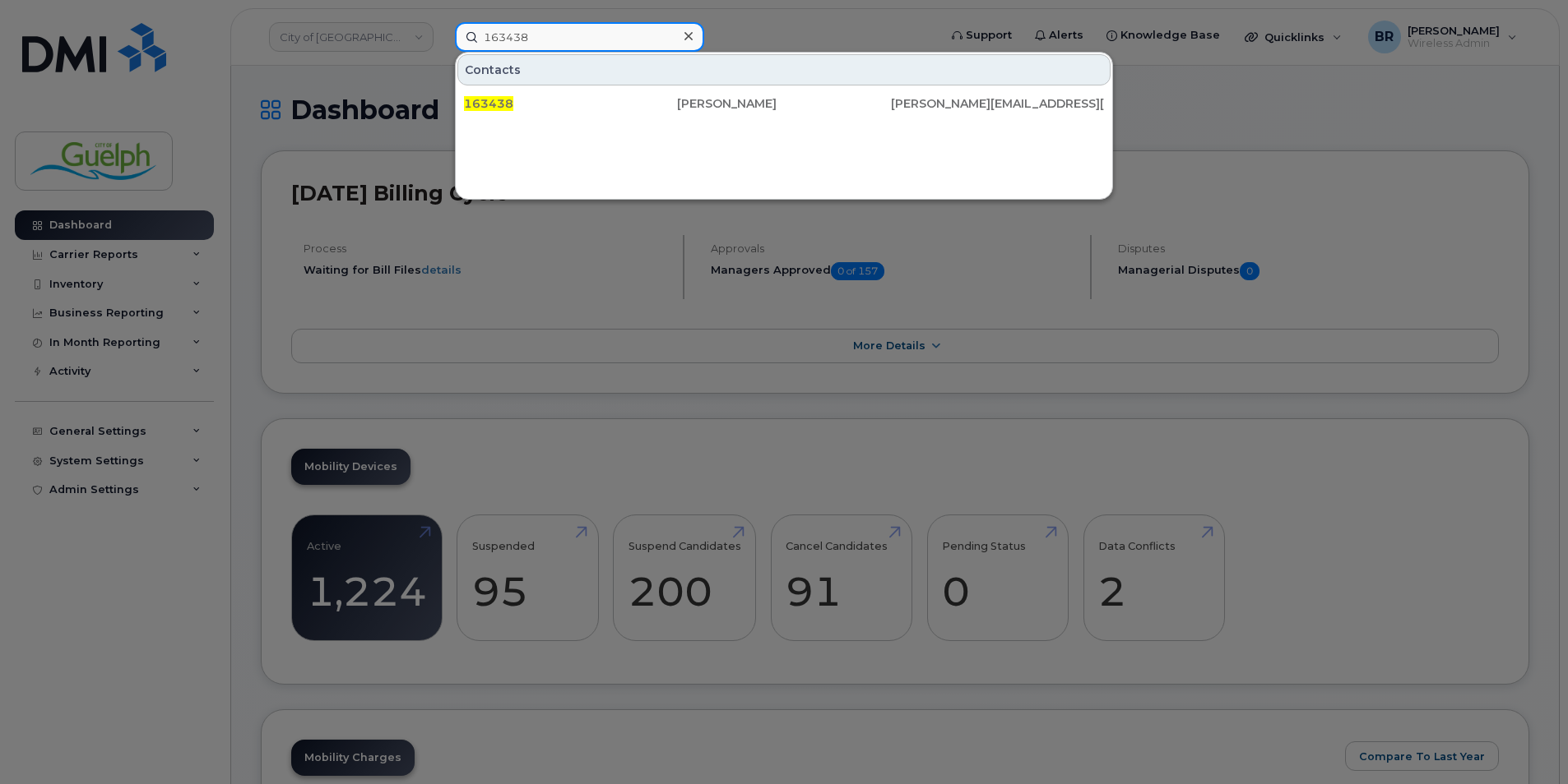
type input "163438"
click at [689, 33] on icon at bounding box center [688, 36] width 8 height 13
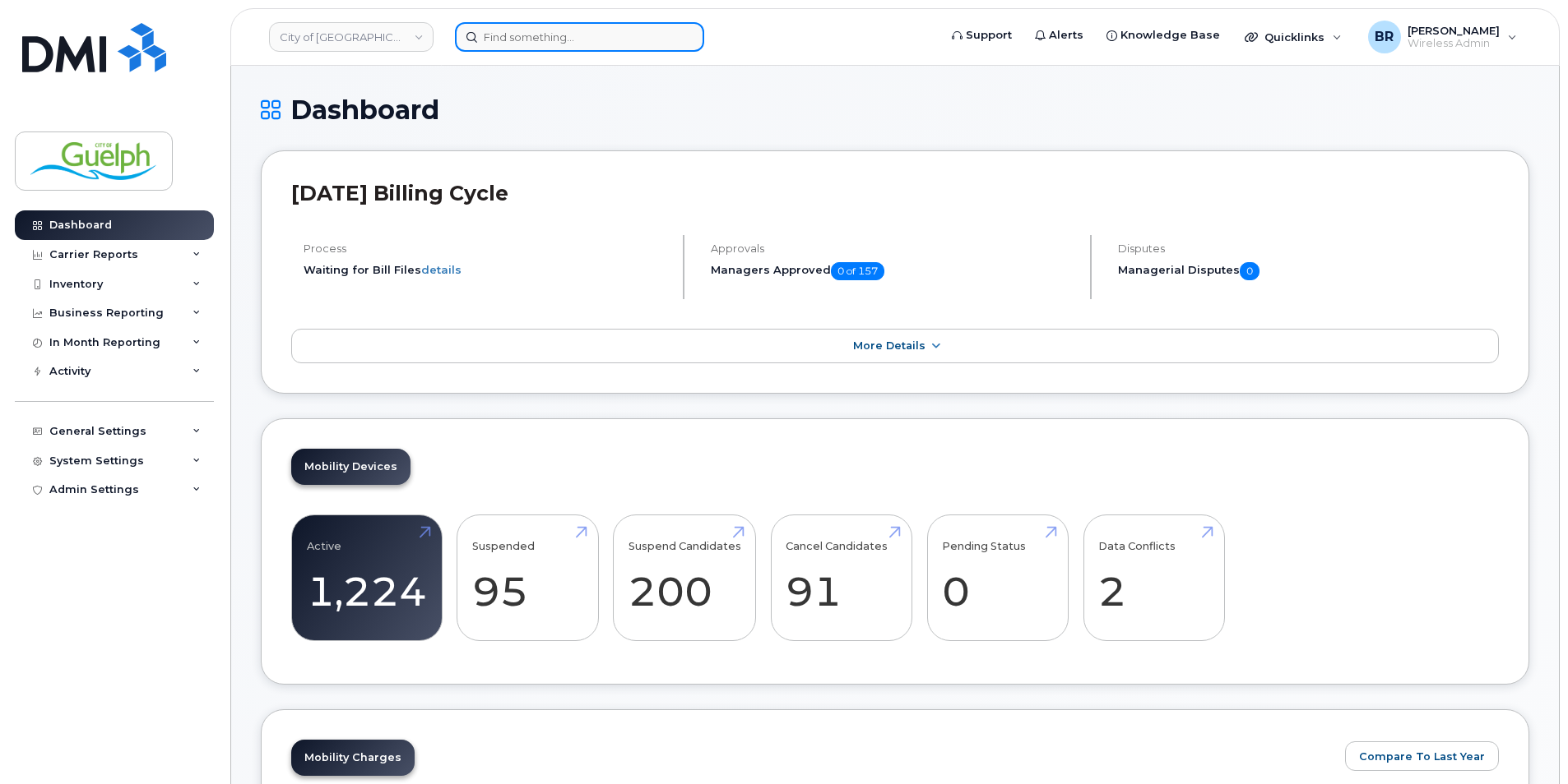
click at [563, 38] on input at bounding box center [580, 37] width 249 height 29
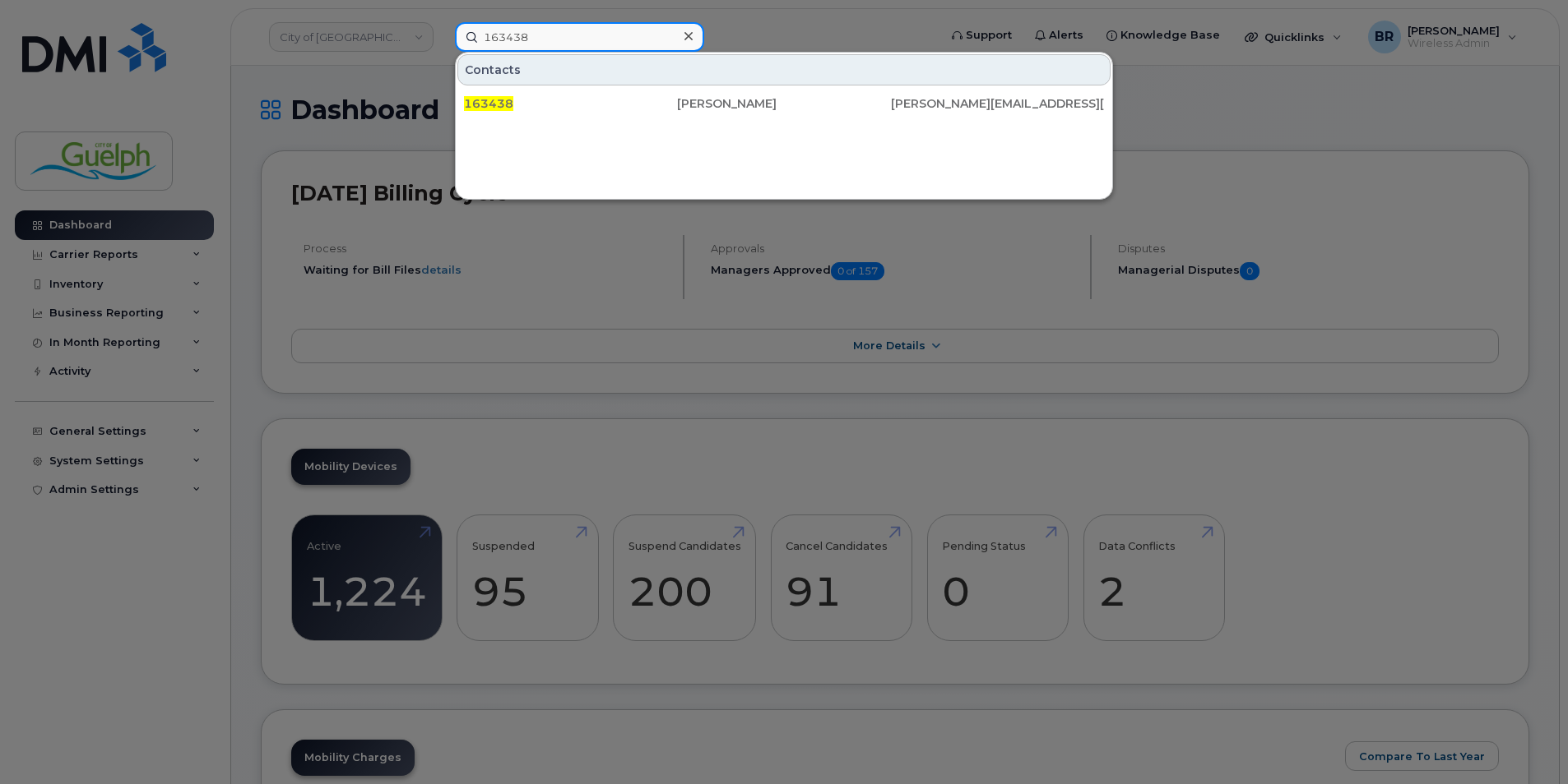
type input "163438"
click at [686, 33] on icon at bounding box center [688, 36] width 8 height 13
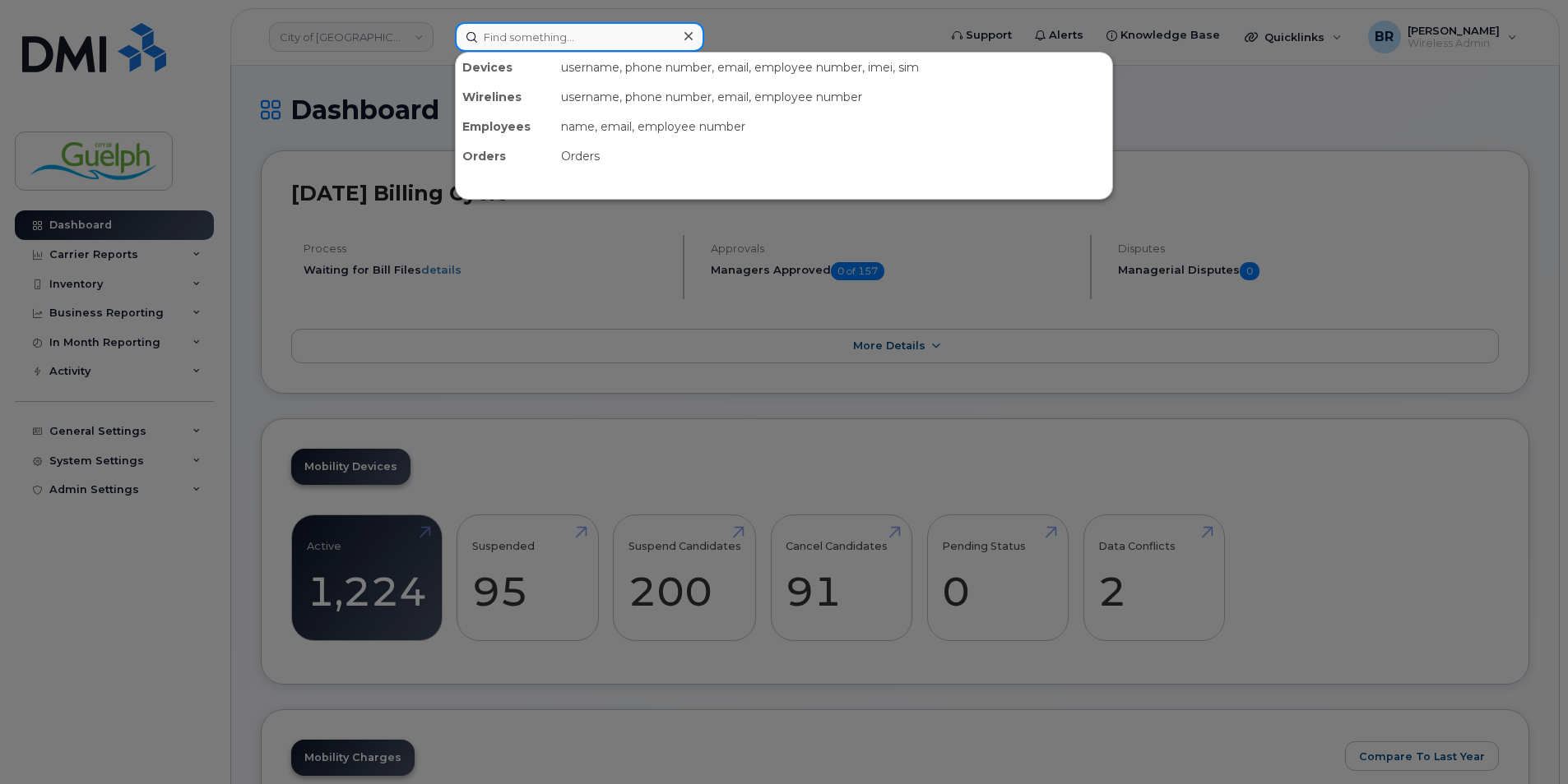
click at [627, 38] on input at bounding box center [580, 37] width 249 height 29
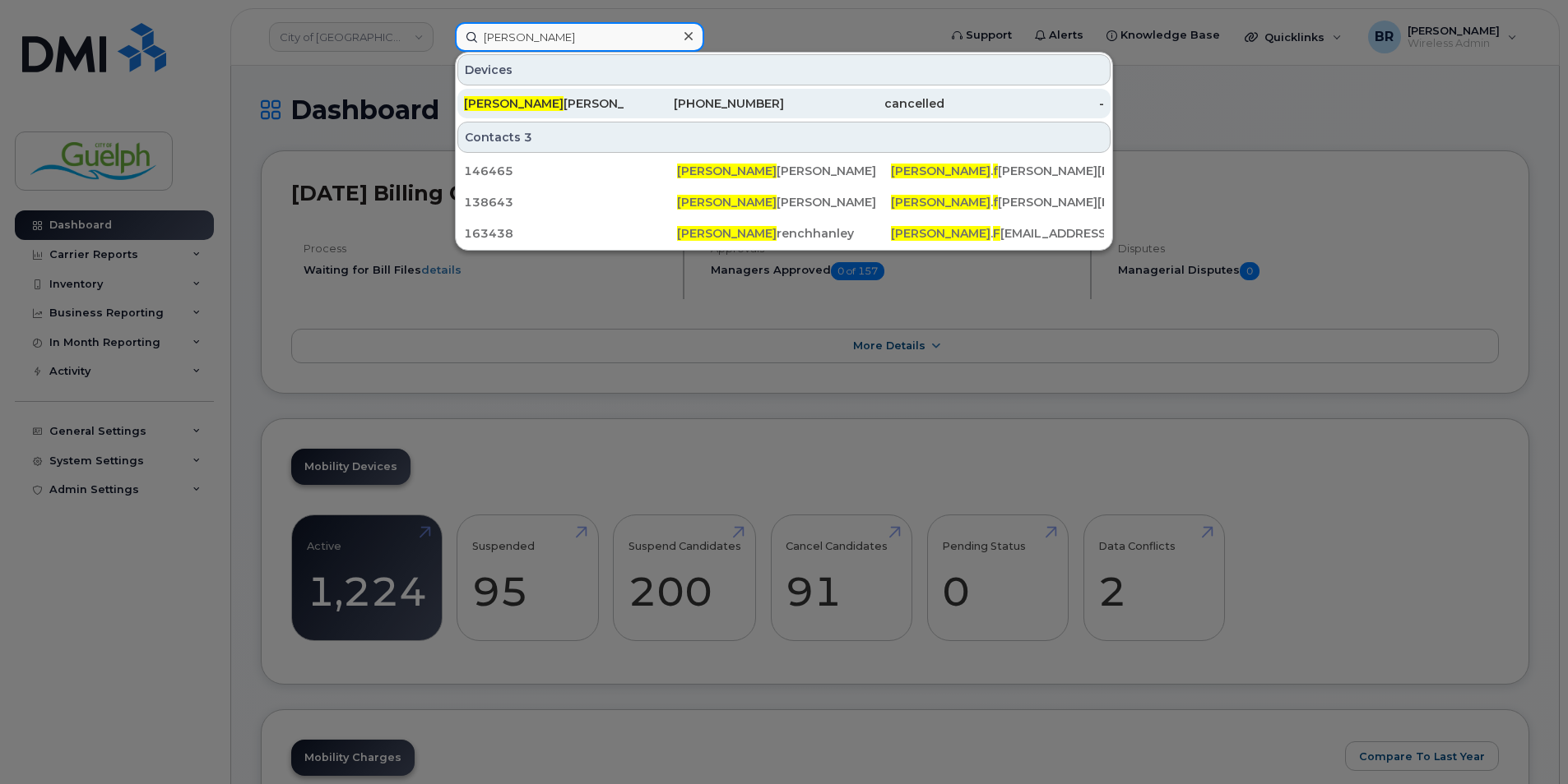
type input "ryan f"
click at [530, 98] on div "Ryan F rench" at bounding box center [544, 104] width 161 height 17
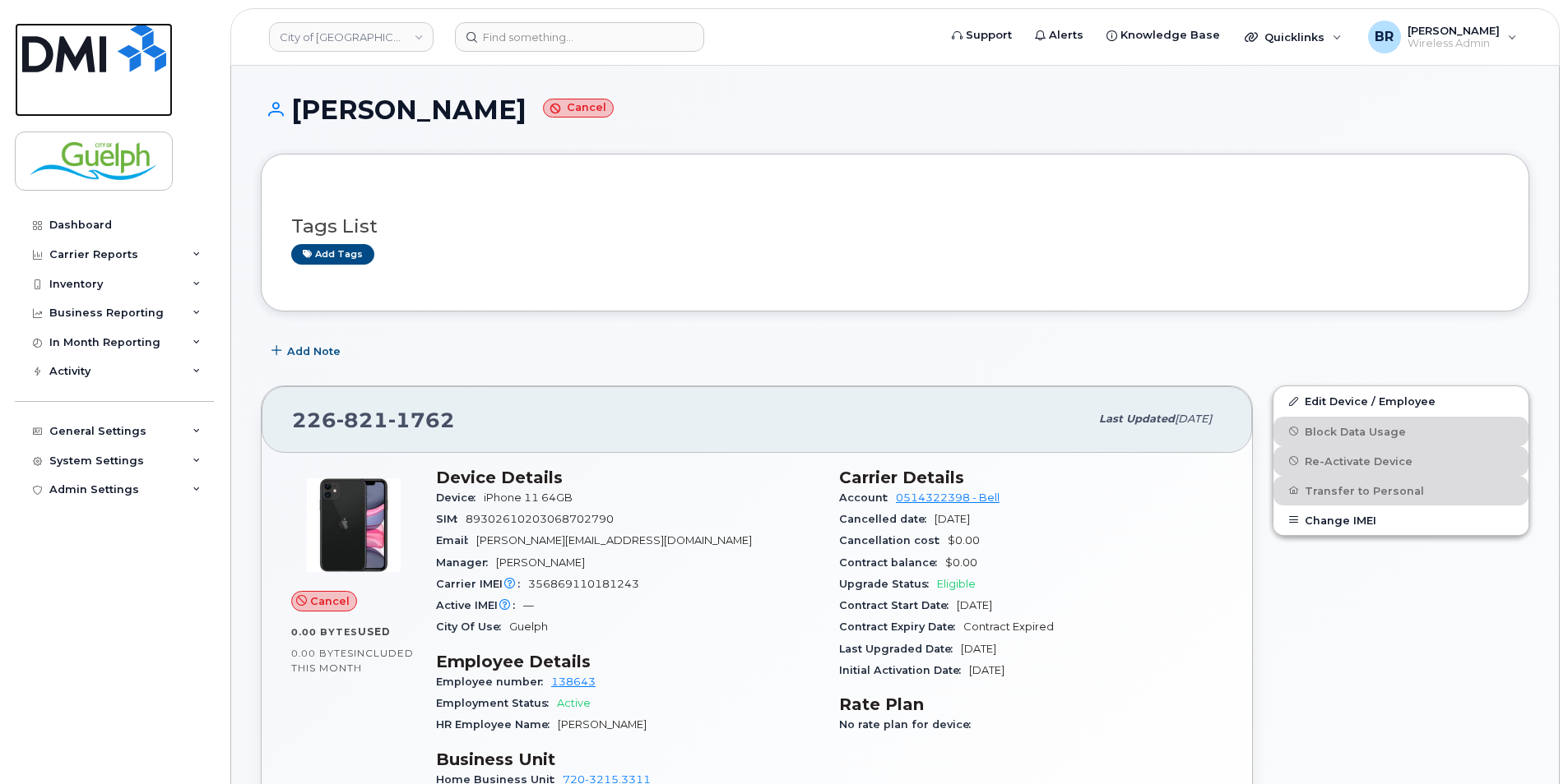
click at [68, 29] on img at bounding box center [94, 48] width 144 height 49
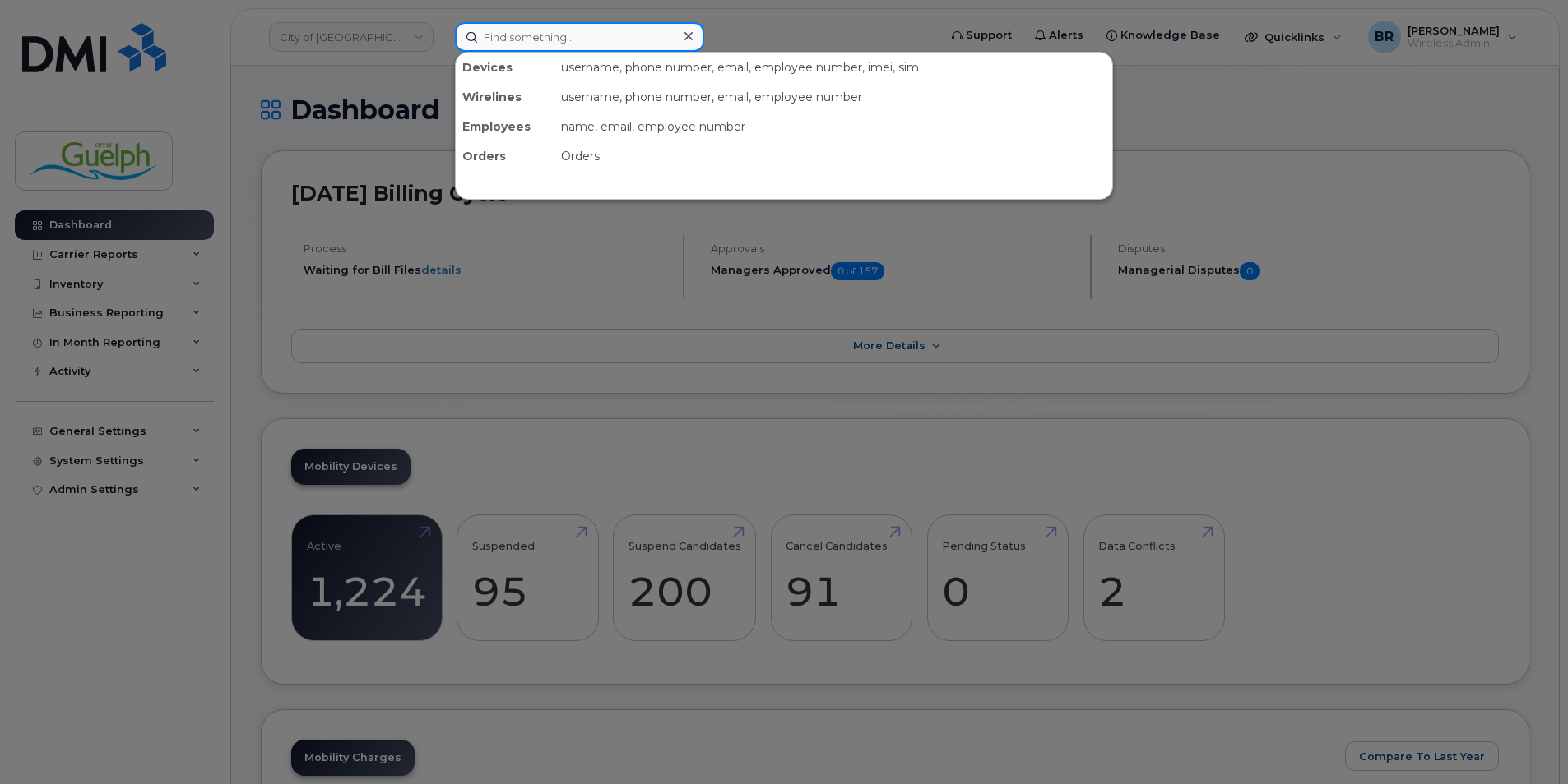
click at [546, 43] on input at bounding box center [580, 37] width 249 height 29
type input "elivia"
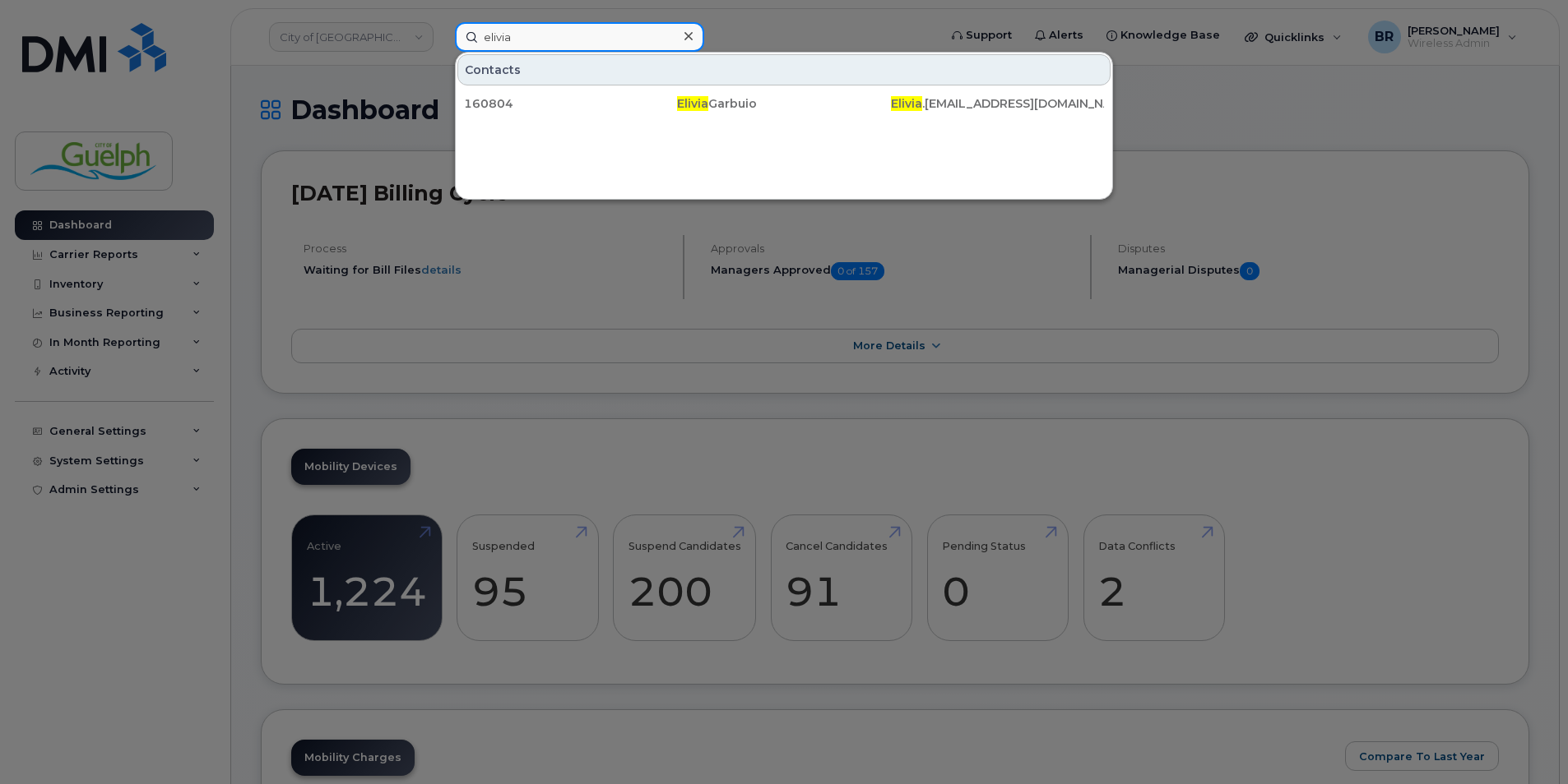
drag, startPoint x: 546, startPoint y: 43, endPoint x: 196, endPoint y: 3, distance: 352.3
click at [442, 23] on div "elivia Contacts 160804 Elivia Garbuio Elivia .Garbuio@guelph.ca" at bounding box center [691, 37] width 498 height 29
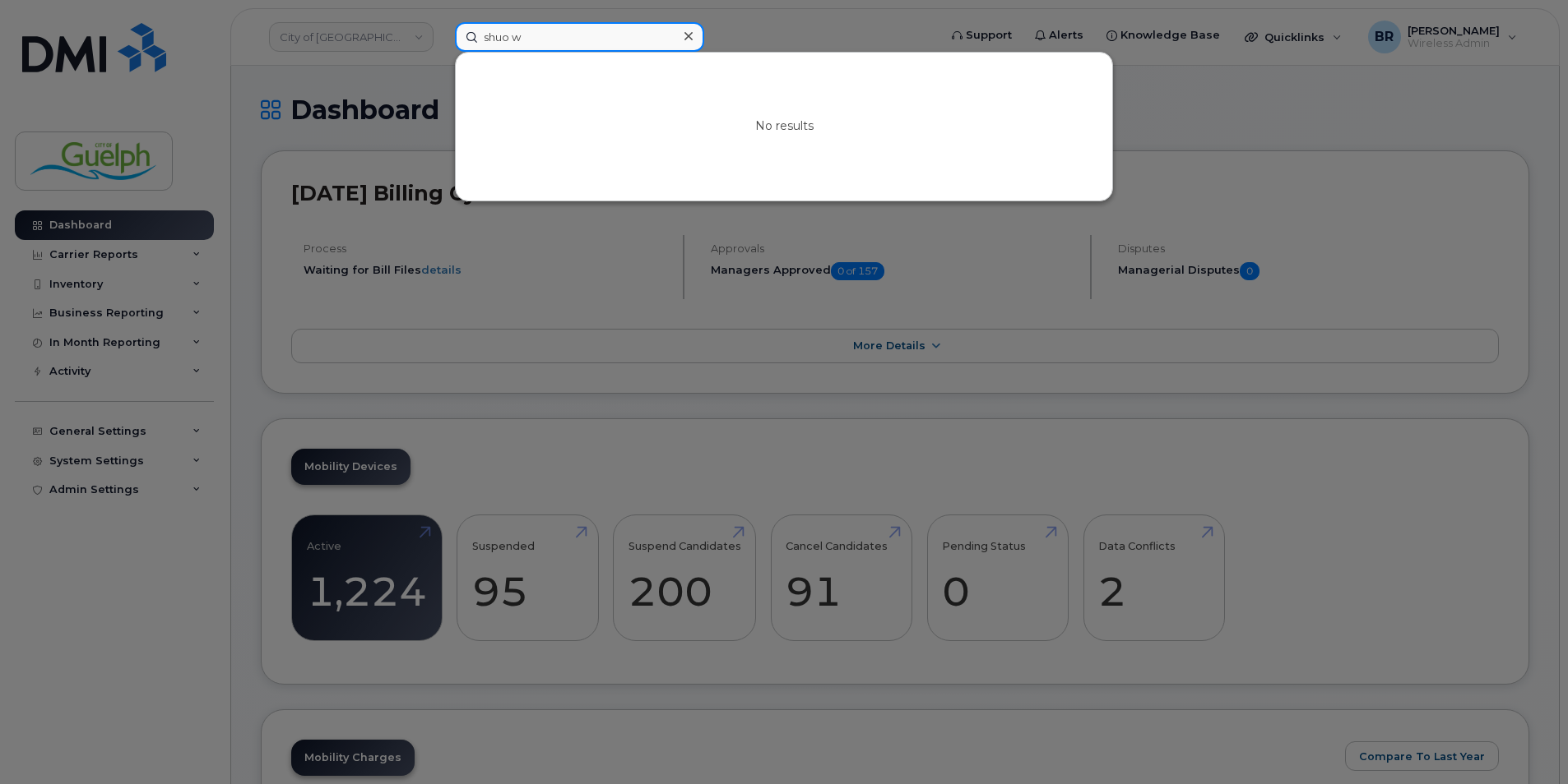
drag, startPoint x: 551, startPoint y: 41, endPoint x: 352, endPoint y: 33, distance: 199.2
click at [442, 33] on div "shuo w No results" at bounding box center [691, 37] width 498 height 29
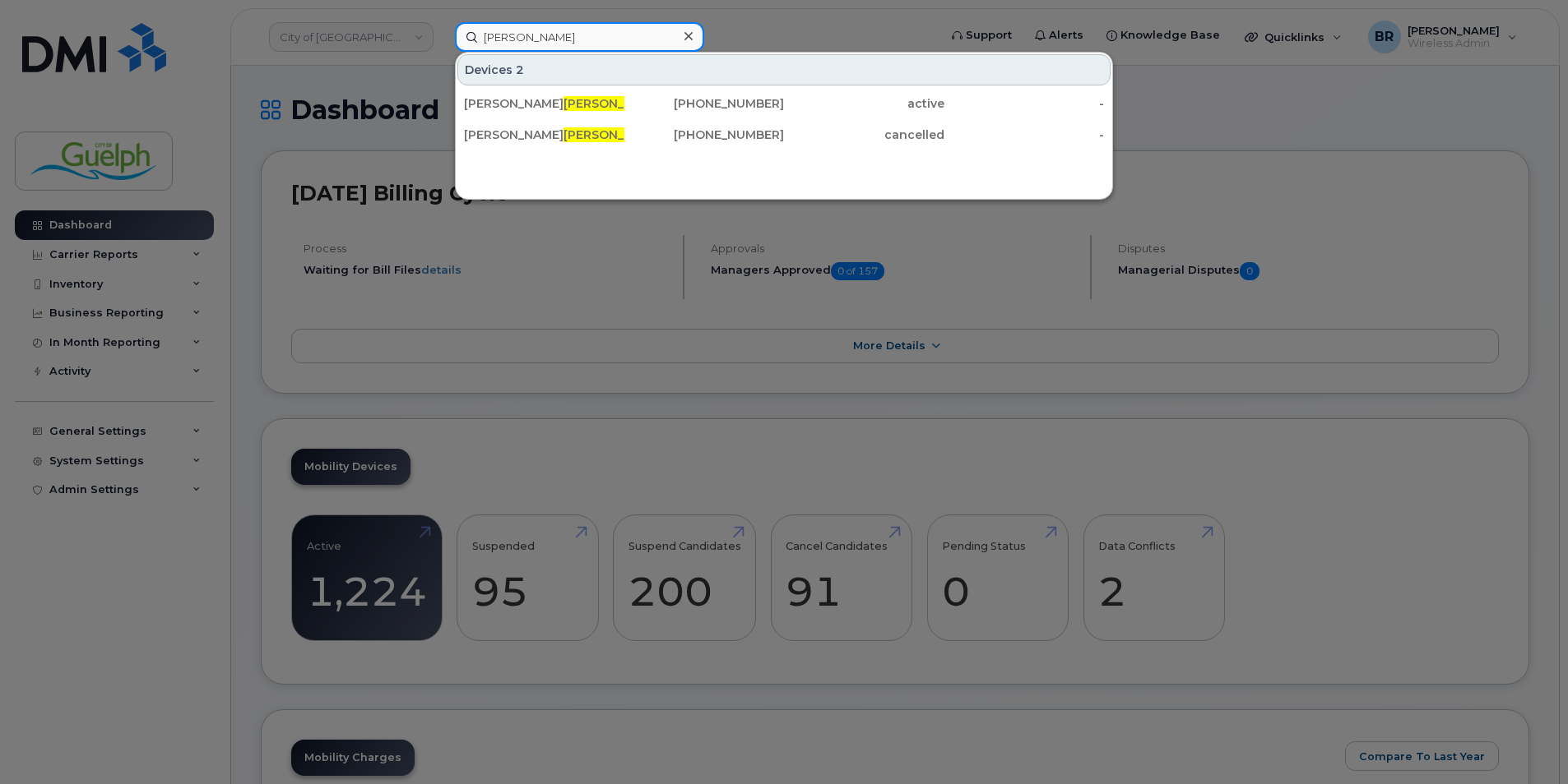
click at [642, 32] on input "wang" at bounding box center [580, 37] width 249 height 29
click at [565, 43] on input "wang" at bounding box center [580, 37] width 249 height 29
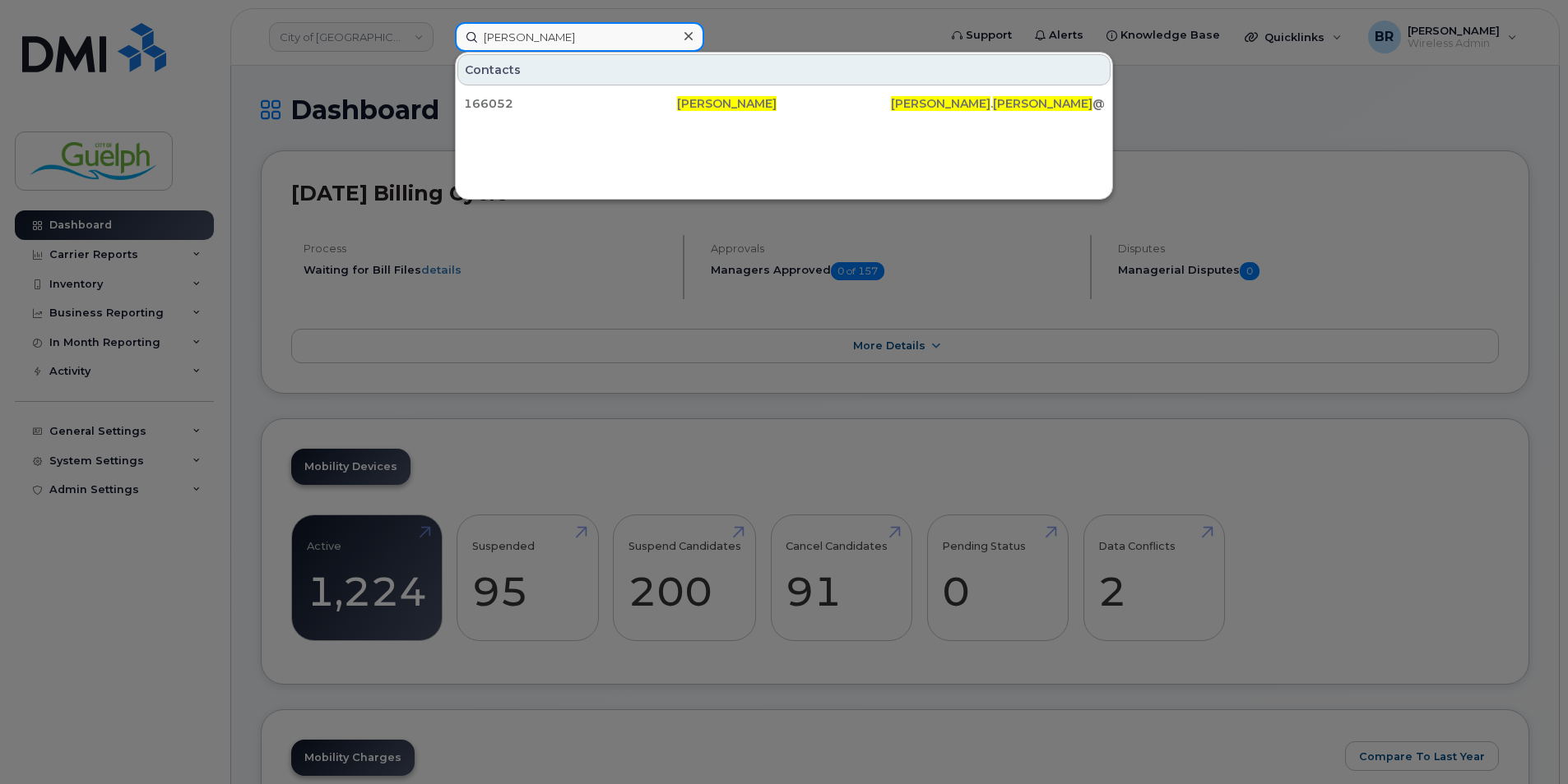
type input "kate wang"
drag, startPoint x: 595, startPoint y: 37, endPoint x: 232, endPoint y: -14, distance: 366.6
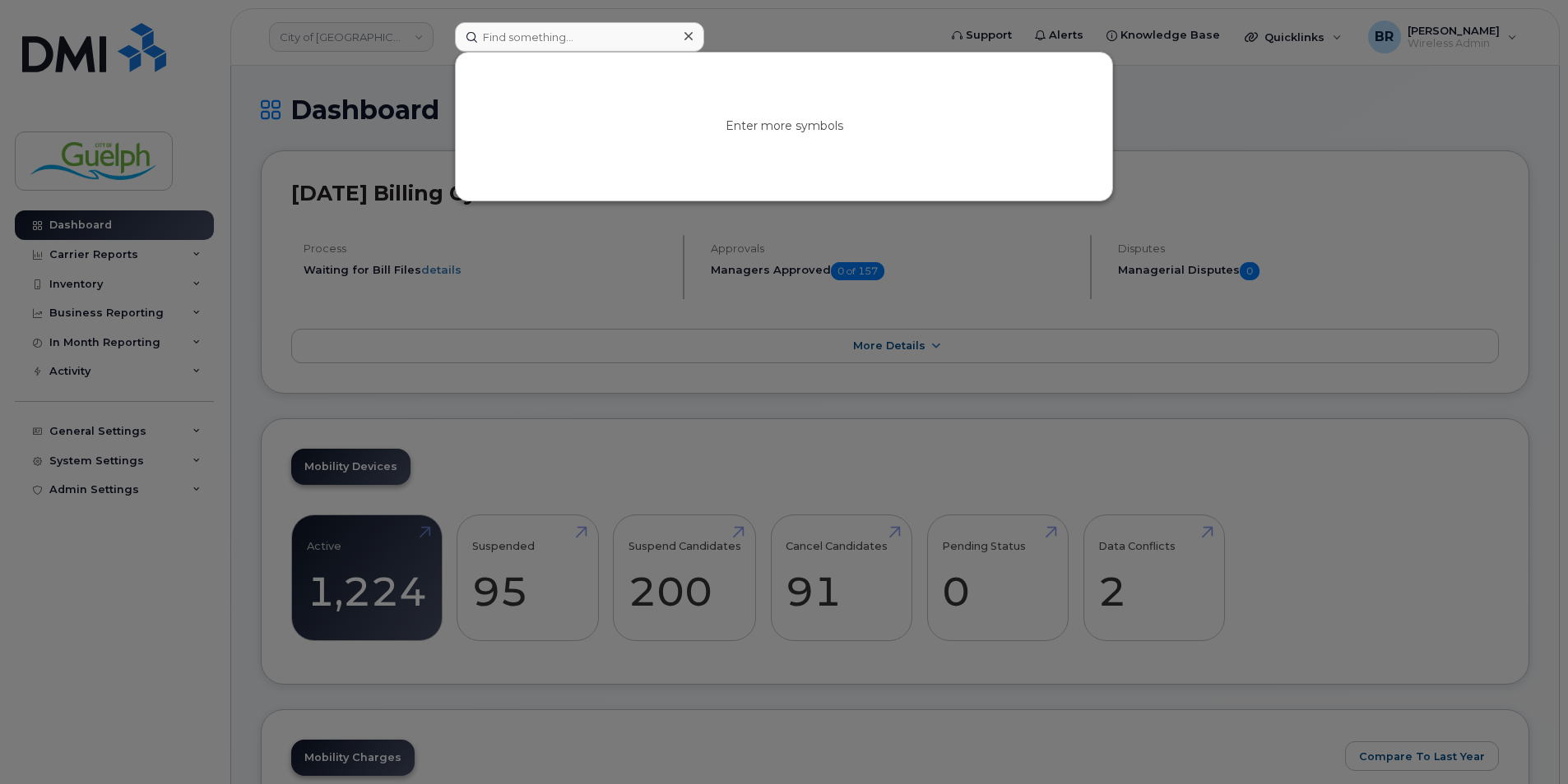
click at [105, 45] on div at bounding box center [784, 392] width 1568 height 784
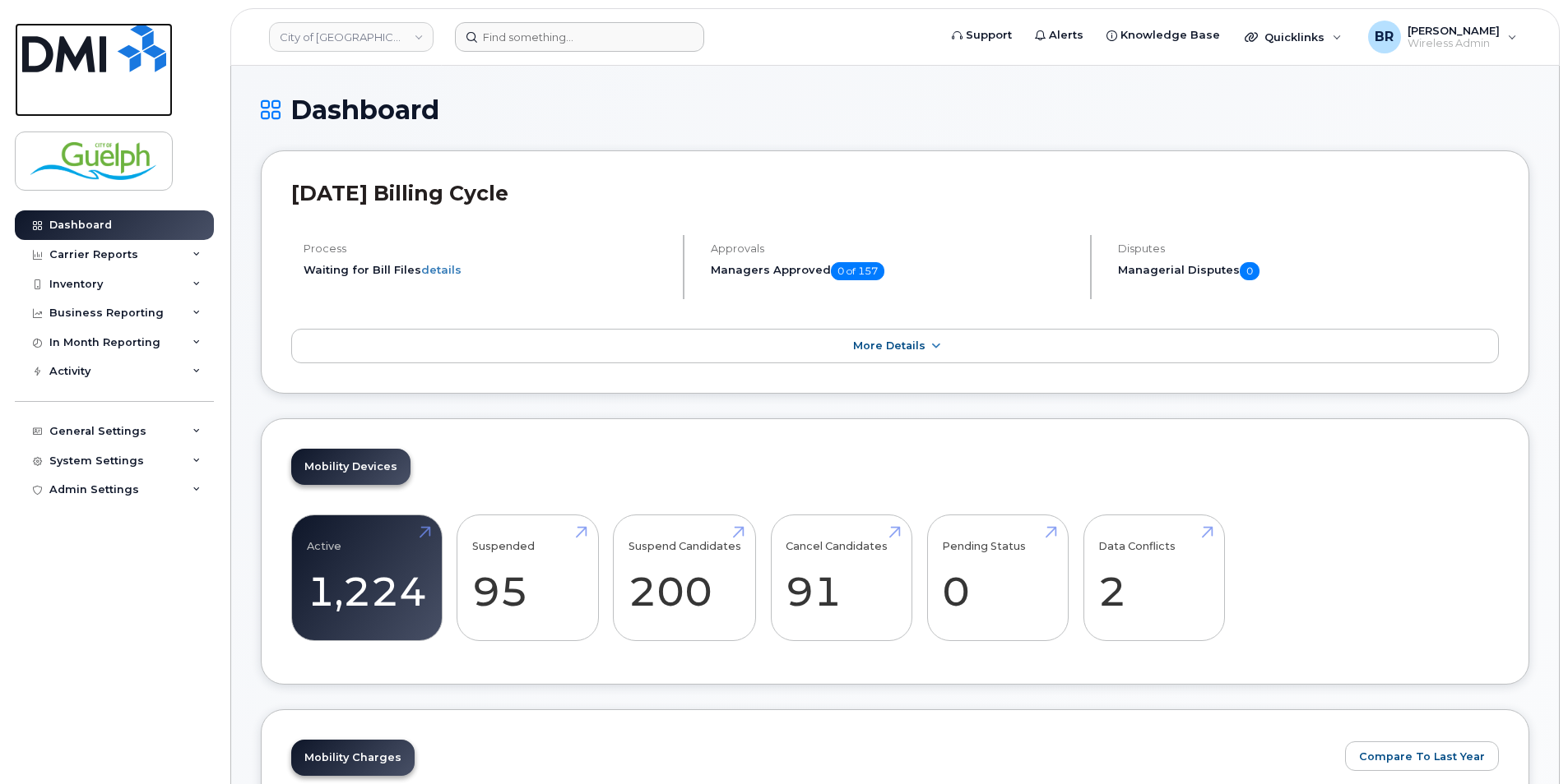
click at [105, 45] on img at bounding box center [94, 48] width 144 height 49
